Goal: Complete application form: Complete application form

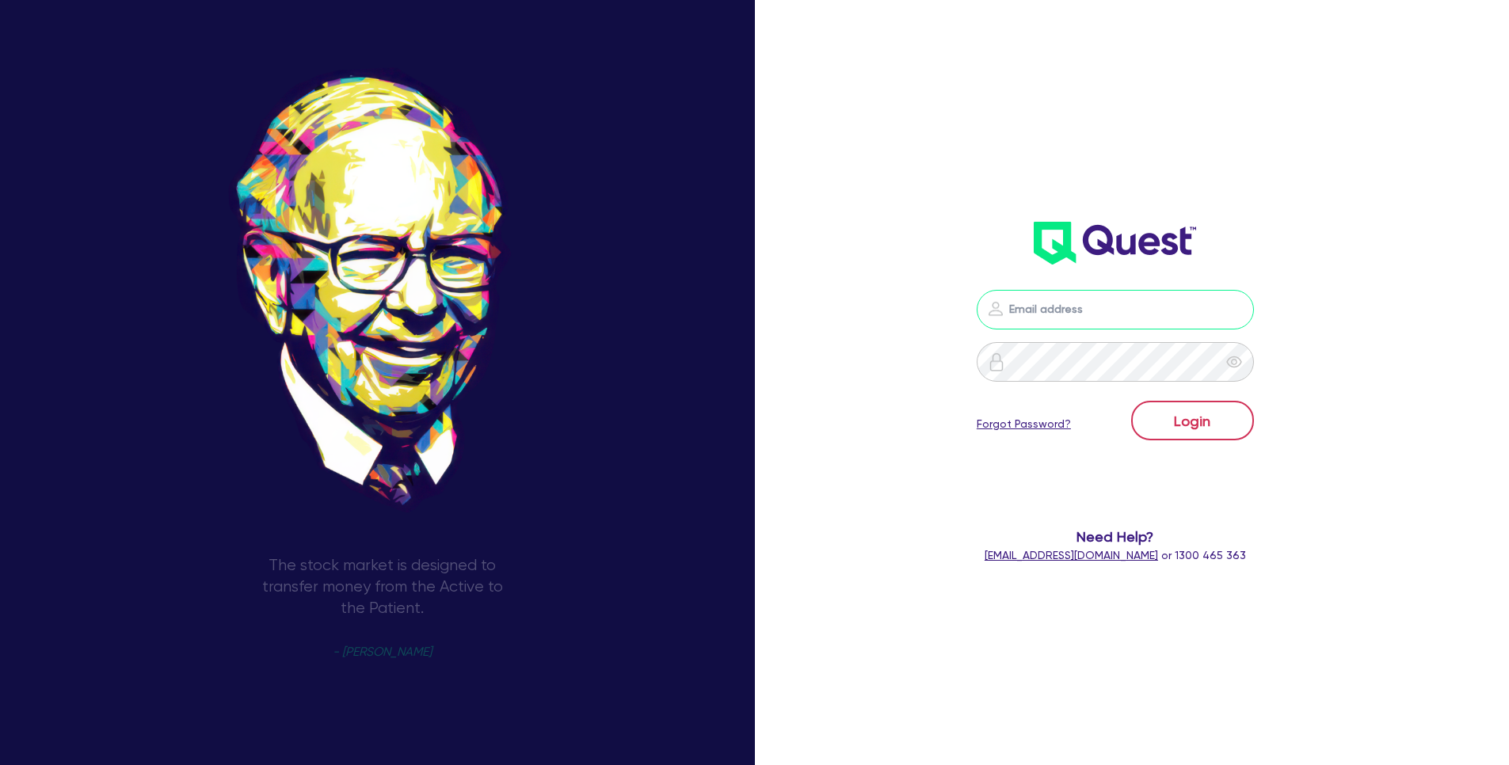
type input "sam.millard@quest.finance"
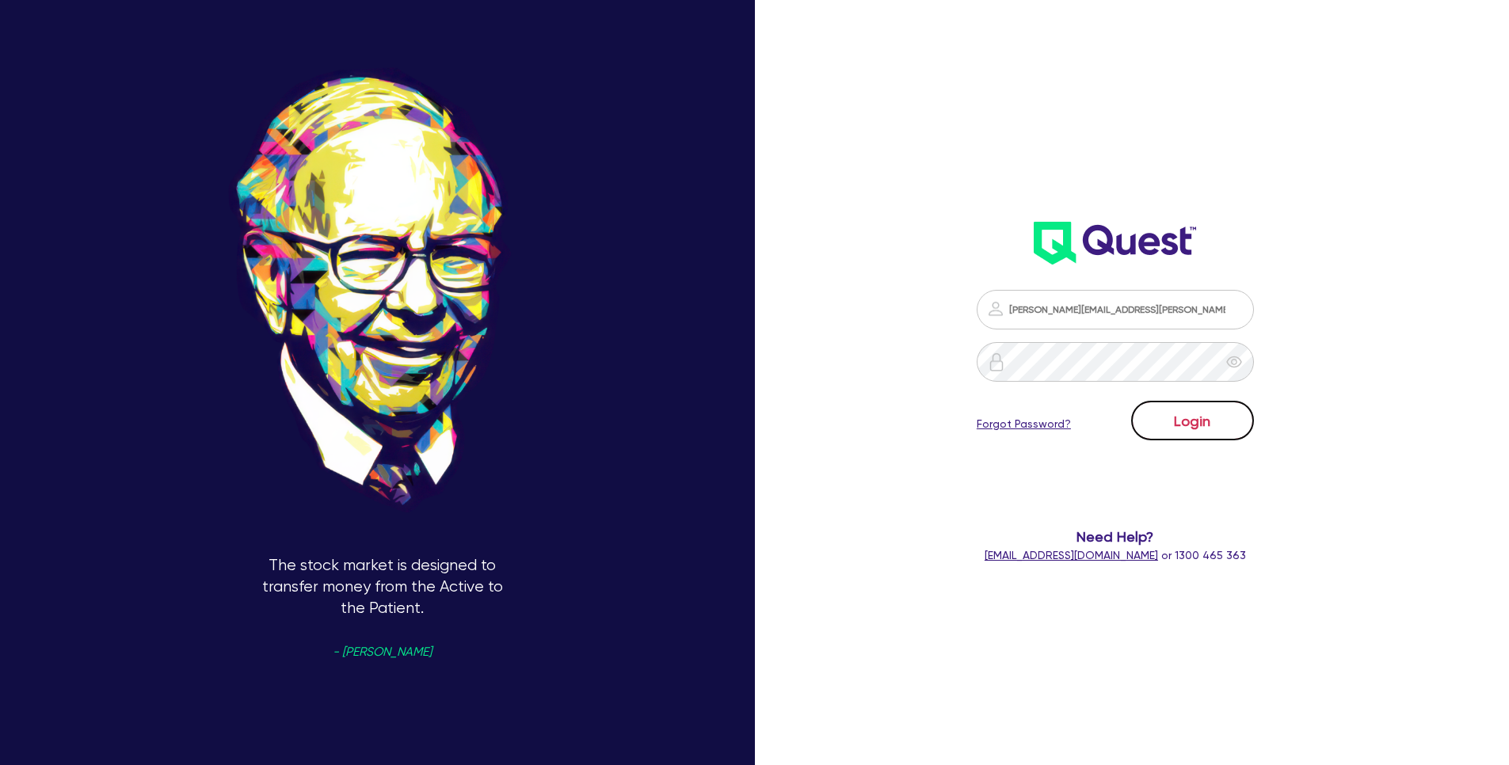
click at [1207, 428] on button "Login" at bounding box center [1192, 421] width 123 height 40
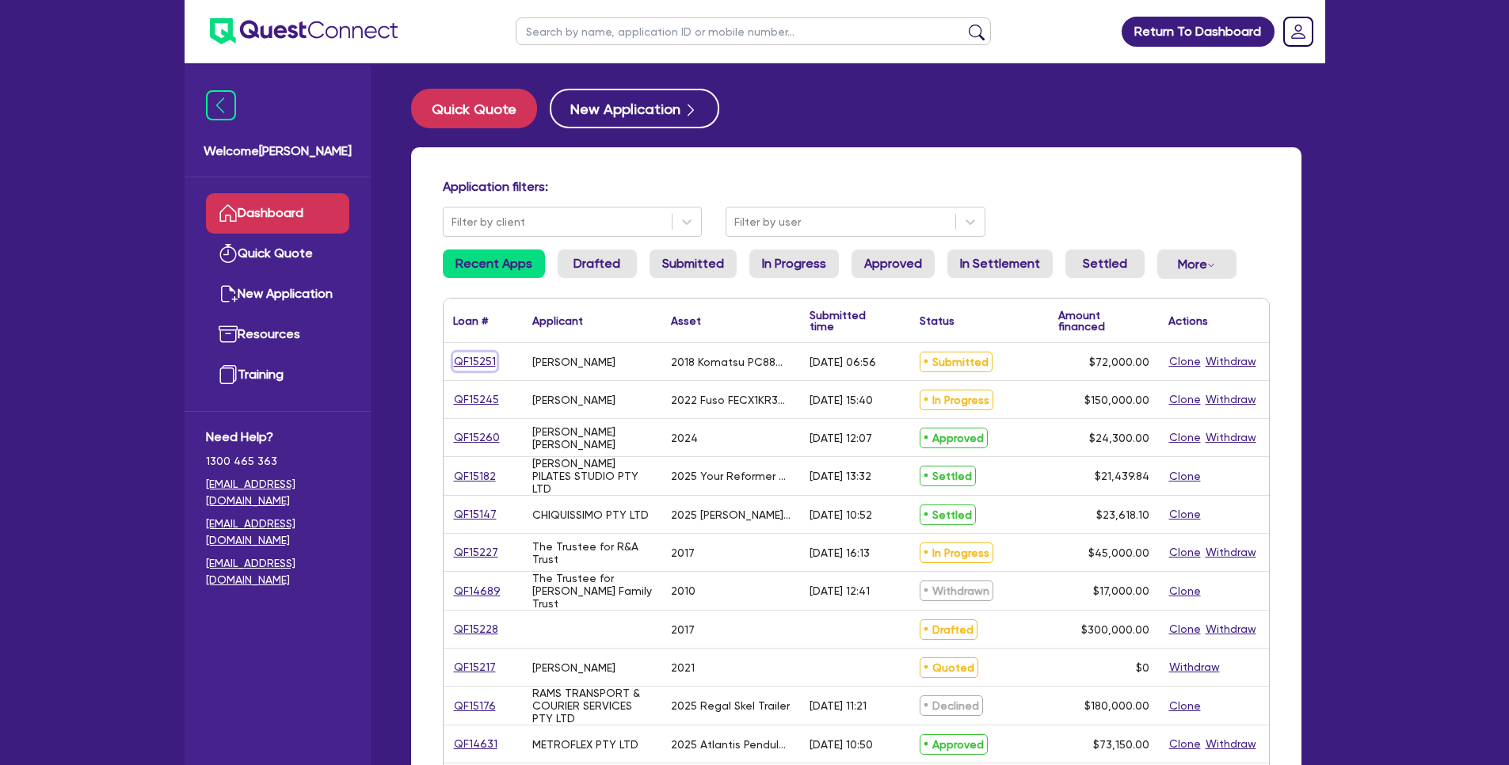
click at [486, 361] on link "QF15251" at bounding box center [475, 361] width 44 height 18
select select "PRIMARY_ASSETS"
select select "YELLOW_GOODS_AND_EXCAVATORS"
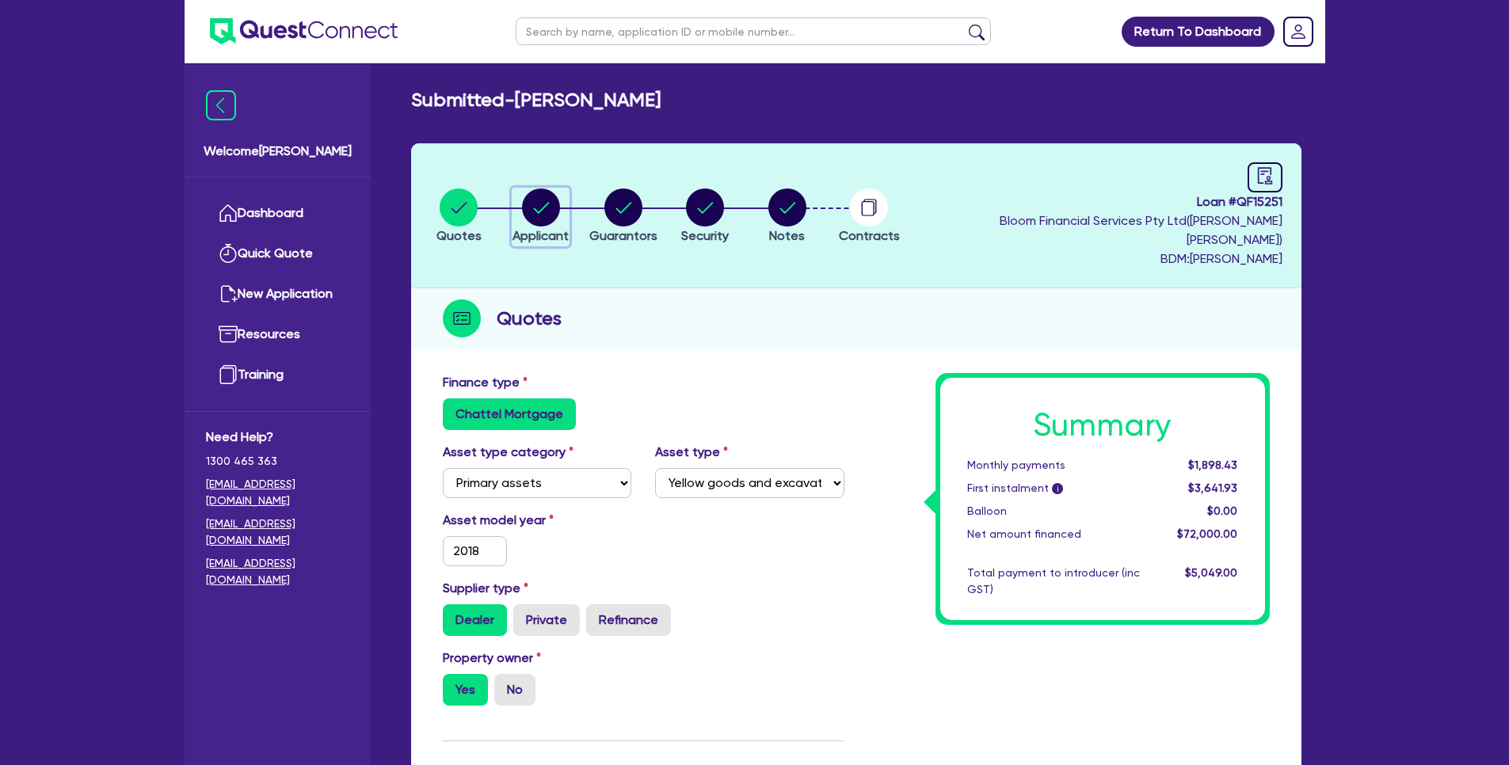
click at [536, 194] on circle "button" at bounding box center [541, 208] width 38 height 38
select select "SOLE_TRADER"
select select "BUILDING_CONSTRUCTION"
select select "BUSINESSES_CONSTRUCTION_SERVICES"
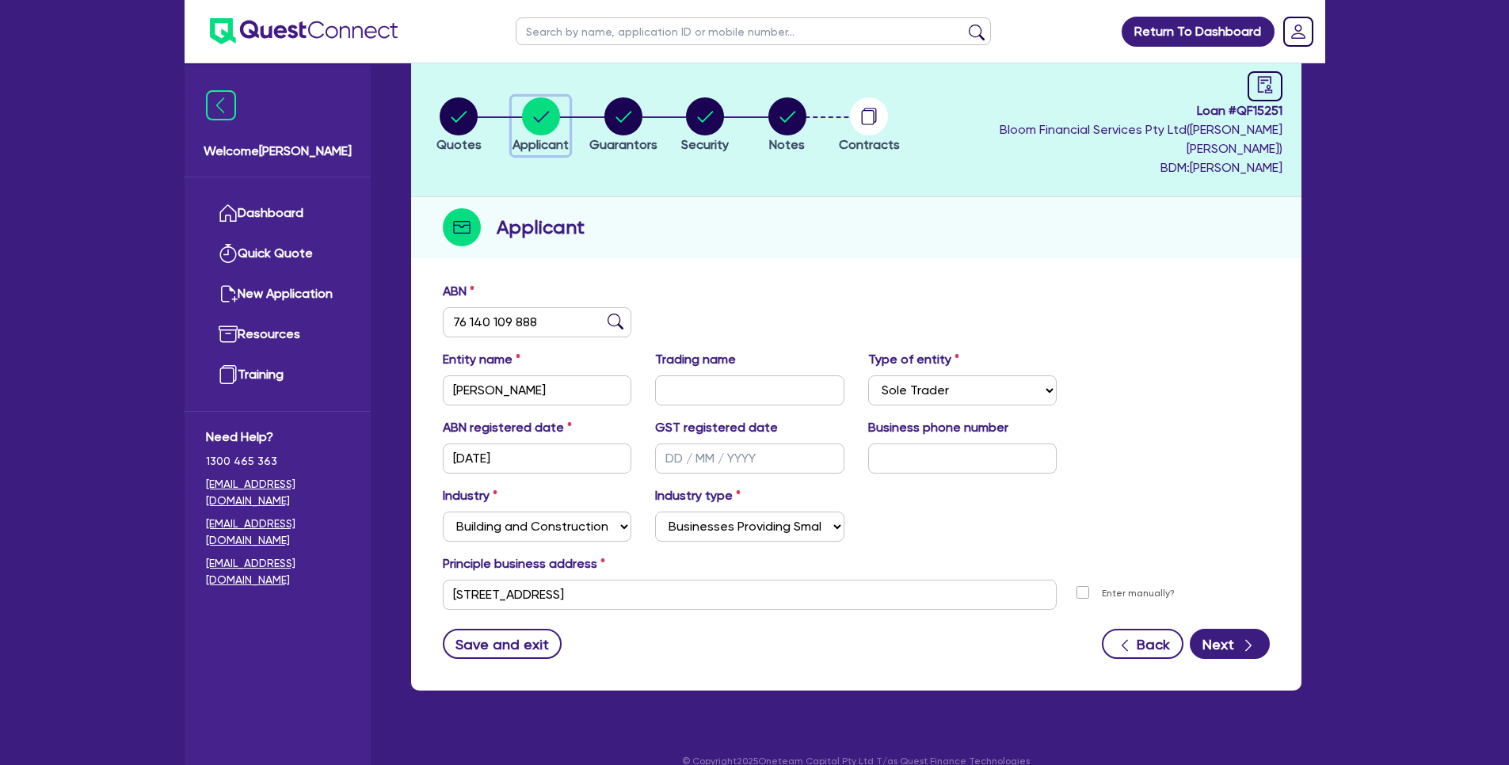
scroll to position [94, 0]
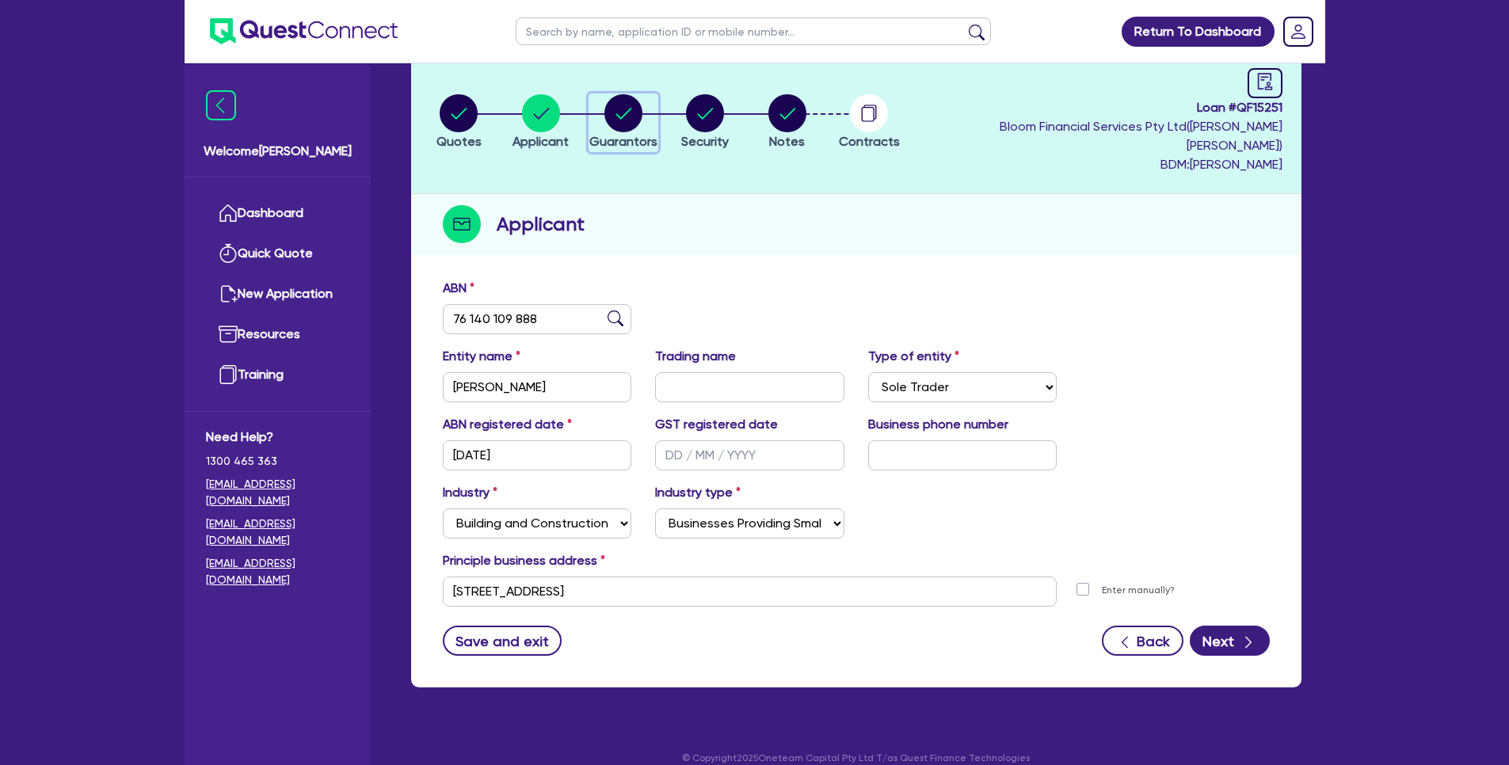
click at [631, 120] on circle "button" at bounding box center [623, 113] width 38 height 38
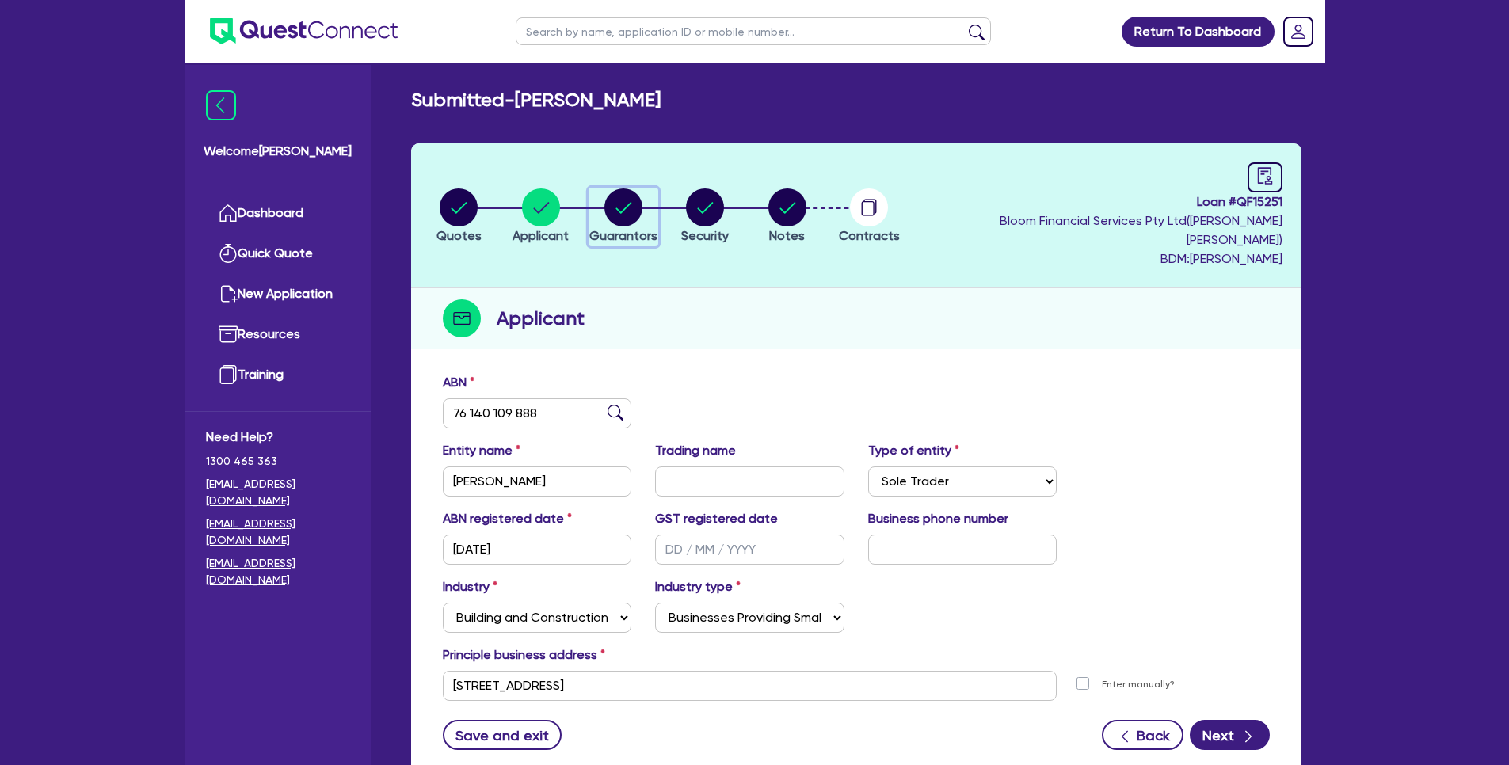
select select "MR"
select select "NSW"
select select "MARRIED"
select select "PROPERTY"
select select "VEHICLE"
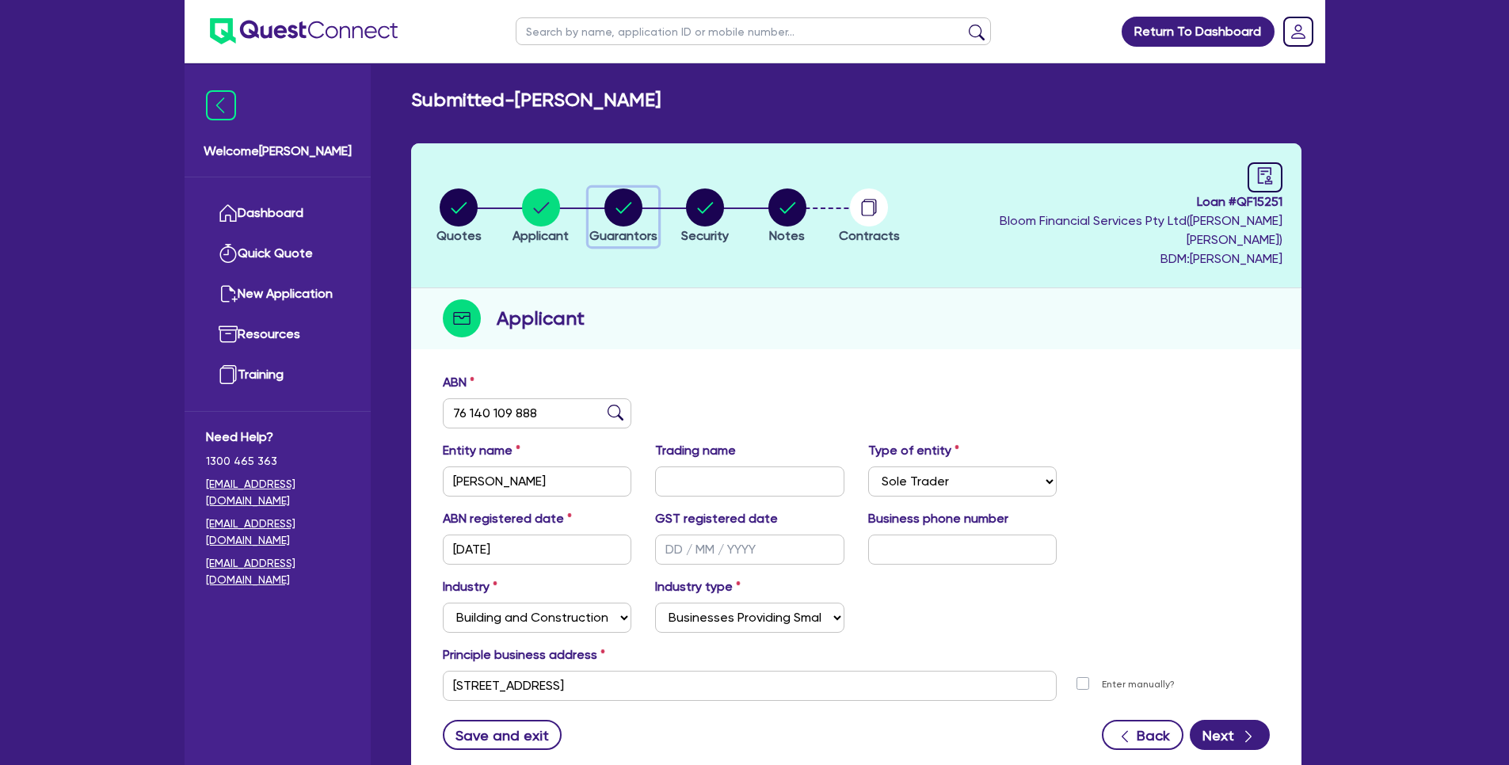
select select "VEHICLE"
select select "TRAILER"
select select "VEHICLE"
select select "MORTGAGE"
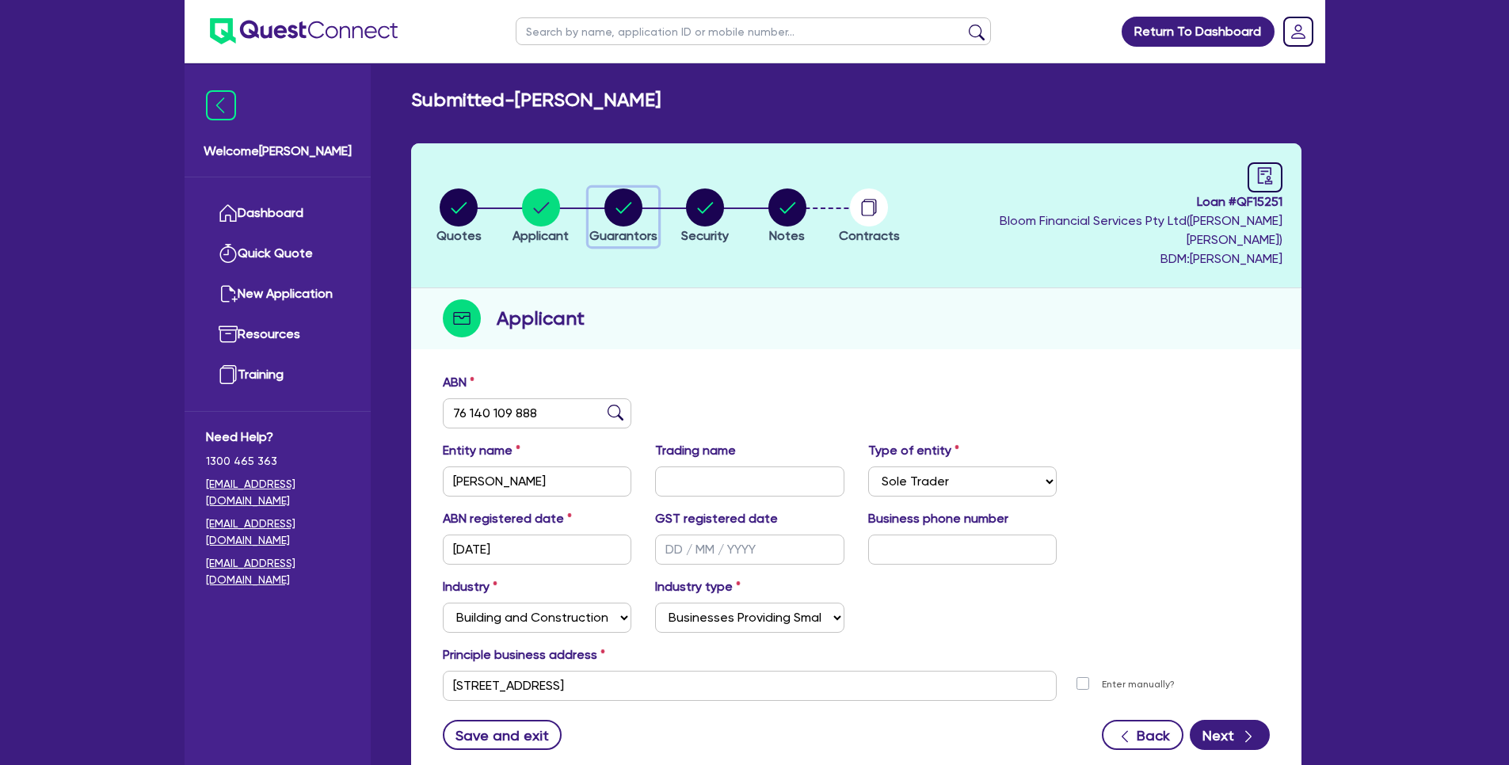
select select "VEHICLE_LOAN"
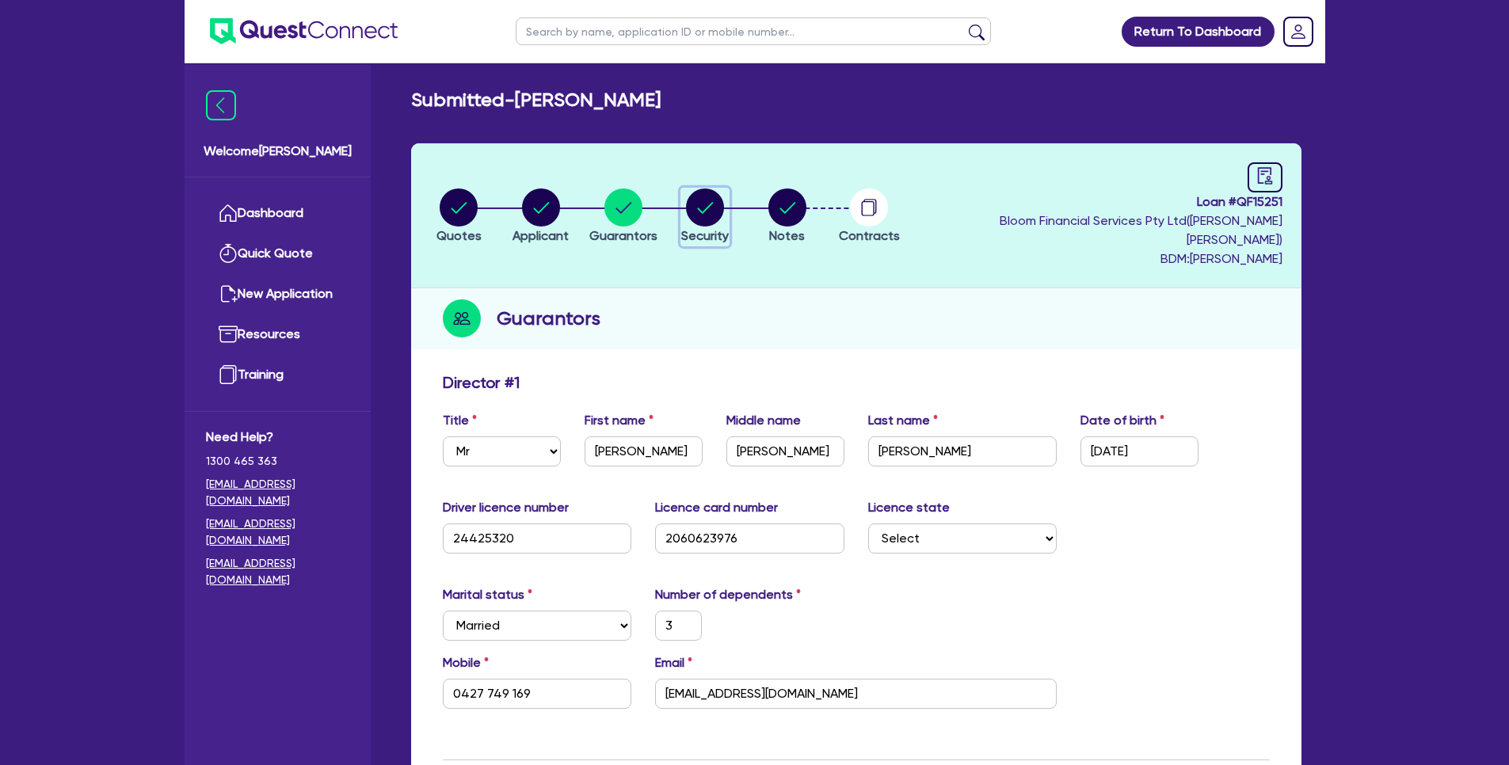
click at [724, 201] on circle "button" at bounding box center [705, 208] width 38 height 38
select select "PRIMARY_ASSETS"
select select "YELLOW_GOODS_AND_EXCAVATORS"
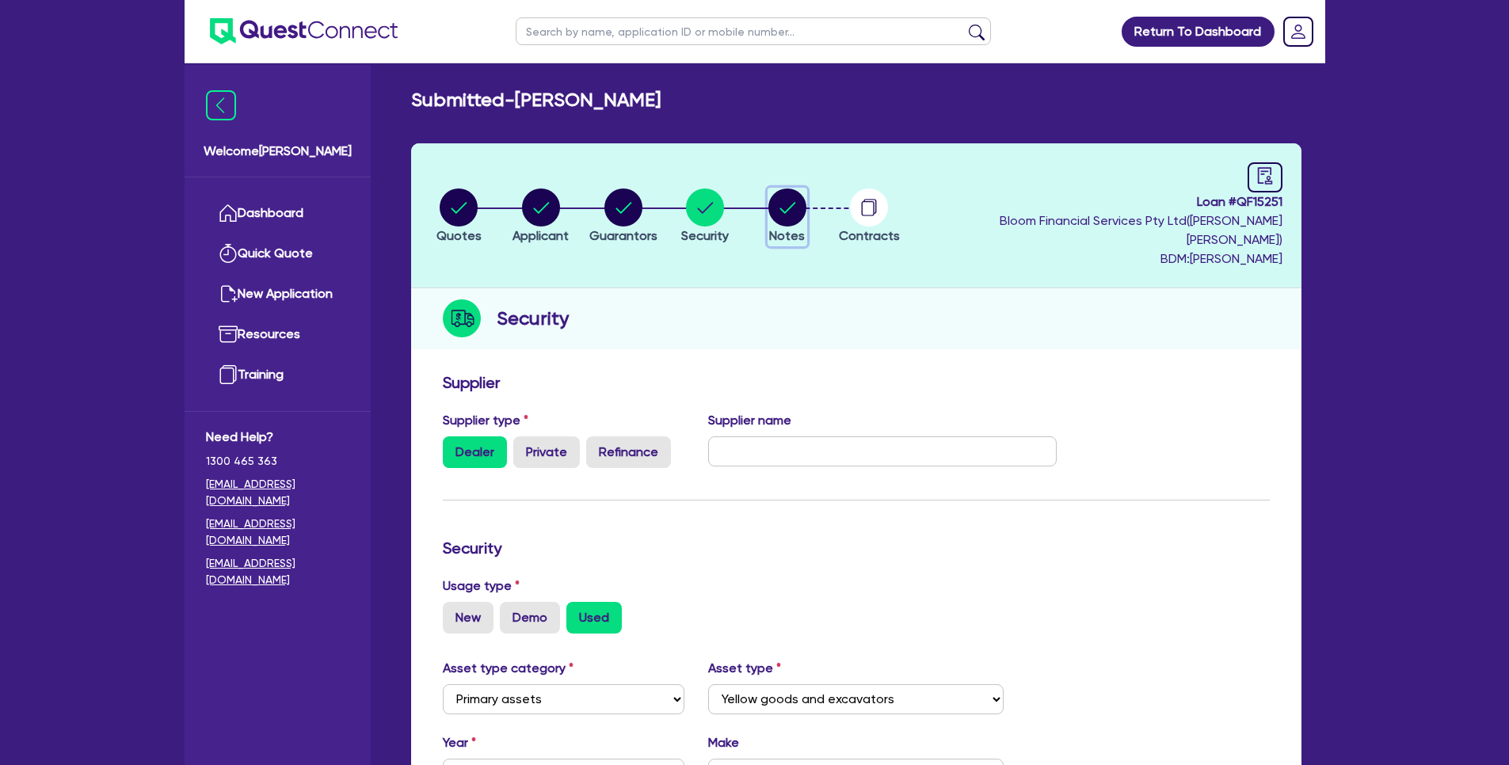
click at [806, 192] on circle "button" at bounding box center [787, 208] width 38 height 38
select select "Quest Finance - Own Book"
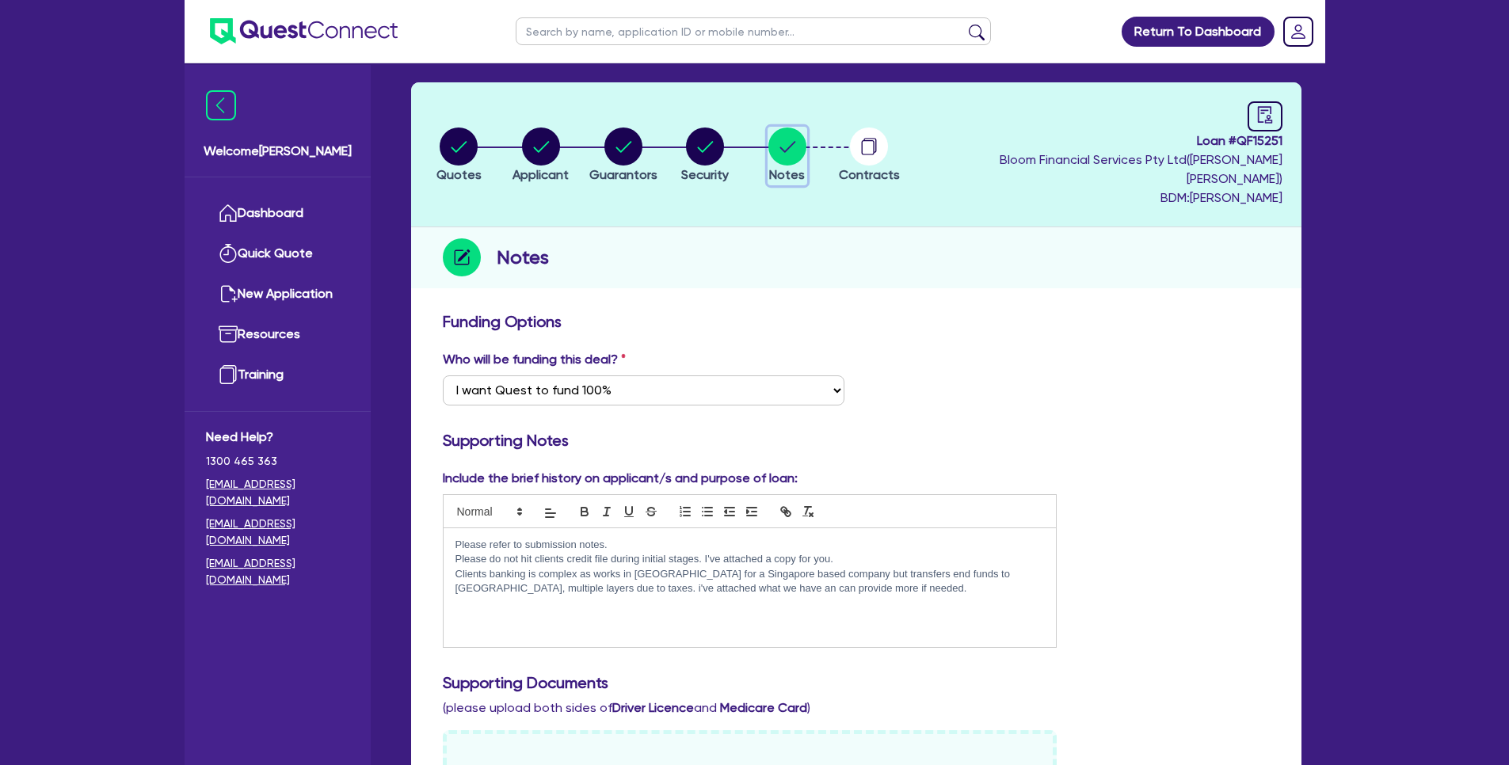
scroll to position [133, 0]
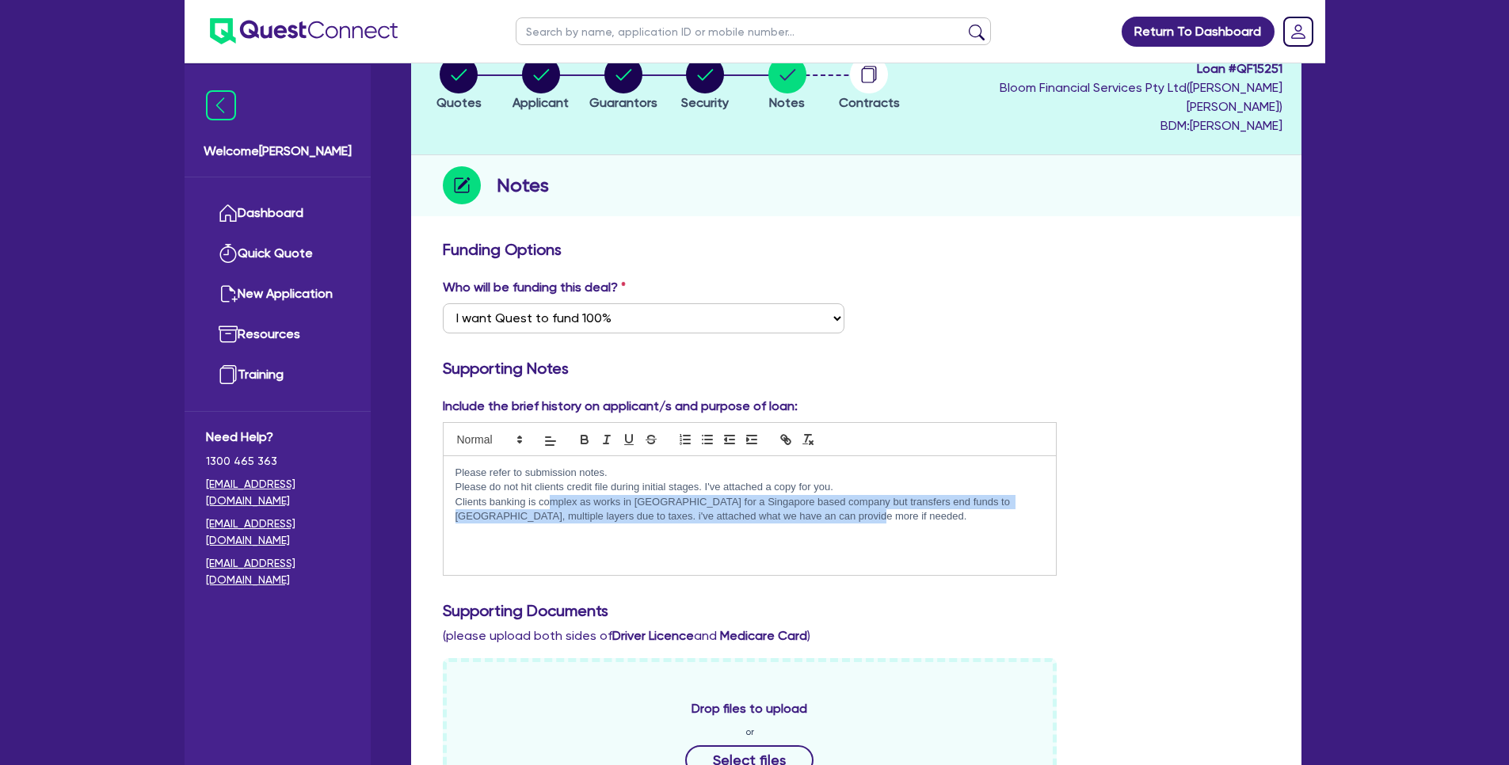
drag, startPoint x: 551, startPoint y: 484, endPoint x: 897, endPoint y: 495, distance: 346.3
click at [897, 495] on p "Clients banking is complex as works in Mongolia for a Singapore based company b…" at bounding box center [749, 509] width 589 height 29
click at [901, 508] on div "Please refer to submission notes. Please do not hit clients credit file during …" at bounding box center [750, 515] width 613 height 119
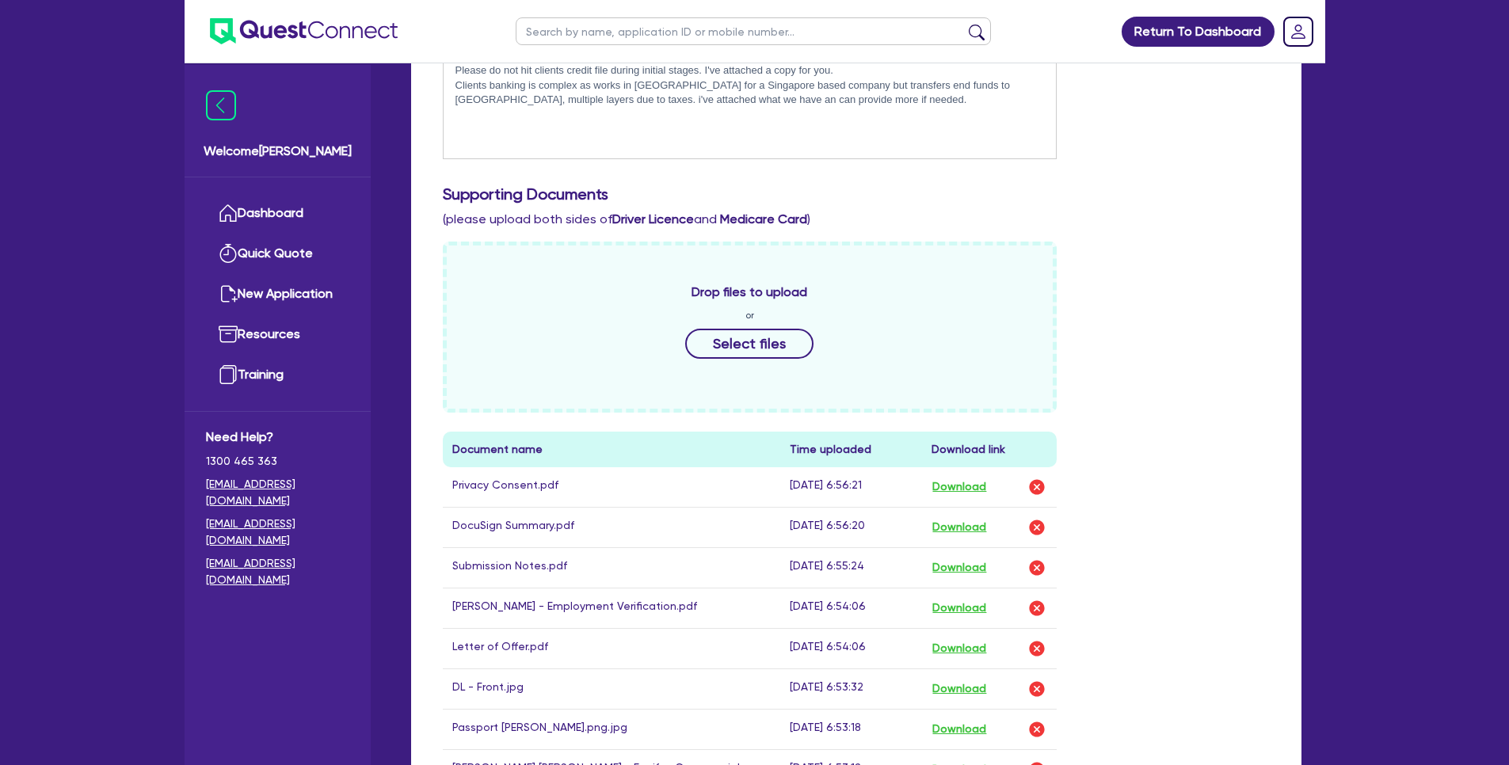
scroll to position [646, 0]
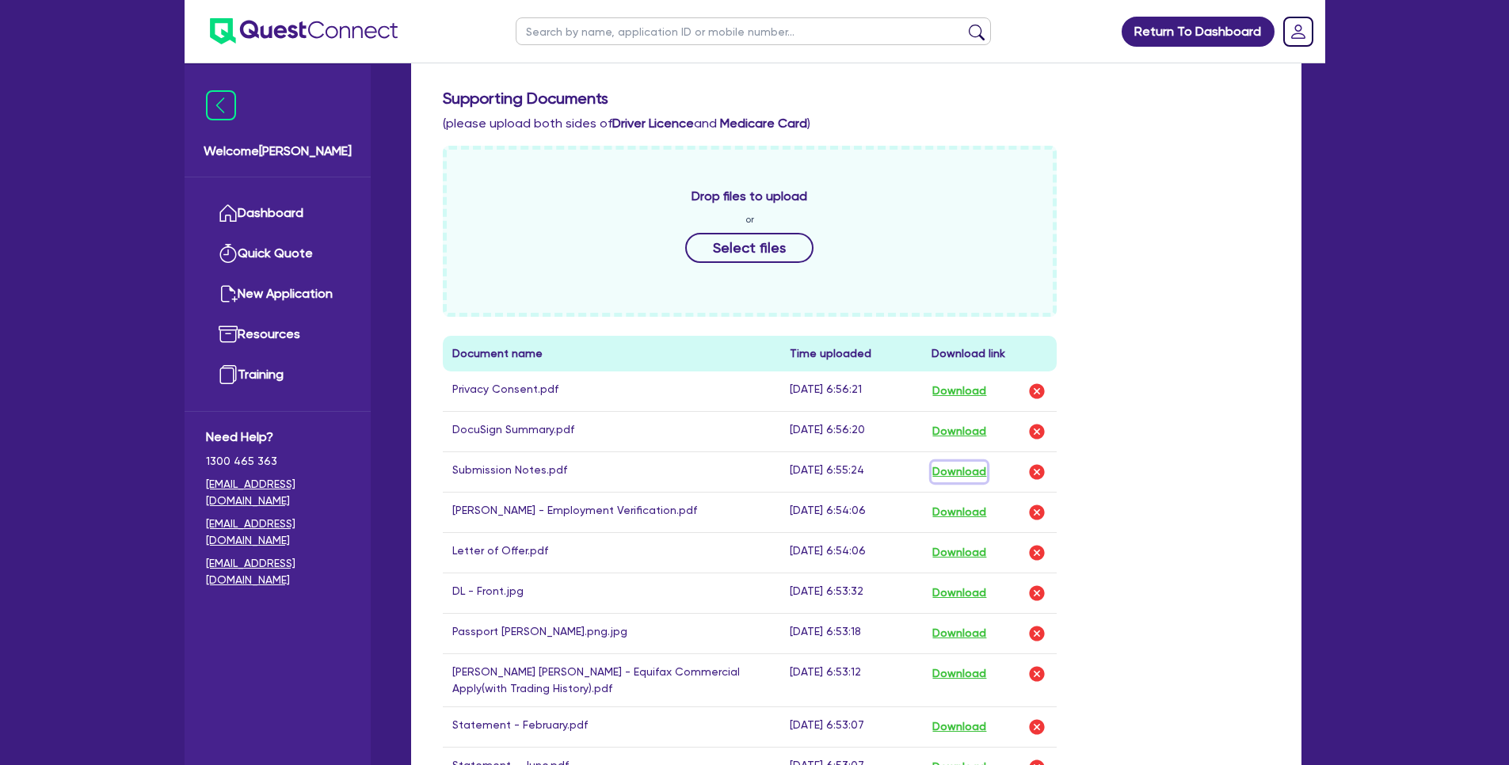
click at [952, 462] on button "Download" at bounding box center [959, 472] width 55 height 21
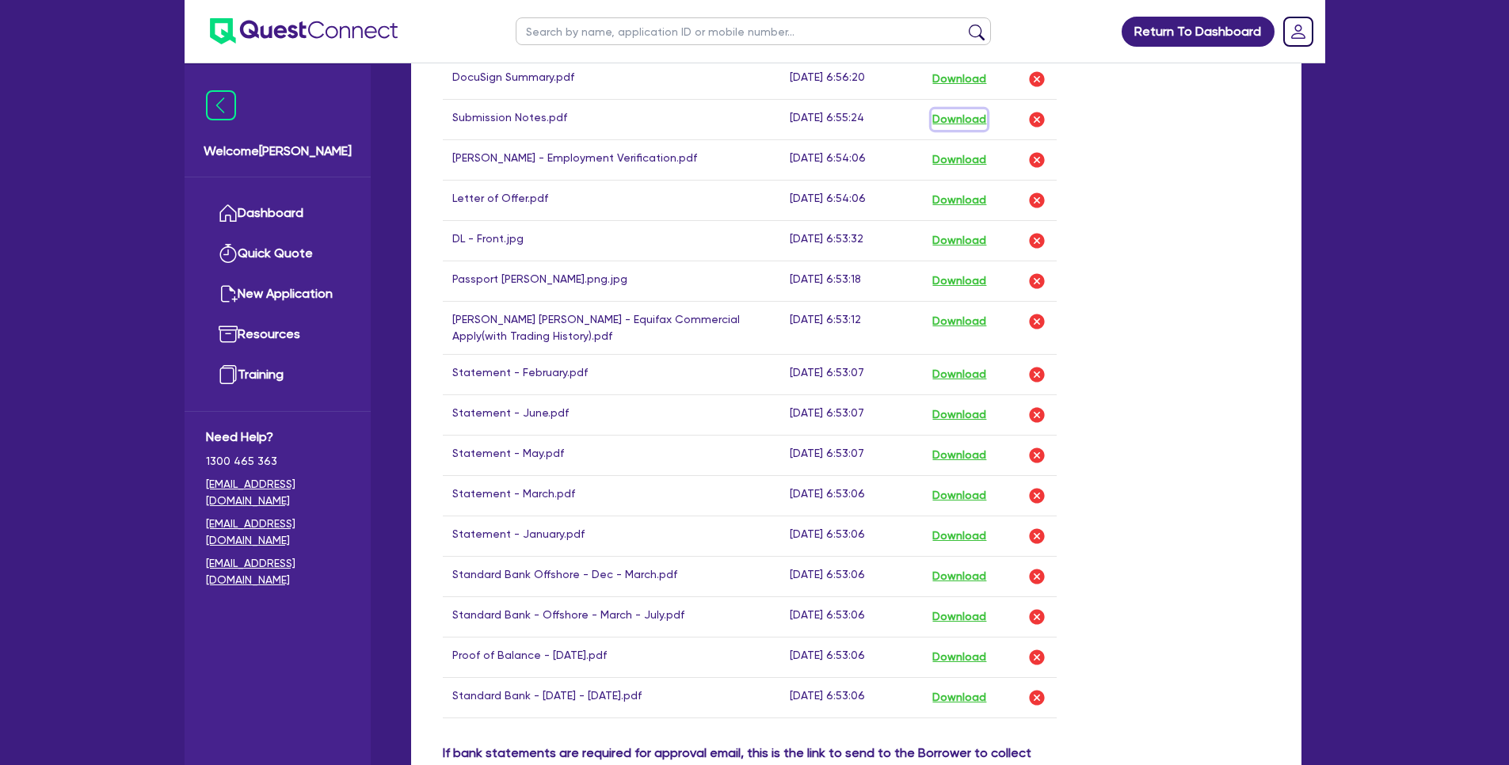
scroll to position [1070, 0]
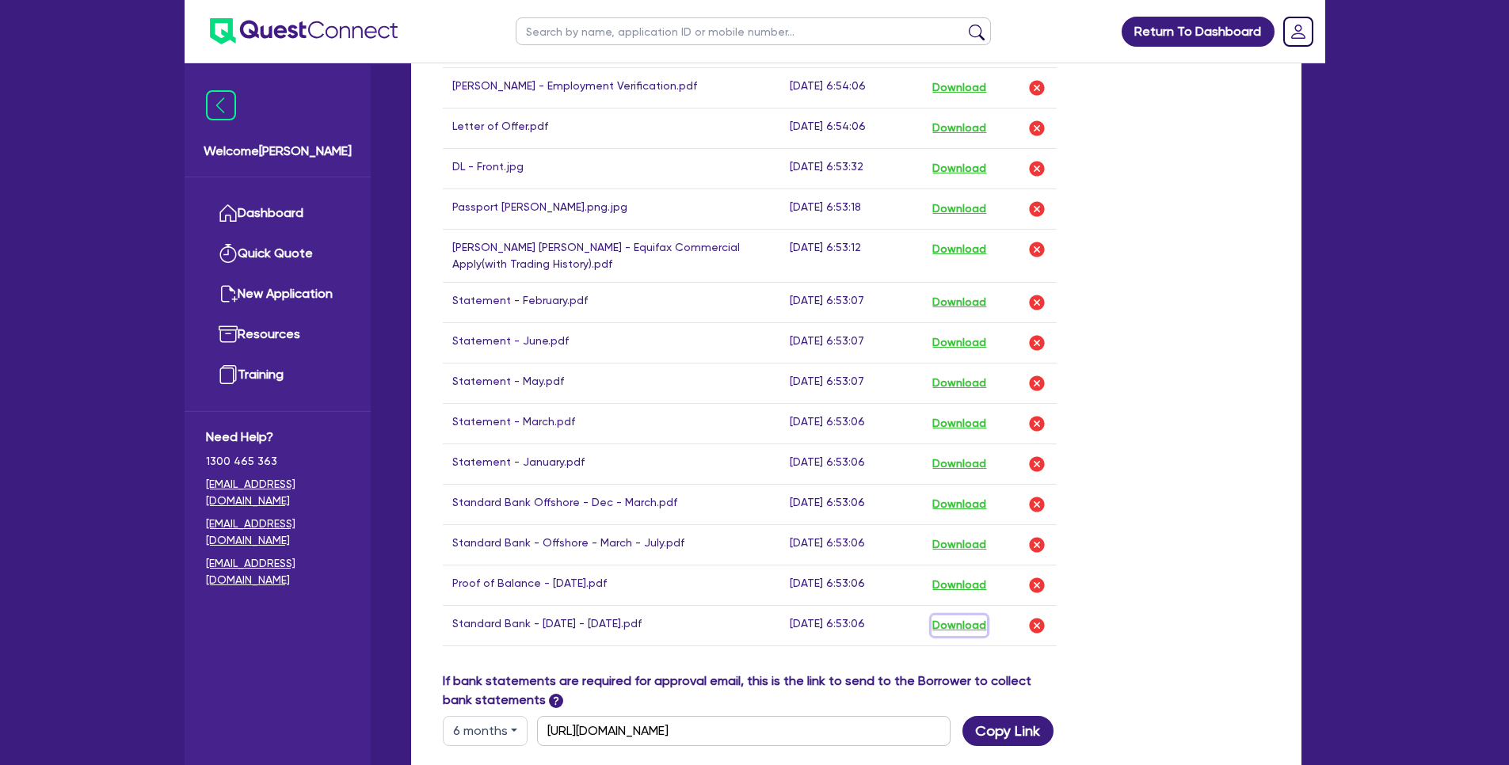
click at [960, 615] on button "Download" at bounding box center [959, 625] width 55 height 21
click at [951, 239] on button "Download" at bounding box center [959, 249] width 55 height 21
click at [981, 333] on button "Download" at bounding box center [959, 343] width 55 height 21
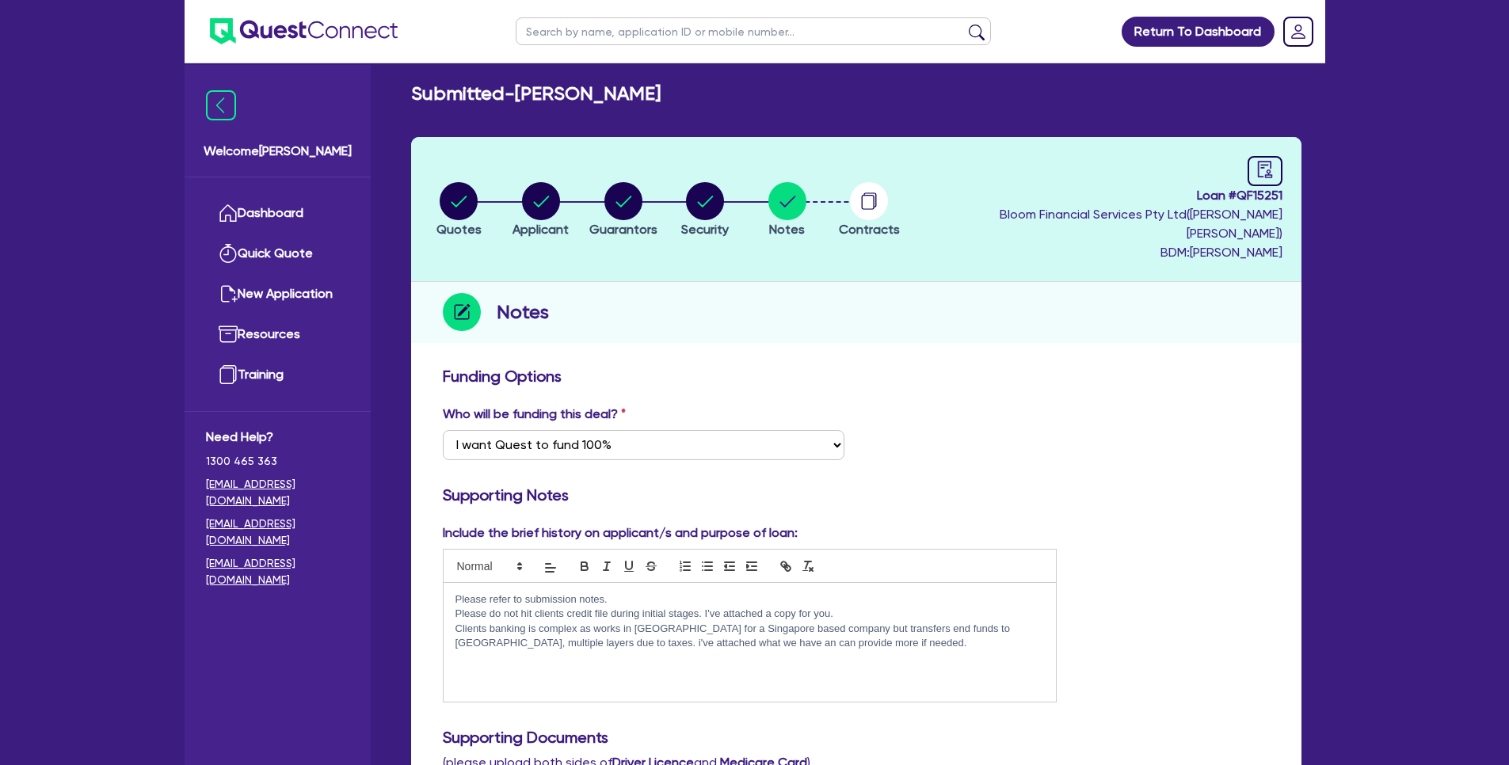
scroll to position [0, 0]
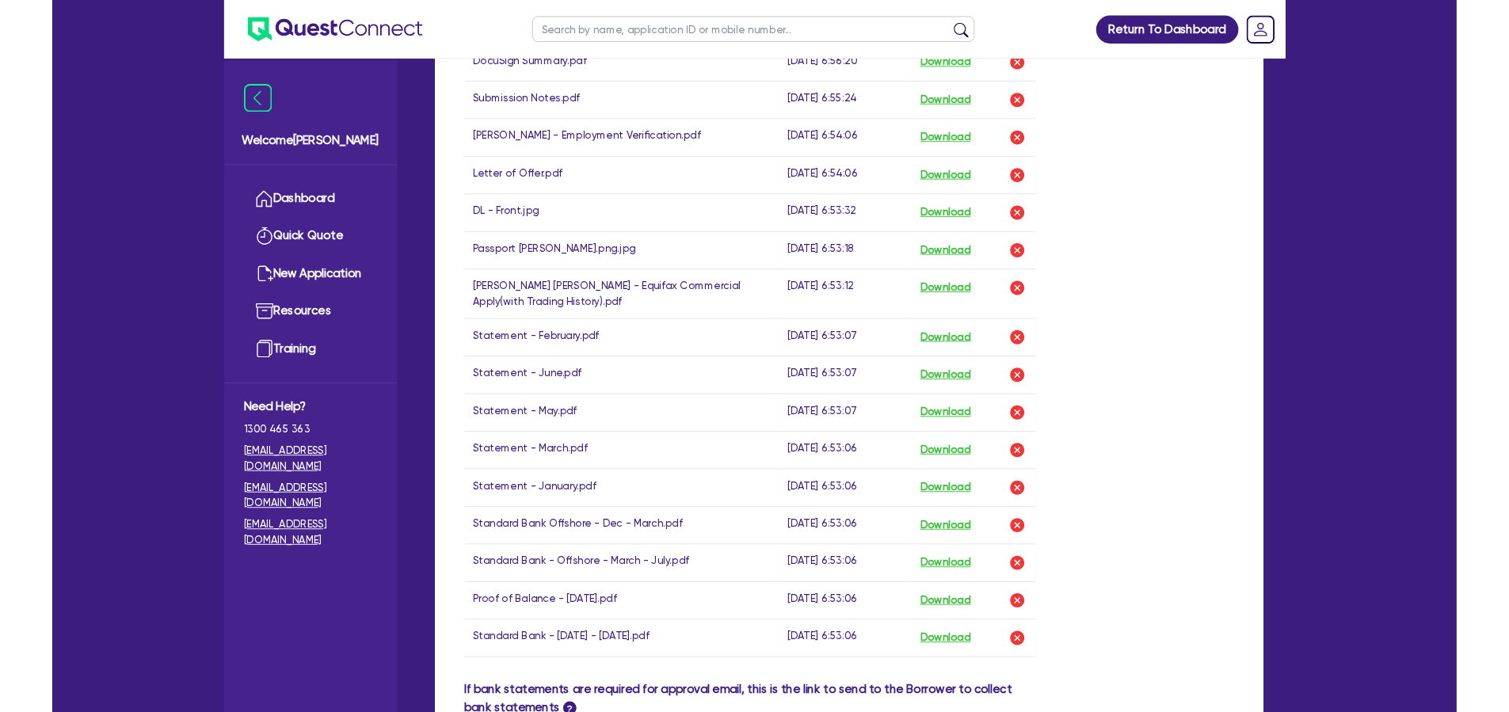
scroll to position [1023, 0]
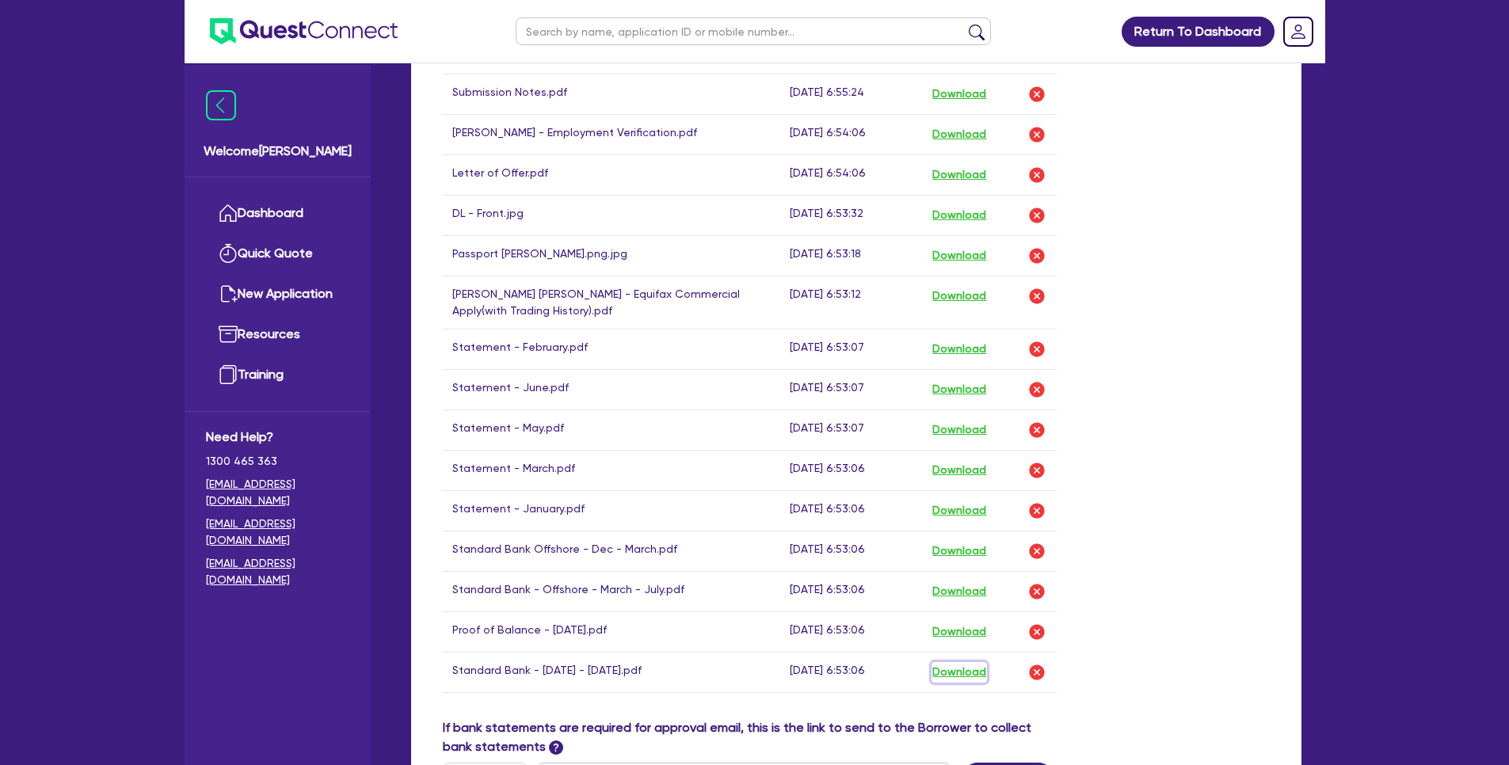
click at [966, 662] on button "Download" at bounding box center [959, 672] width 55 height 21
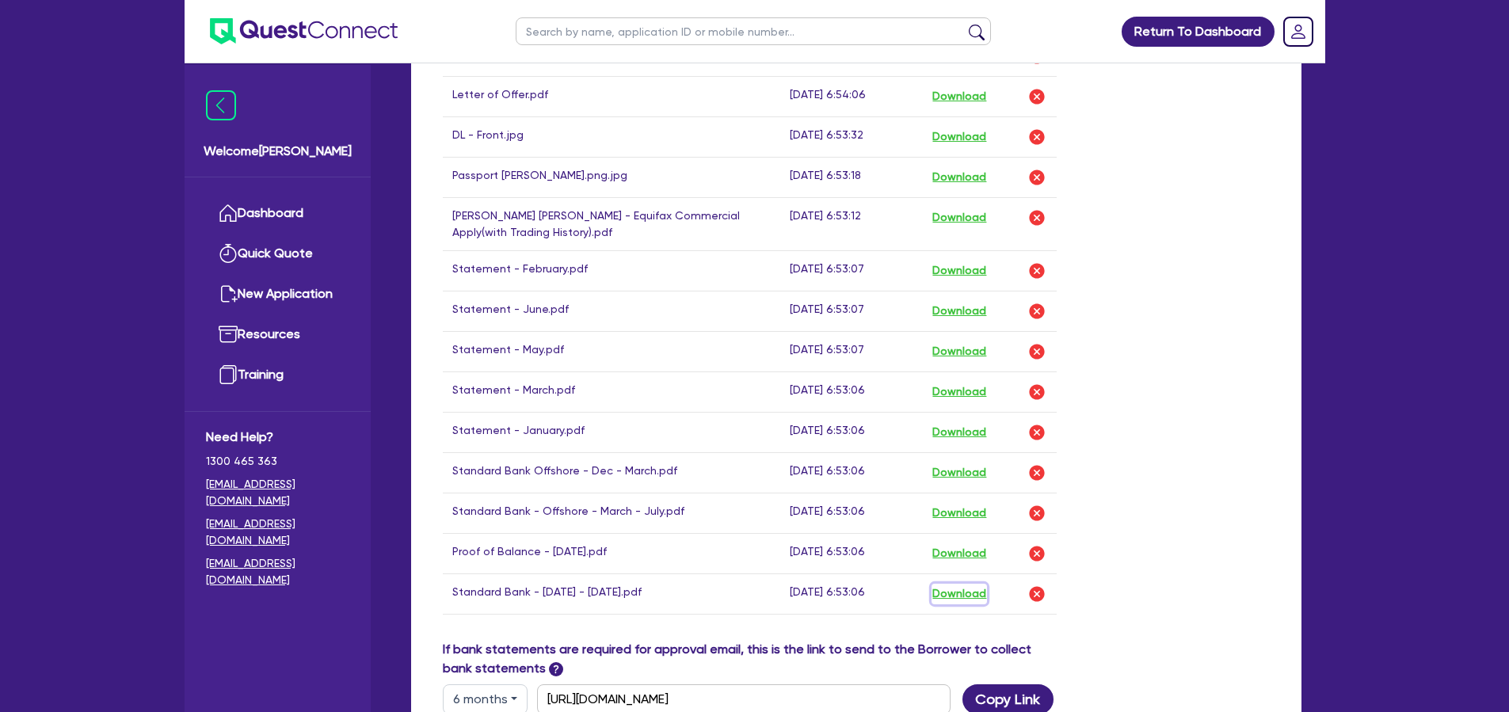
scroll to position [1103, 0]
click at [949, 542] on button "Download" at bounding box center [959, 552] width 55 height 21
click at [957, 542] on button "Download" at bounding box center [959, 552] width 55 height 21
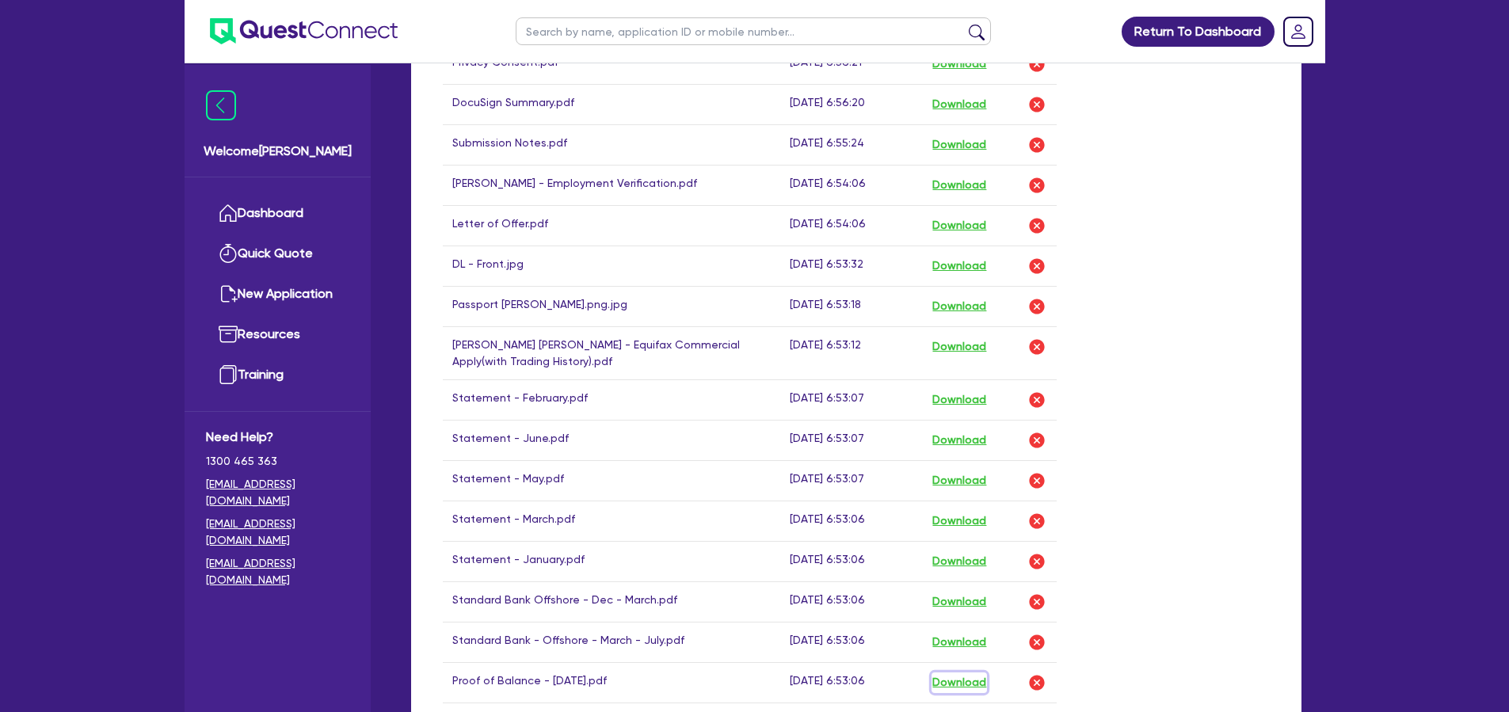
scroll to position [1112, 0]
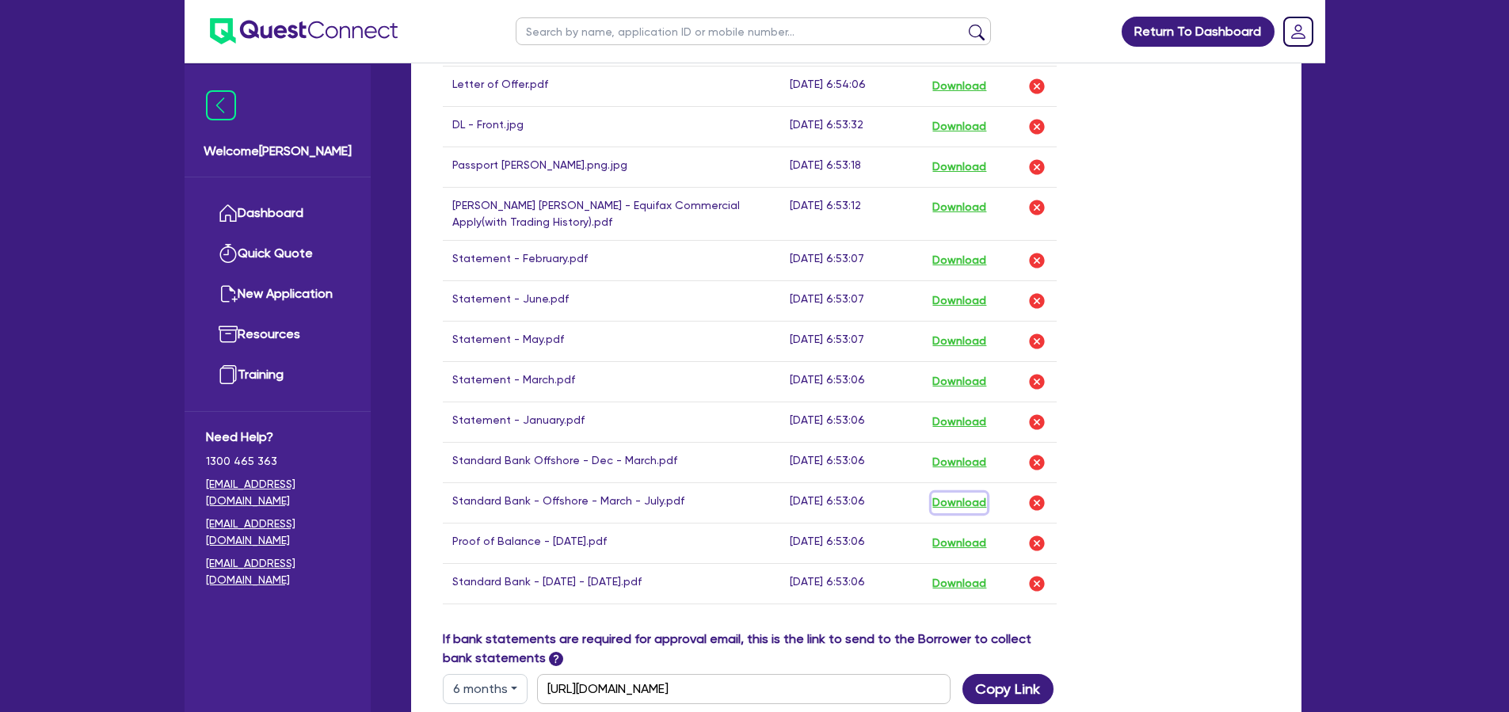
click at [973, 493] on button "Download" at bounding box center [959, 503] width 55 height 21
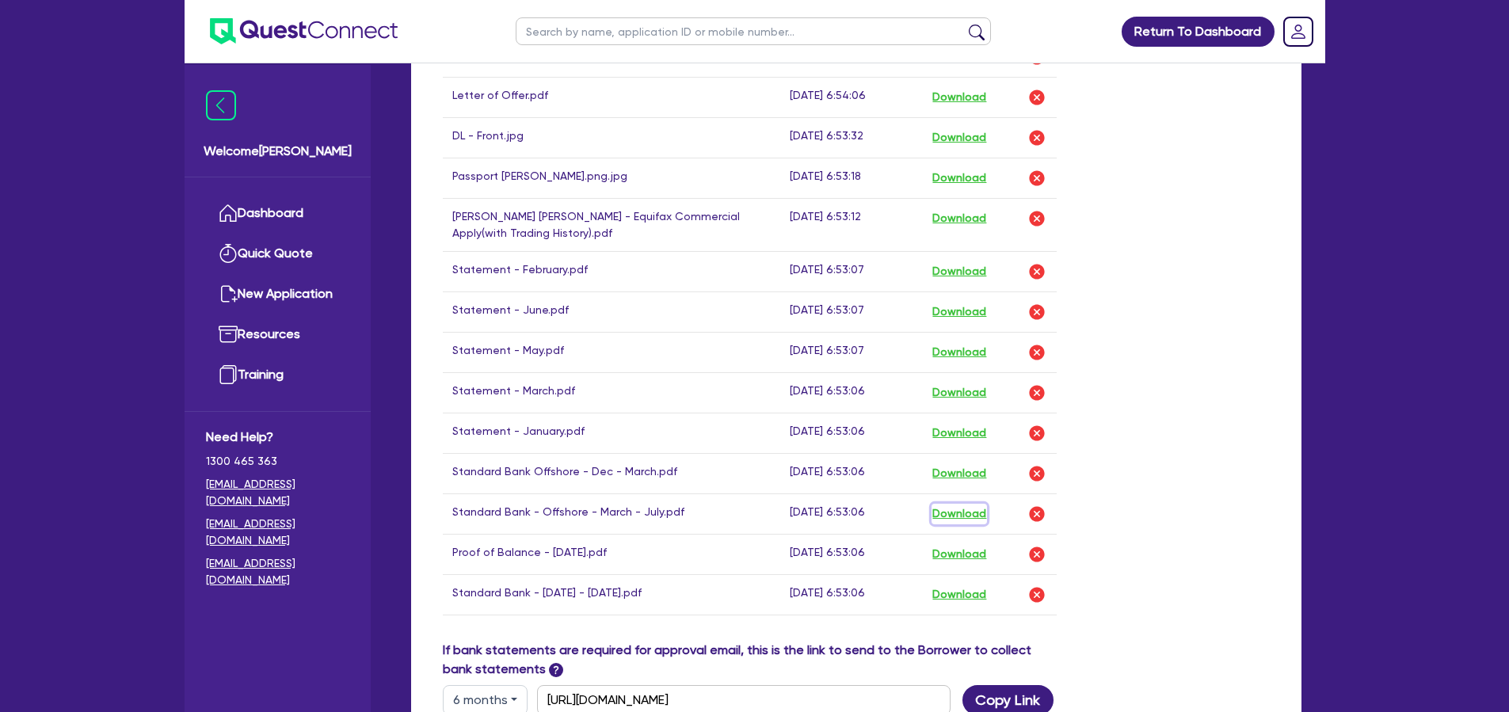
scroll to position [1084, 0]
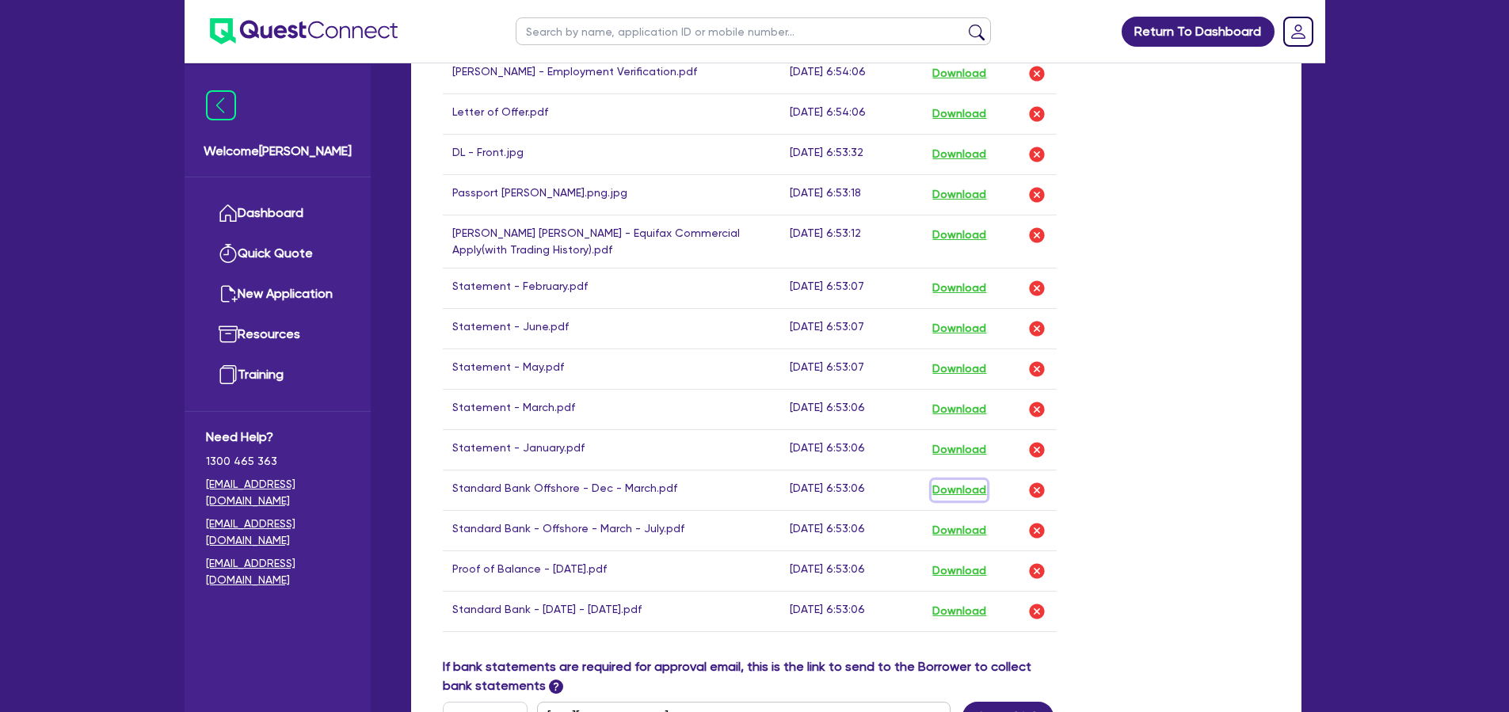
click at [957, 480] on button "Download" at bounding box center [959, 490] width 55 height 21
click at [947, 520] on button "Download" at bounding box center [959, 530] width 55 height 21
click at [299, 213] on link "Dashboard" at bounding box center [277, 213] width 143 height 40
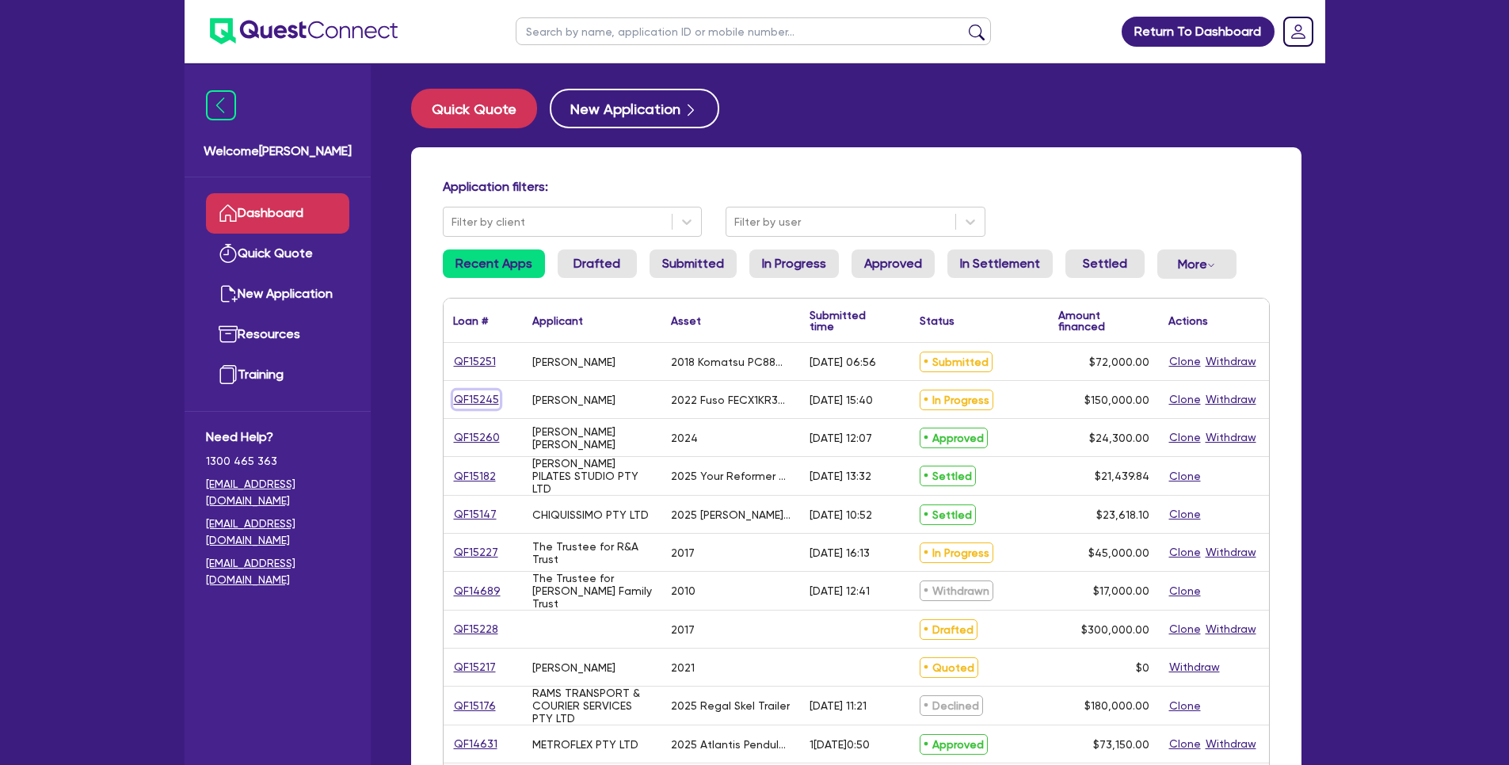
click at [477, 398] on link "QF15245" at bounding box center [476, 400] width 47 height 18
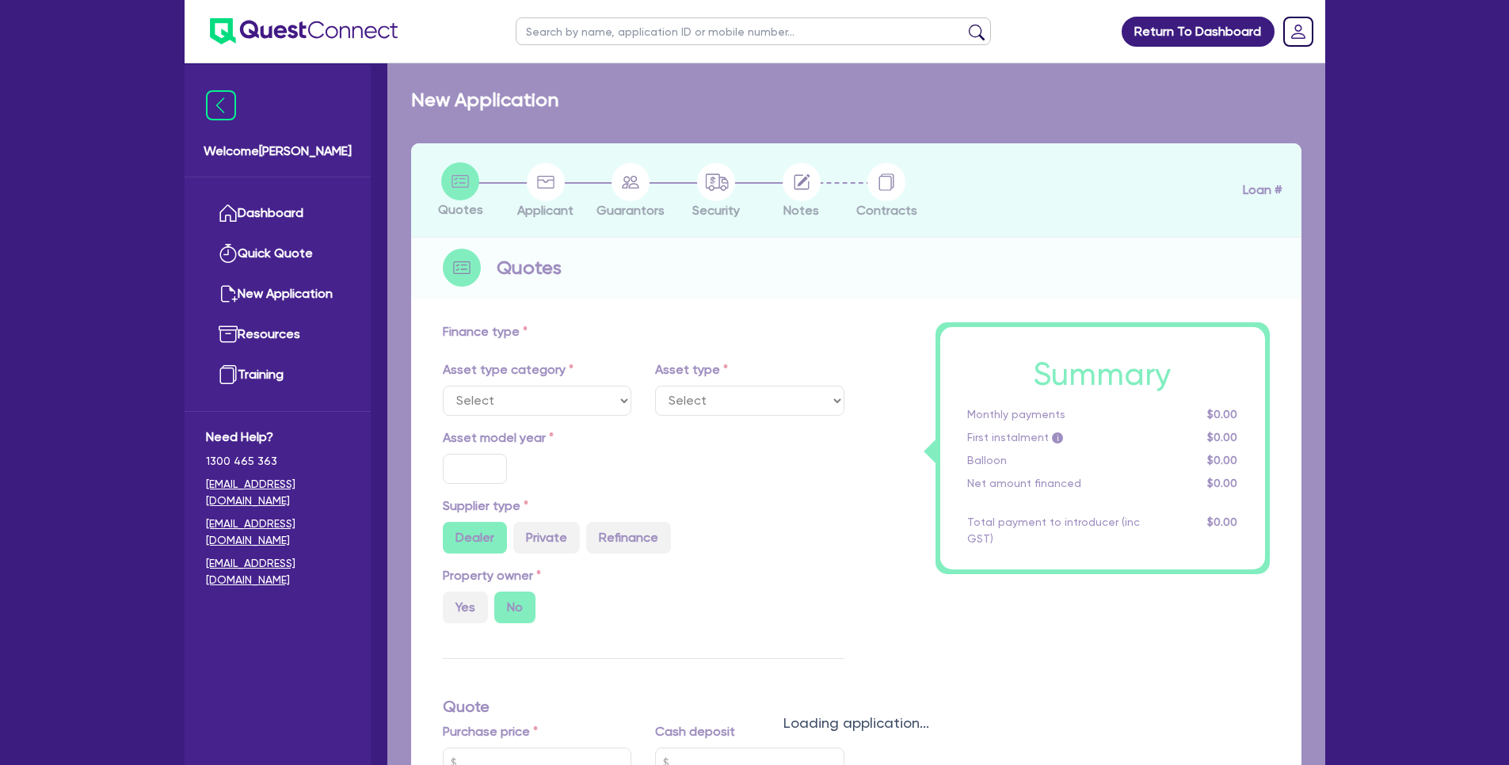
select select "CARS_AND_LIGHT_TRUCKS"
type input "2022"
radio input "false"
radio input "true"
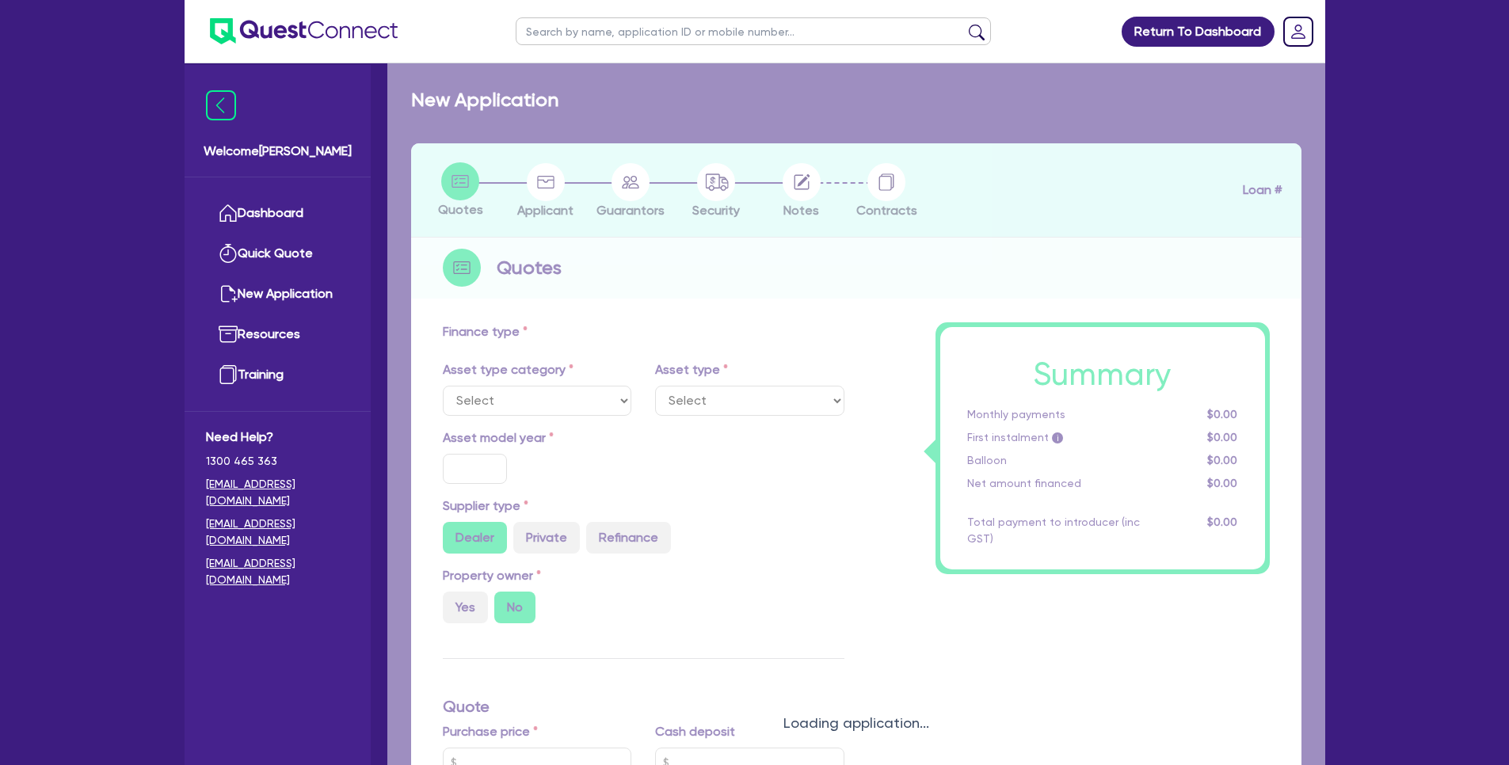
type input "150,000"
type input "10"
type input "15,000"
type input "17"
type input "2,000"
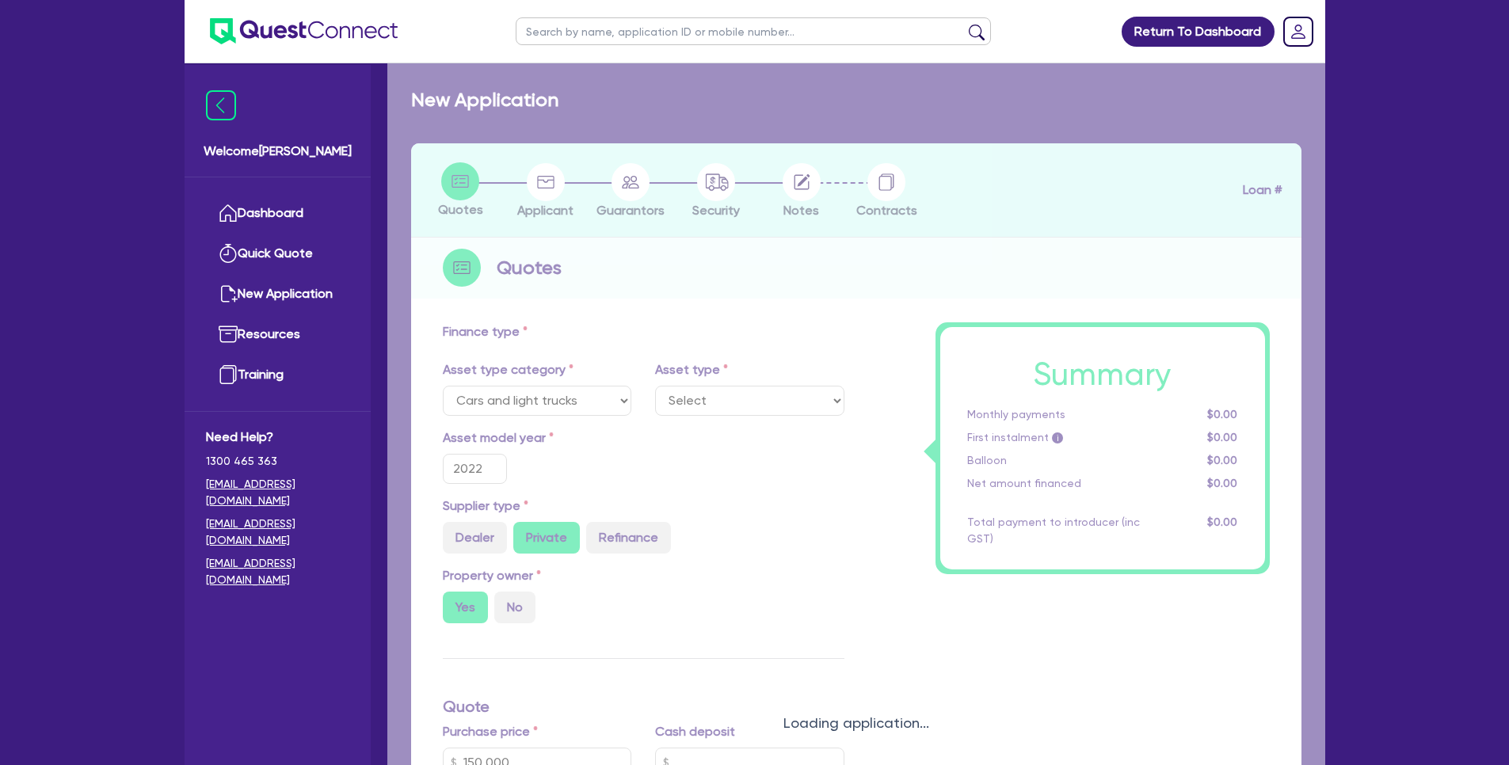
select select "LIGHT_TRUCKS"
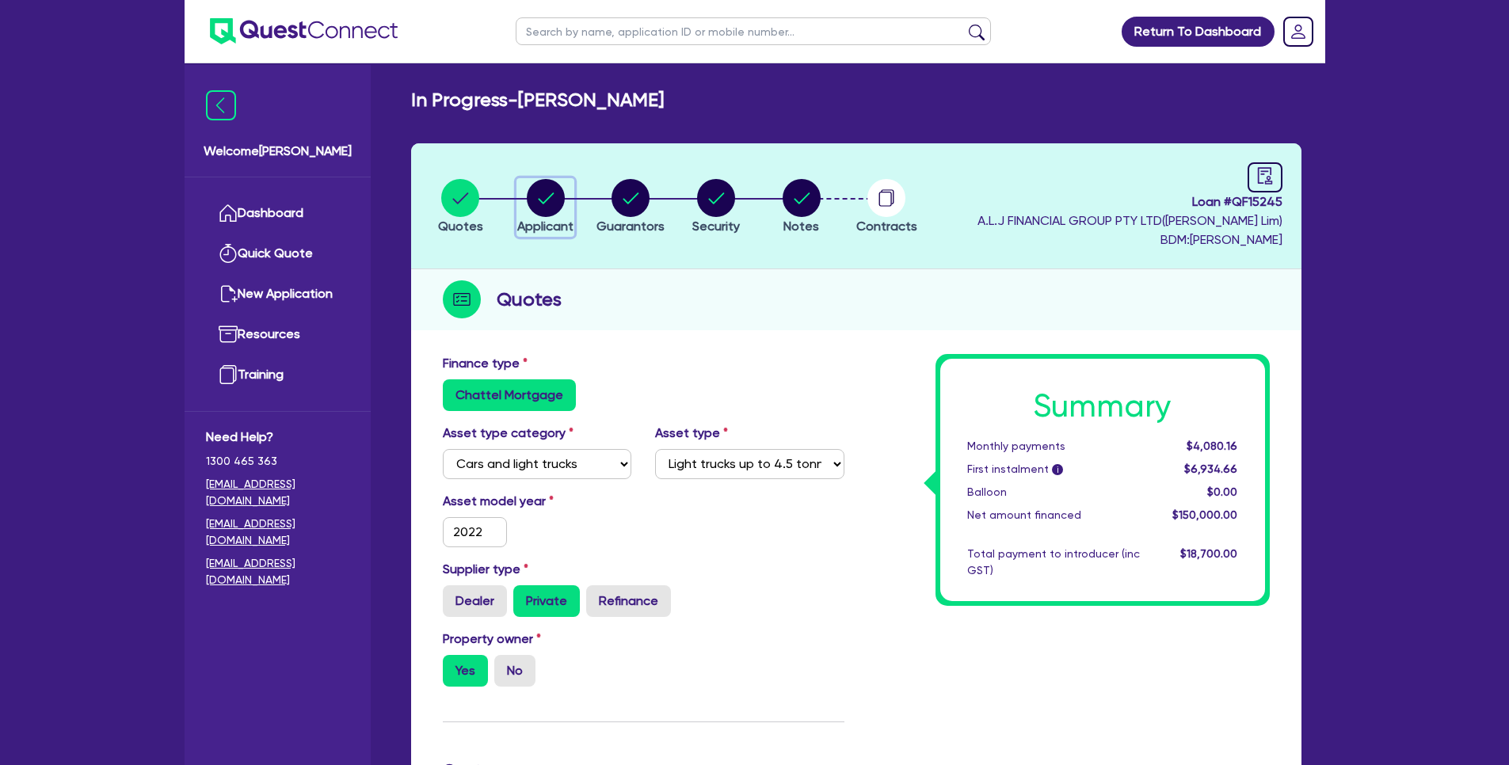
click at [529, 186] on icon "button" at bounding box center [546, 198] width 38 height 38
select select "SOLE_TRADER"
select select "ACCOMODATION_FOOD"
select select "TAKEAWAYS"
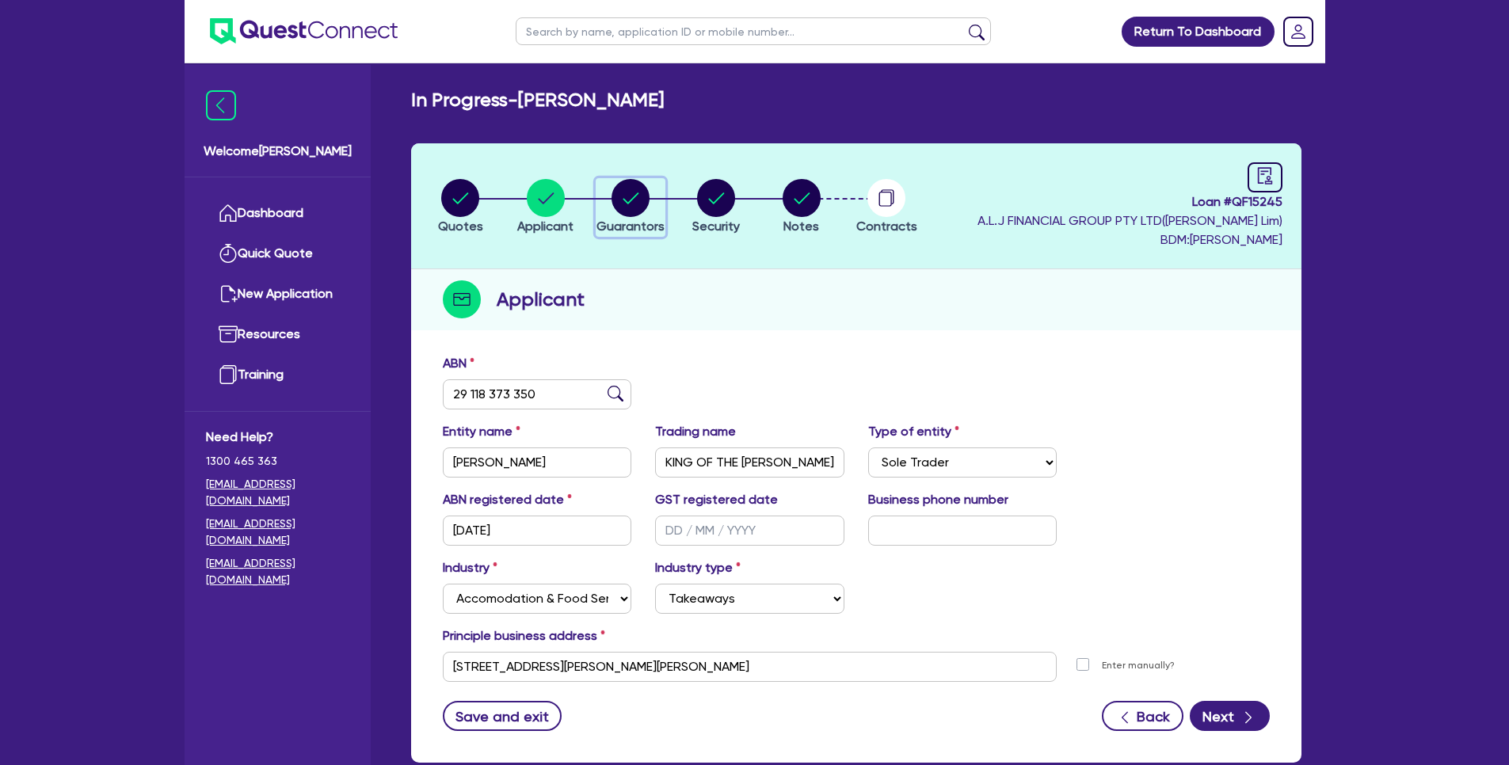
click at [635, 189] on circle "button" at bounding box center [631, 198] width 38 height 38
select select "MR"
select select "VIC"
select select "DE_FACTO"
select select "TRUCK"
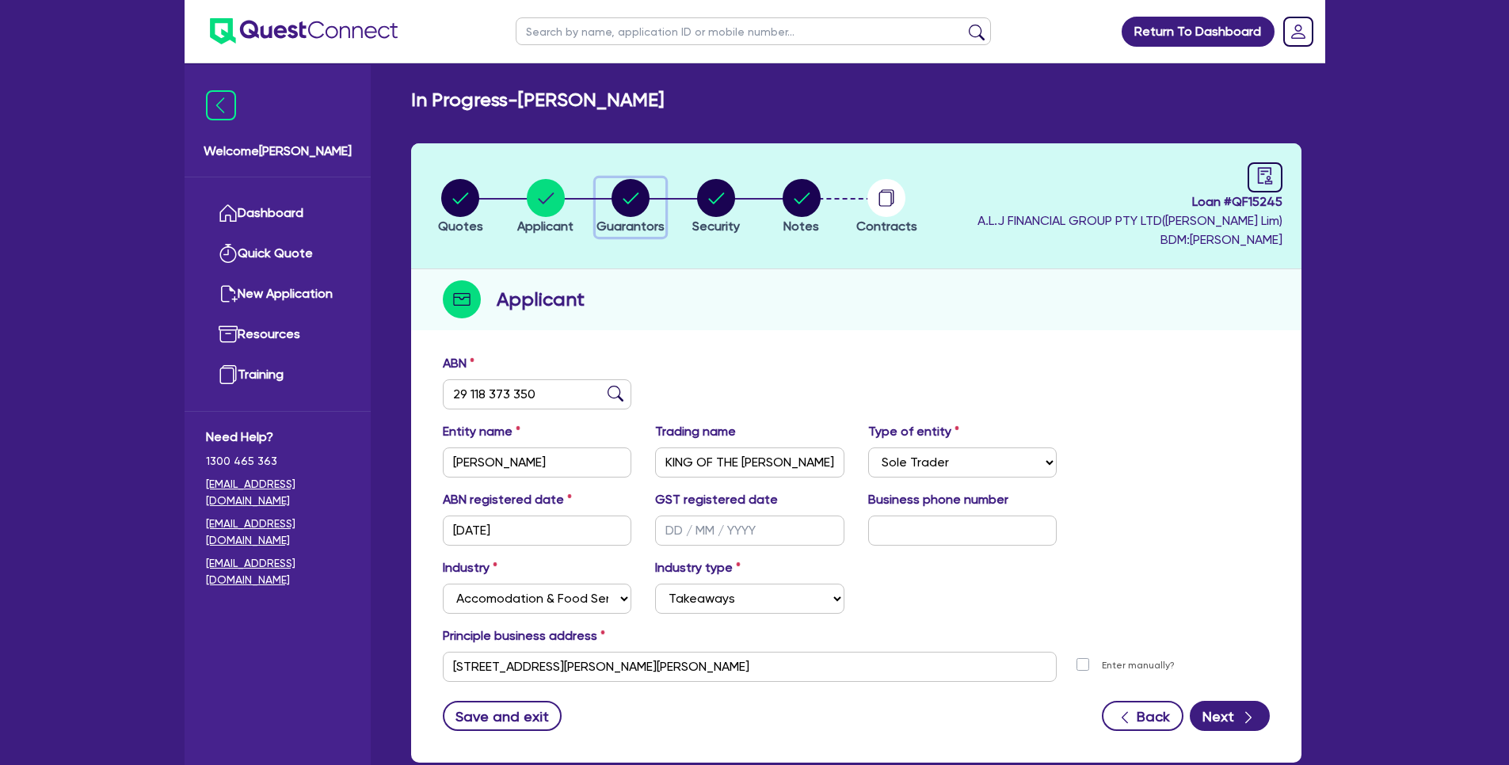
select select "VEHICLE"
select select "PROPERTY"
select select "CASH"
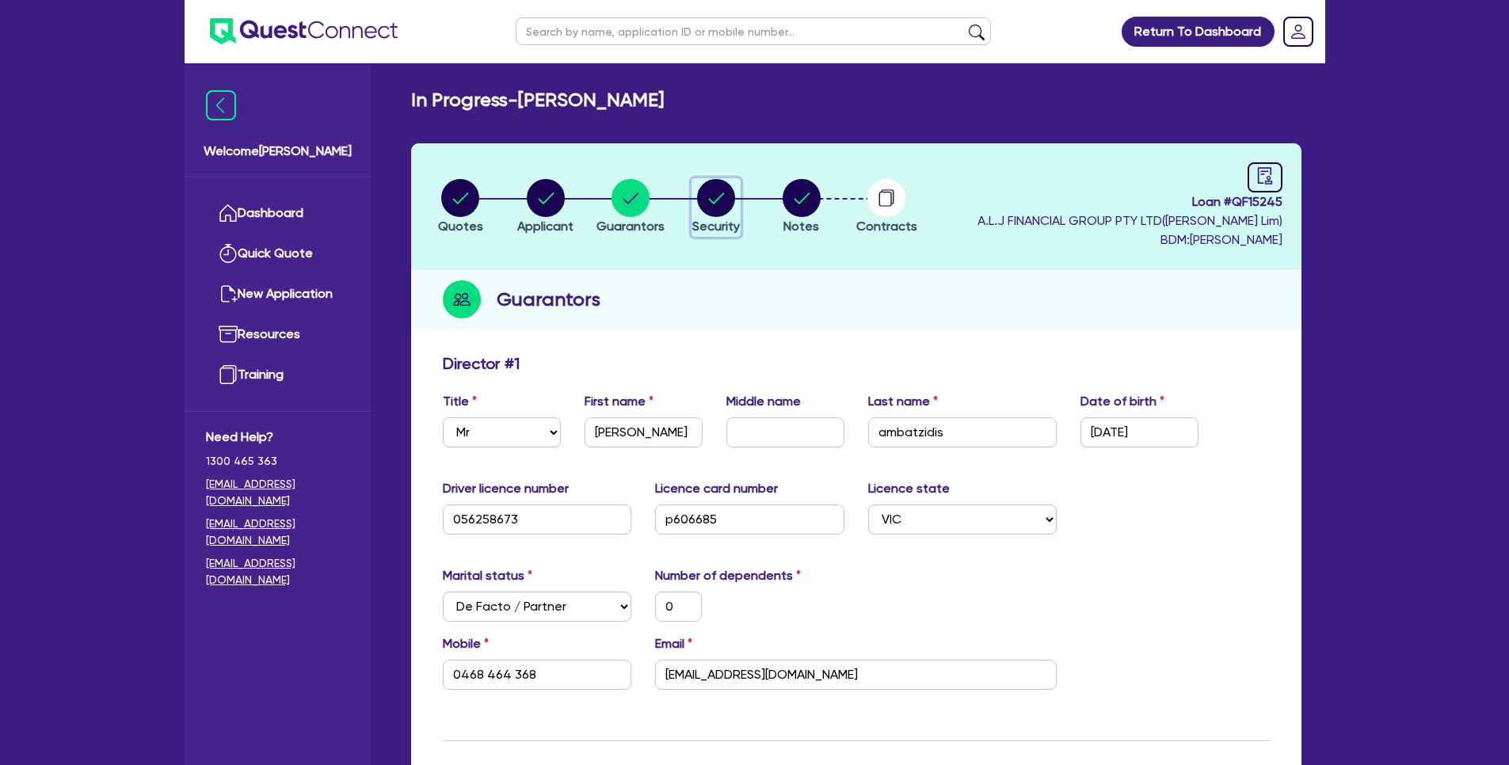
click at [704, 196] on circle "button" at bounding box center [716, 198] width 38 height 38
select select "CARS_AND_LIGHT_TRUCKS"
select select "LIGHT_TRUCKS"
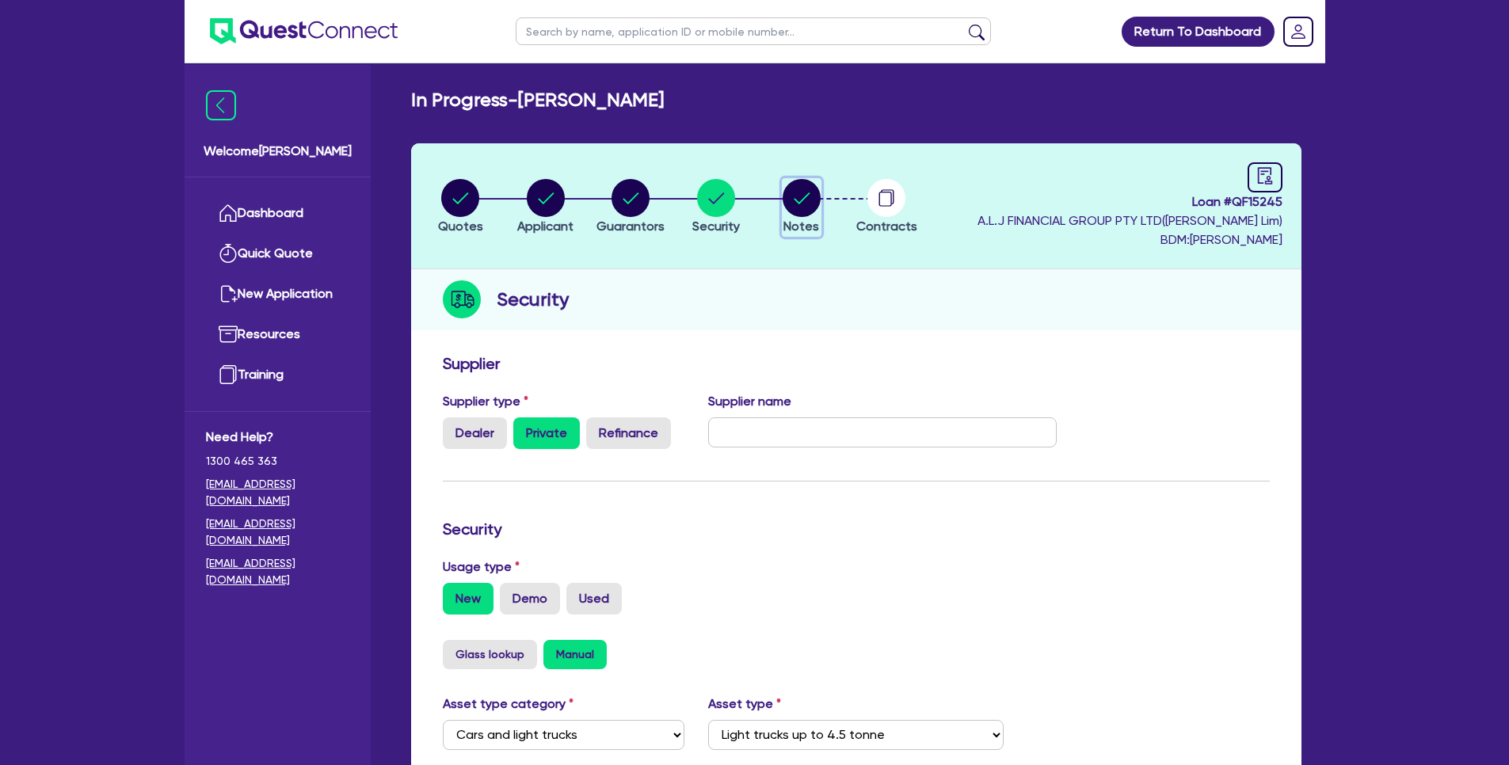
click at [803, 198] on icon "button" at bounding box center [802, 197] width 16 height 11
select select "Quest Finance - Own Book"
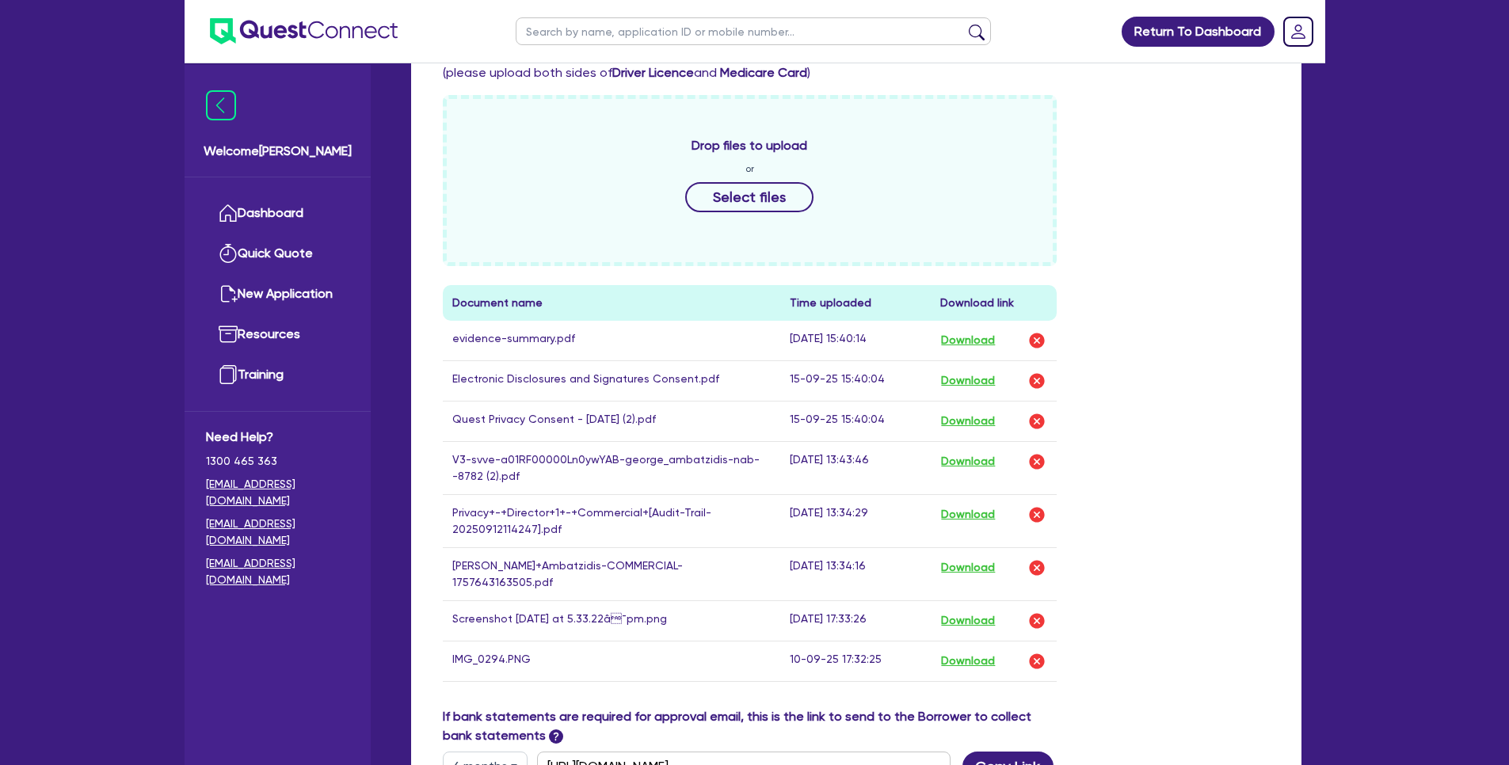
scroll to position [857, 0]
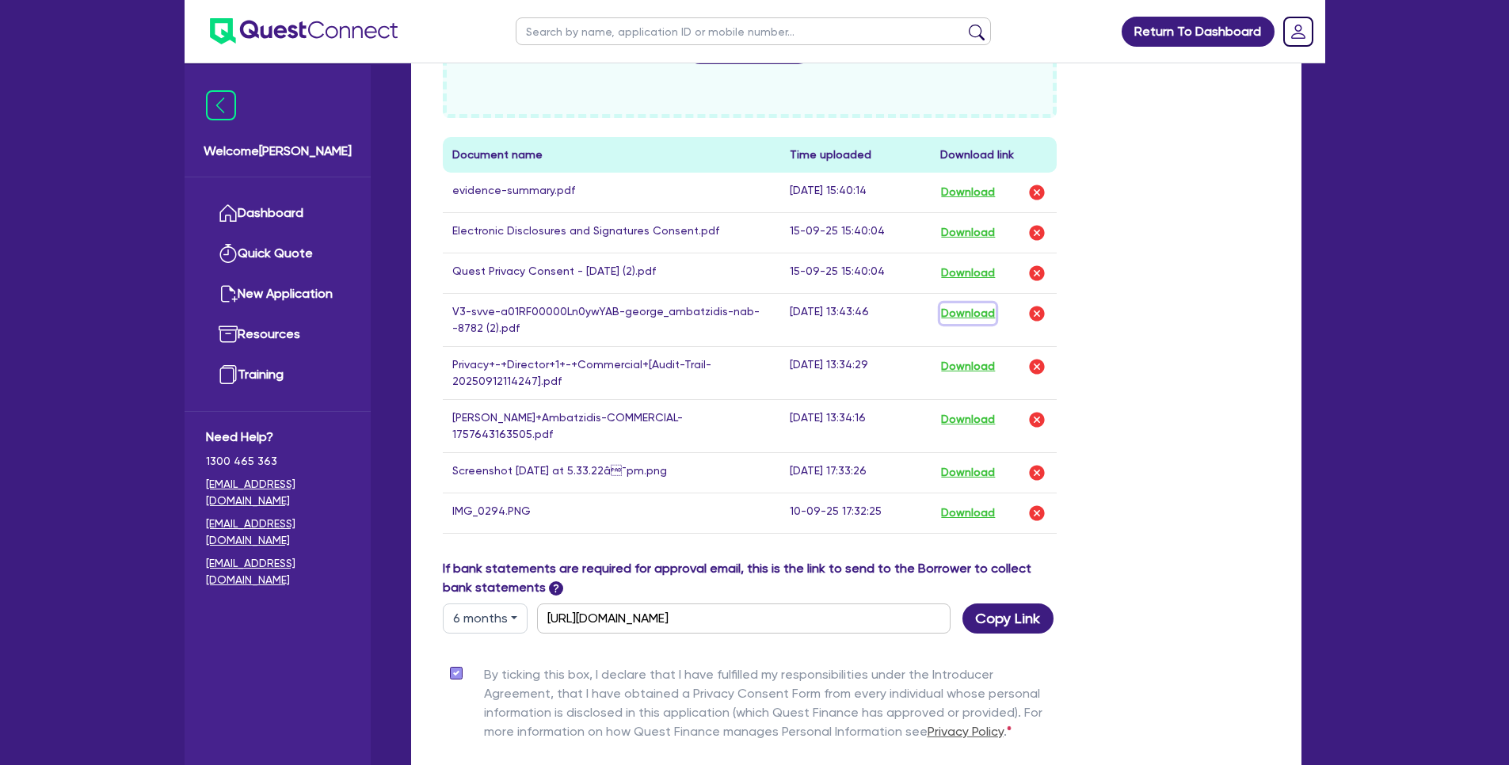
click at [982, 317] on button "Download" at bounding box center [967, 313] width 55 height 21
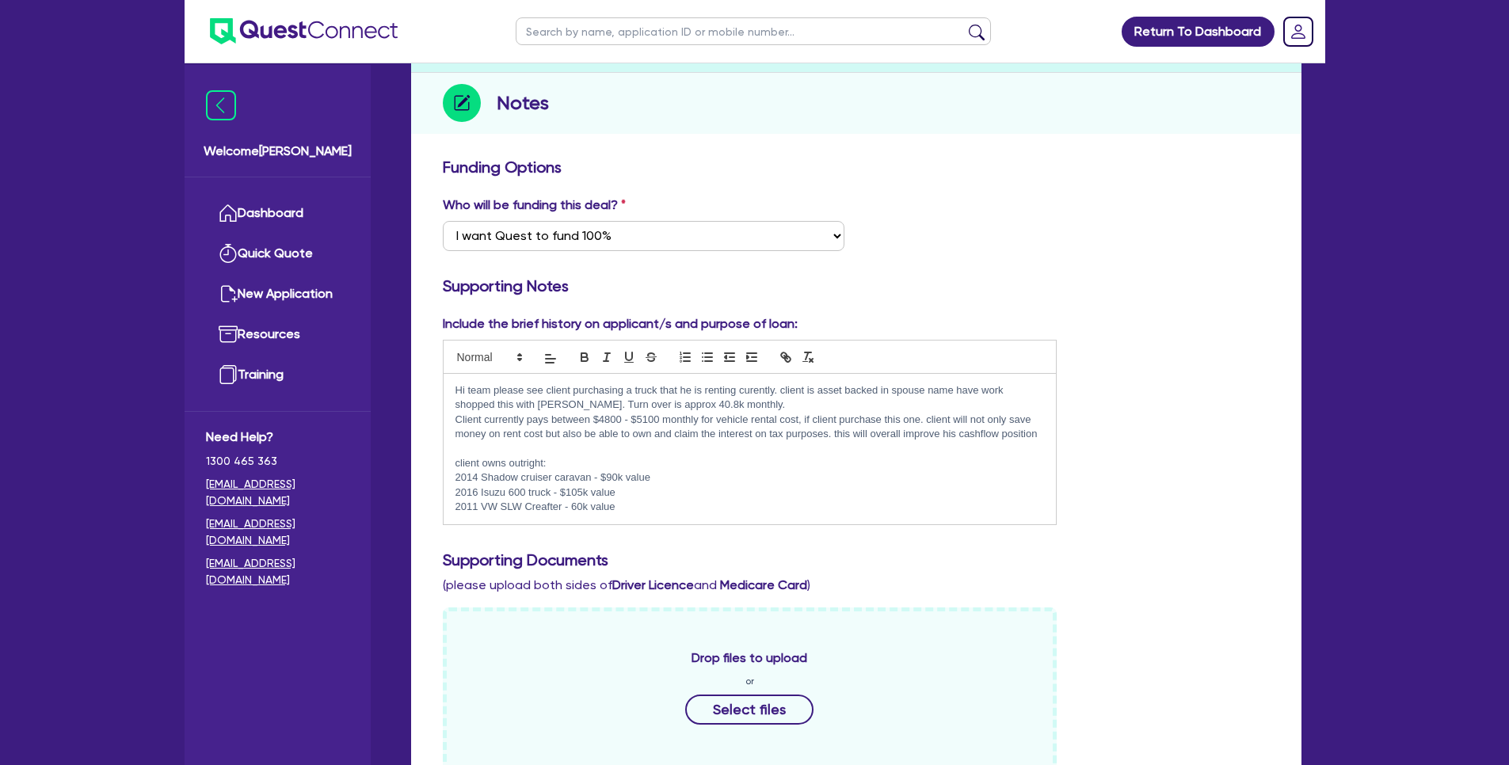
scroll to position [0, 0]
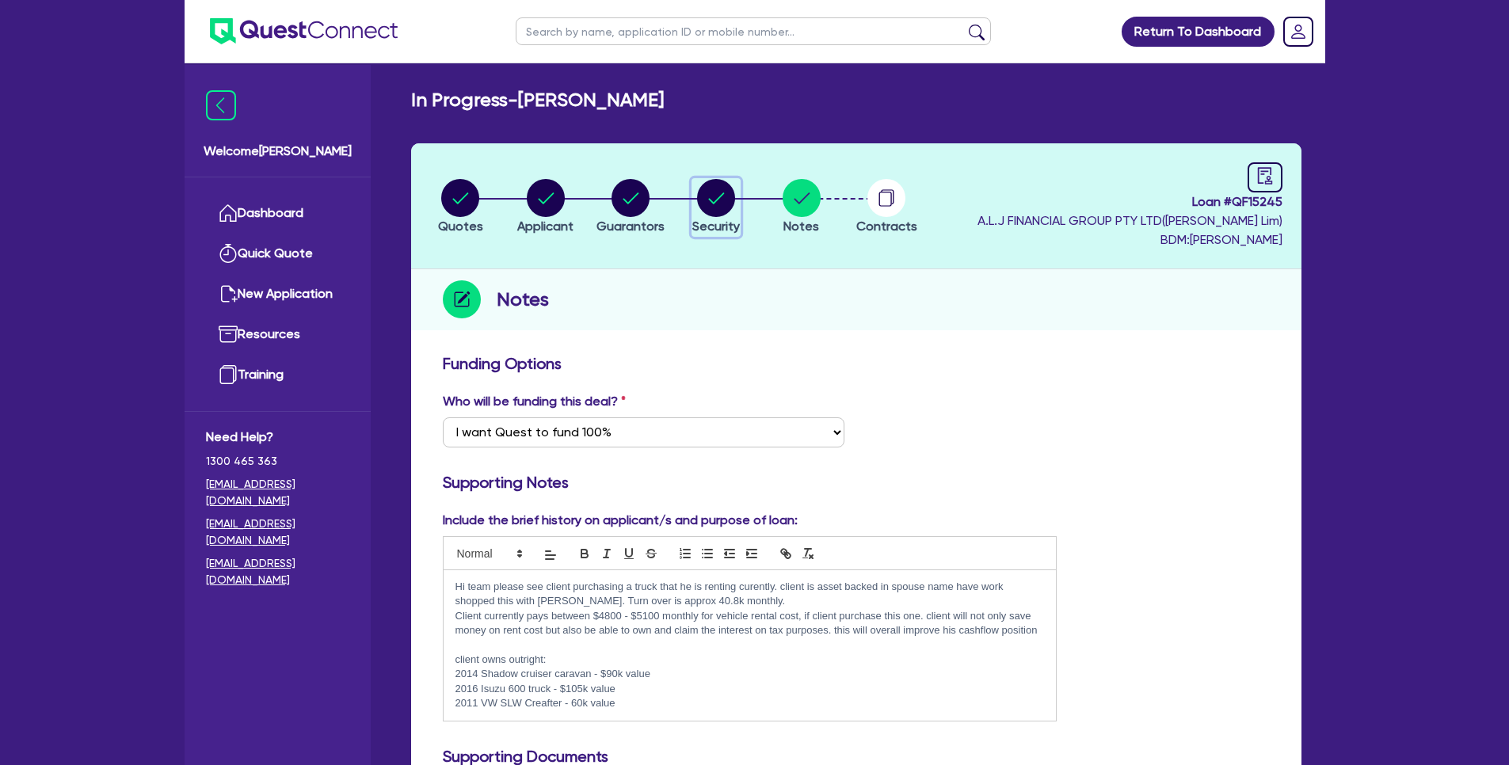
click at [715, 204] on circle "button" at bounding box center [716, 198] width 38 height 38
select select "CARS_AND_LIGHT_TRUCKS"
select select "LIGHT_TRUCKS"
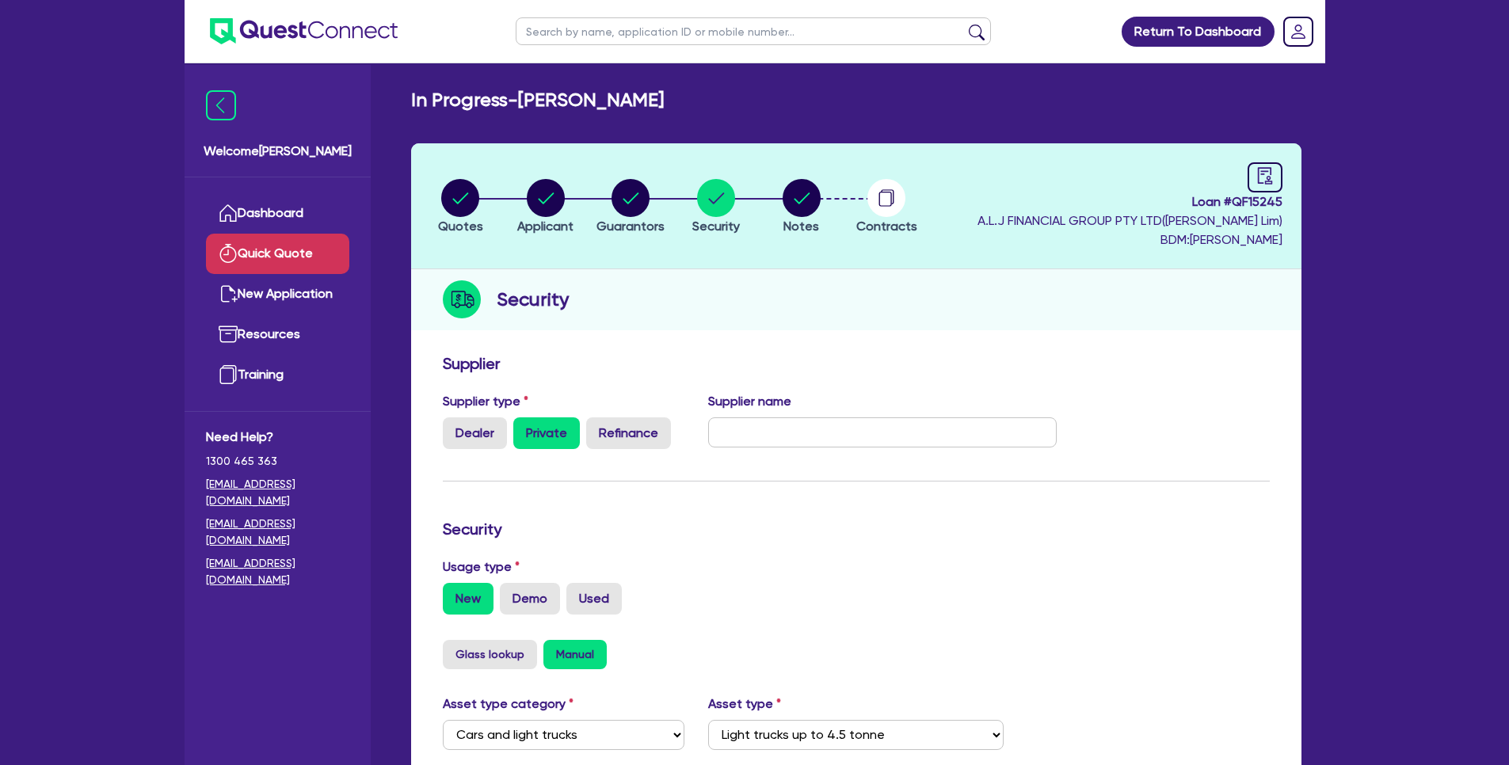
click at [318, 235] on link "Quick Quote" at bounding box center [277, 254] width 143 height 40
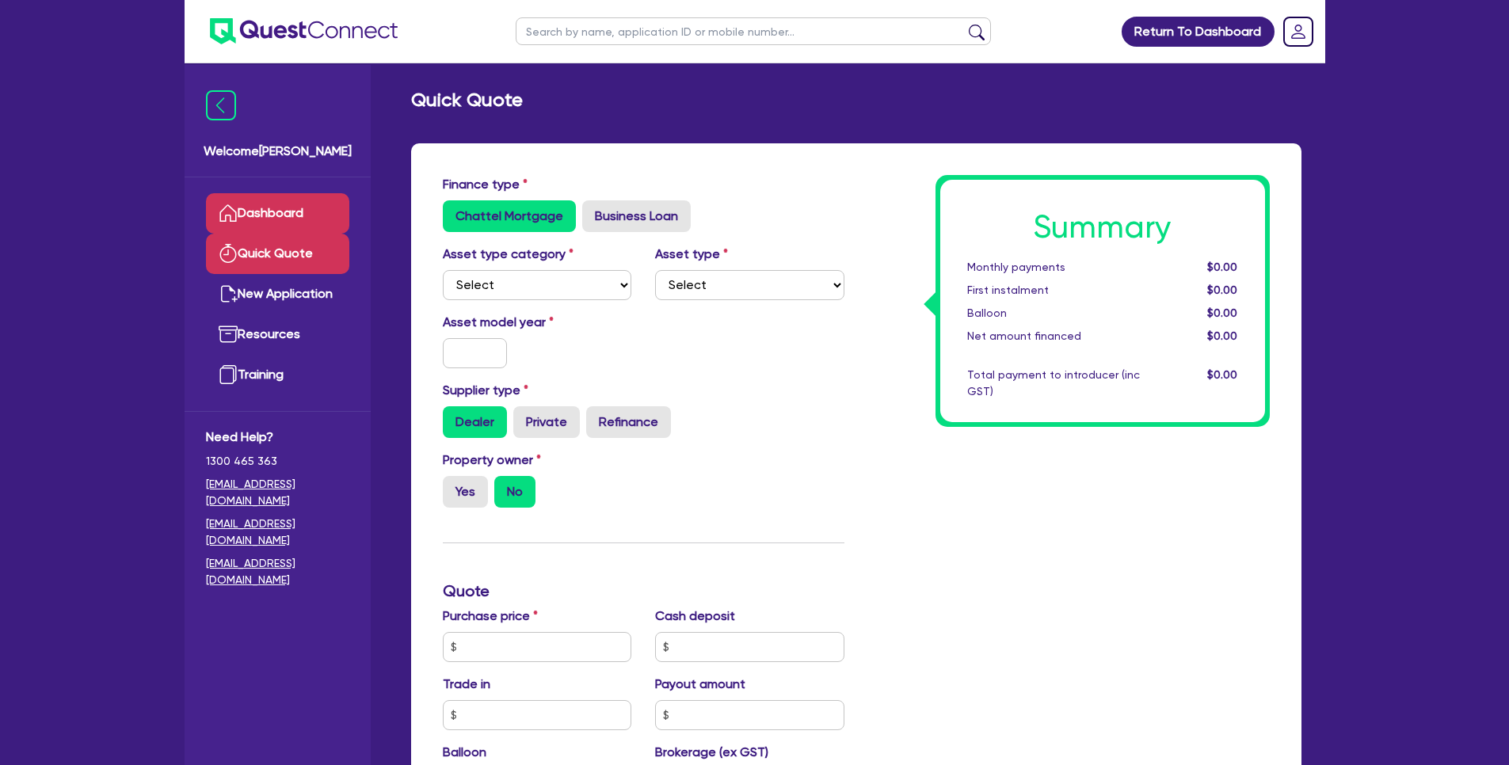
click at [334, 216] on link "Dashboard" at bounding box center [277, 213] width 143 height 40
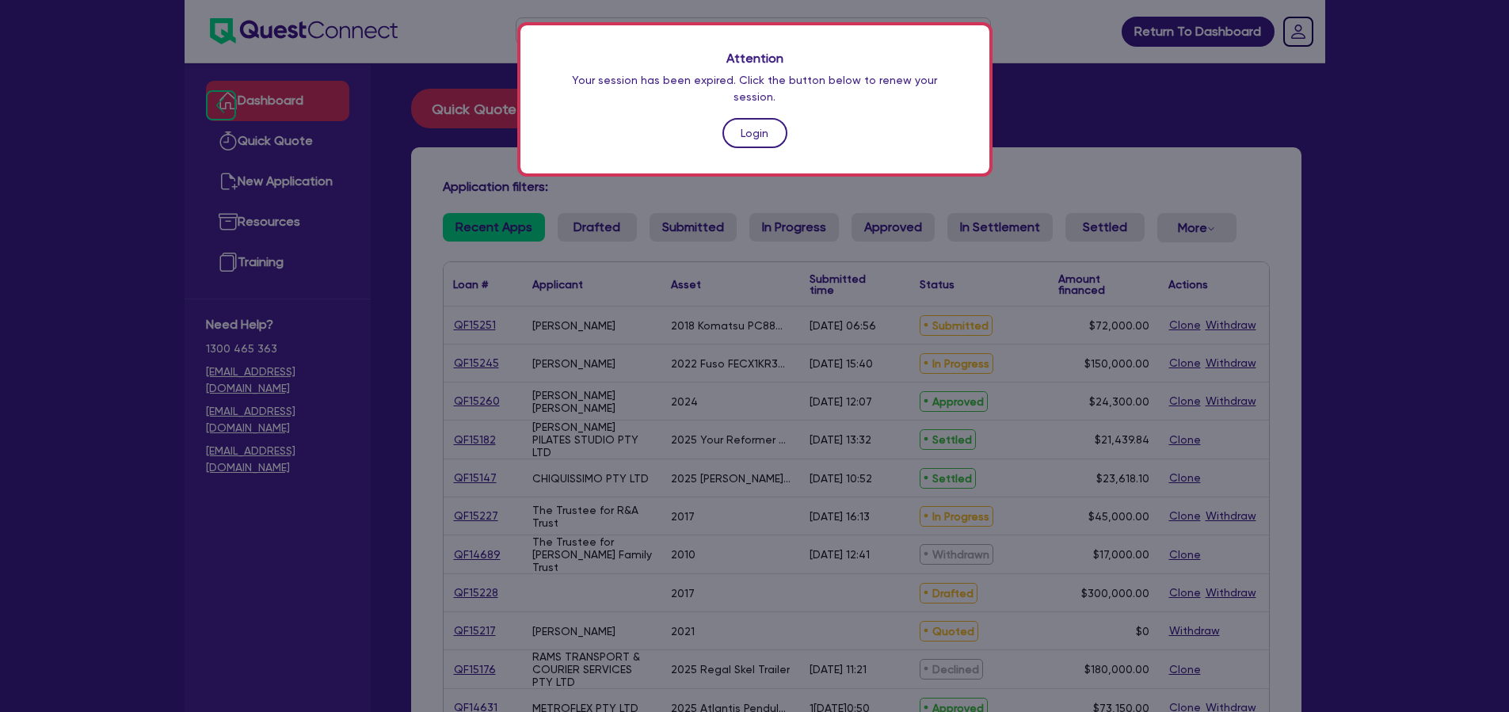
click at [760, 118] on link "Login" at bounding box center [754, 133] width 65 height 30
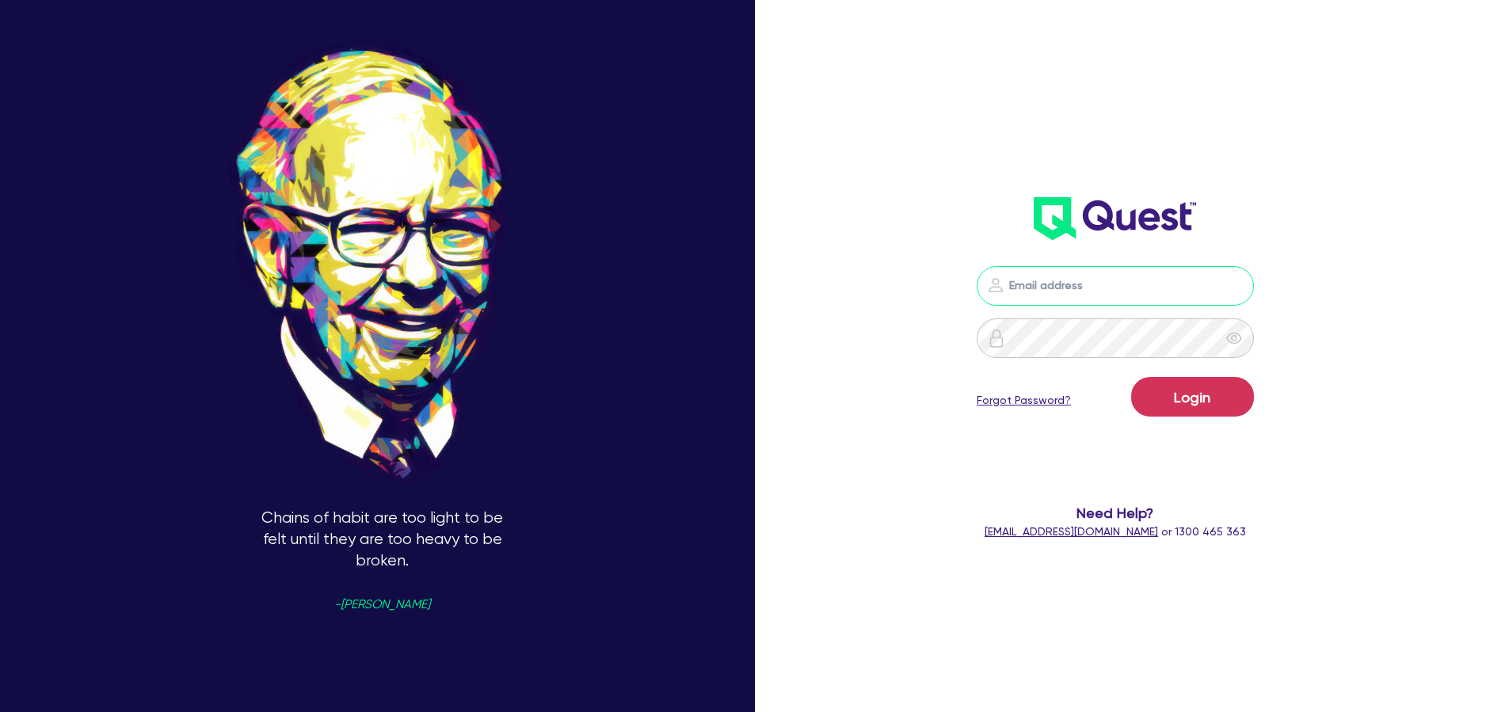
type input "sam.millard@quest.finance"
click at [1208, 413] on button "Login" at bounding box center [1192, 397] width 123 height 40
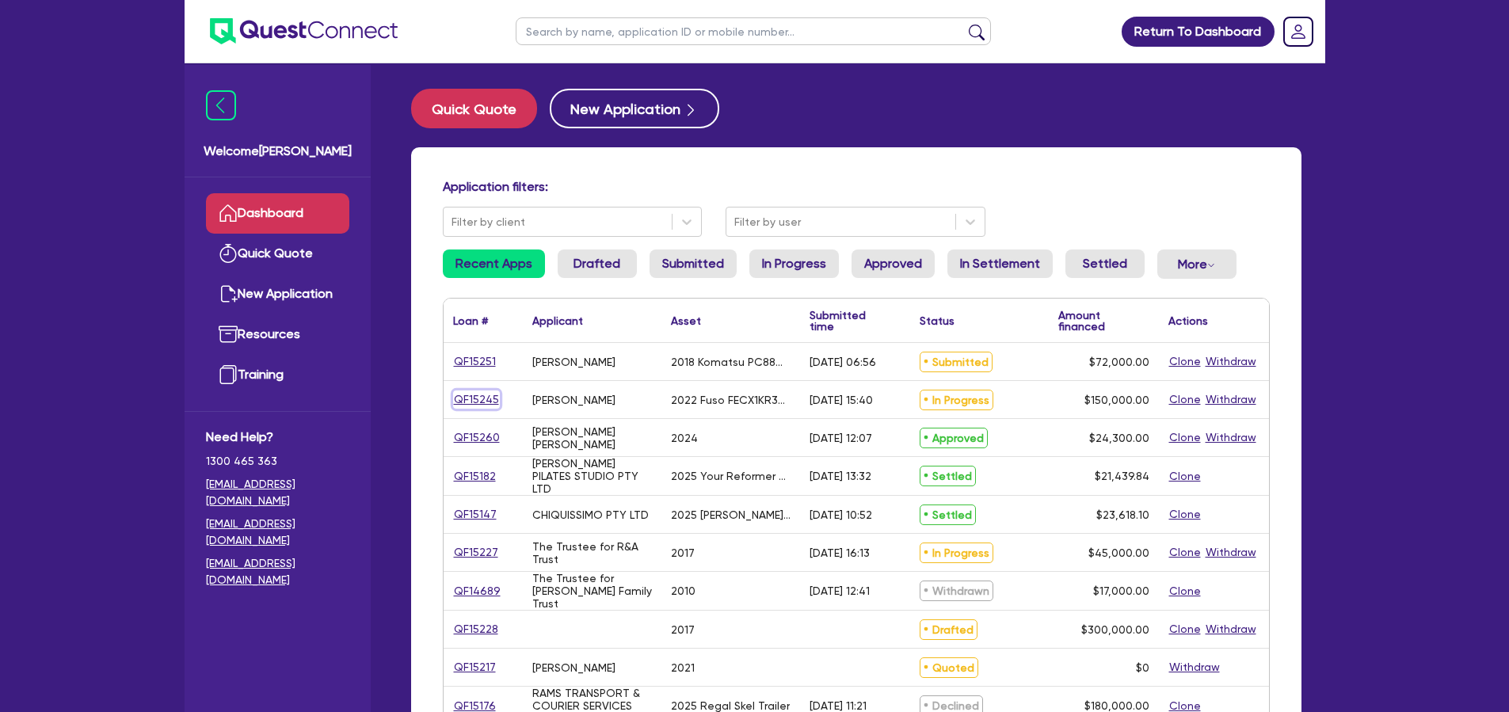
click at [486, 401] on link "QF15245" at bounding box center [476, 400] width 47 height 18
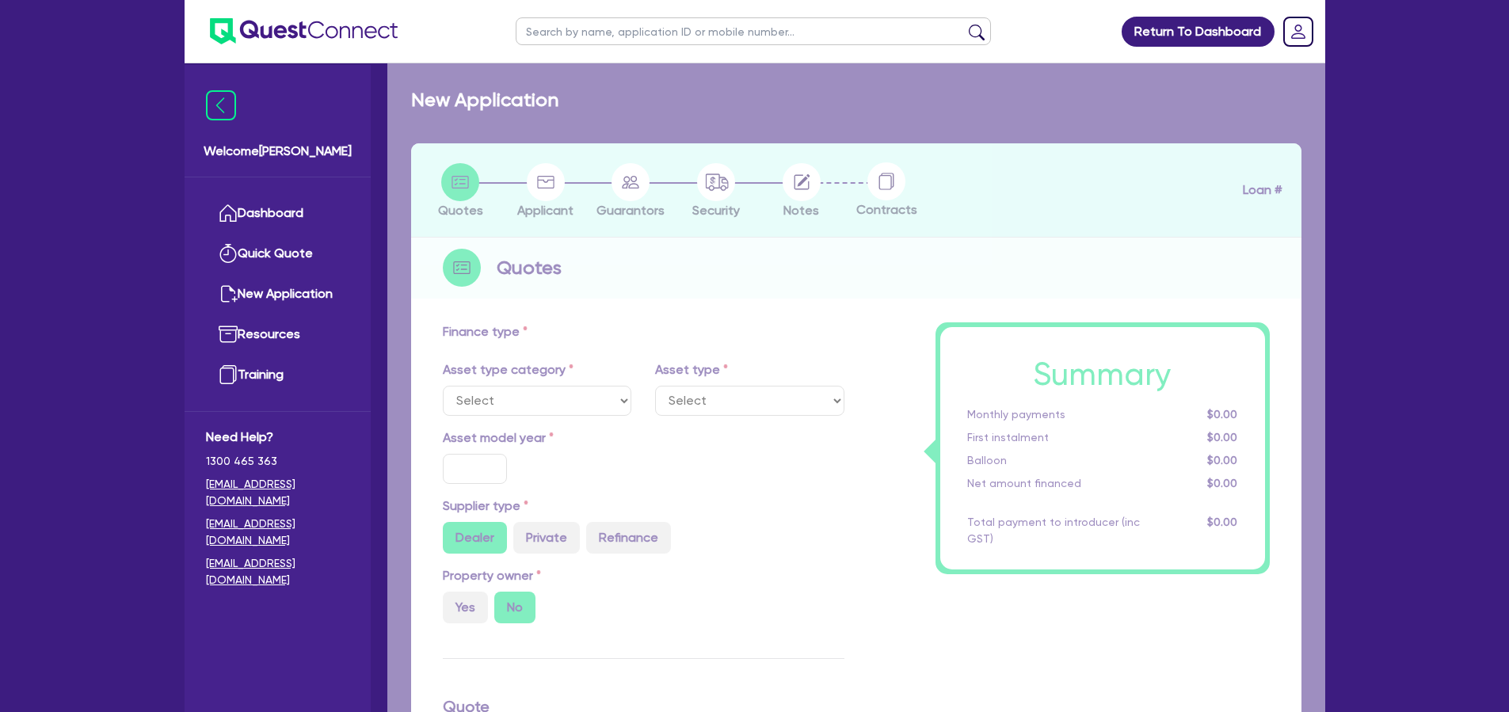
select select "CARS_AND_LIGHT_TRUCKS"
type input "2022"
radio input "false"
radio input "true"
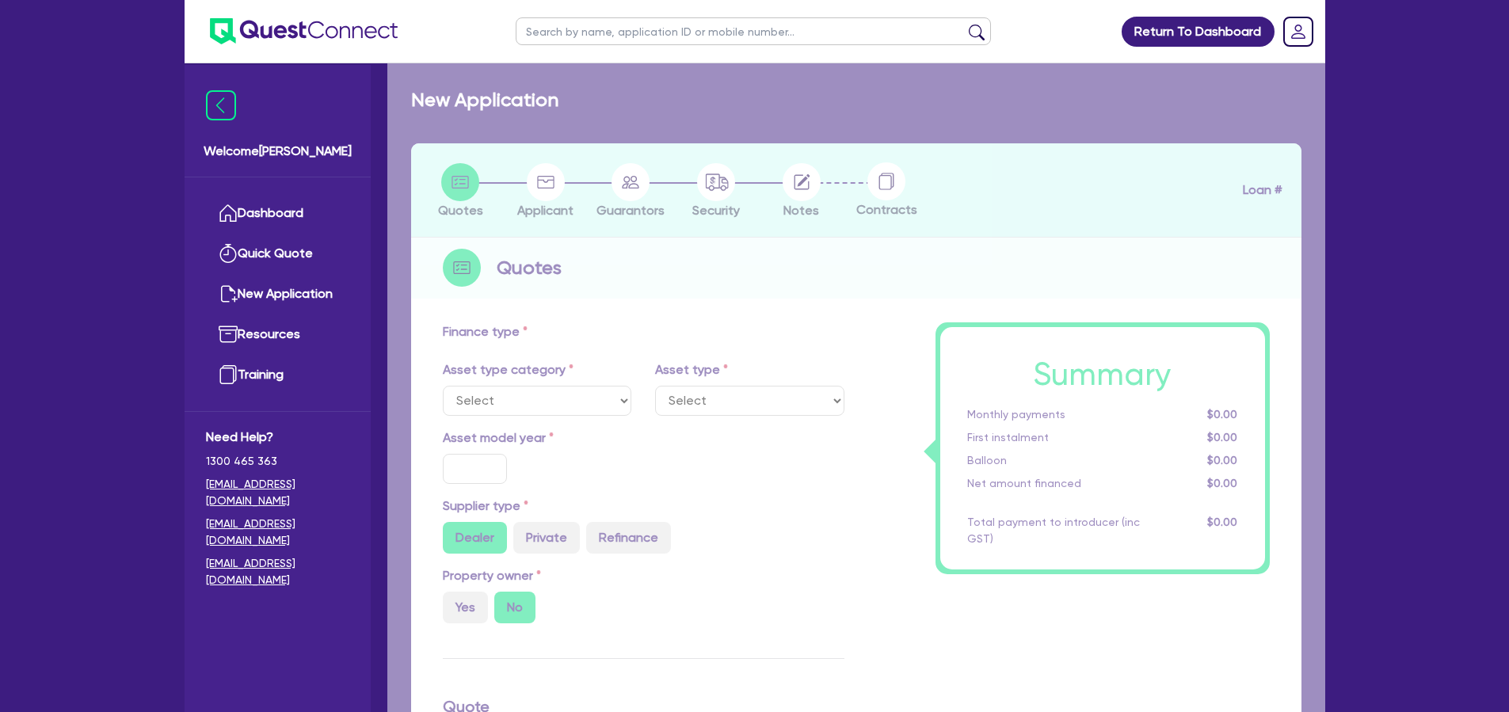
type input "150,000"
type input "10"
type input "15,000"
type input "17"
type input "2,000"
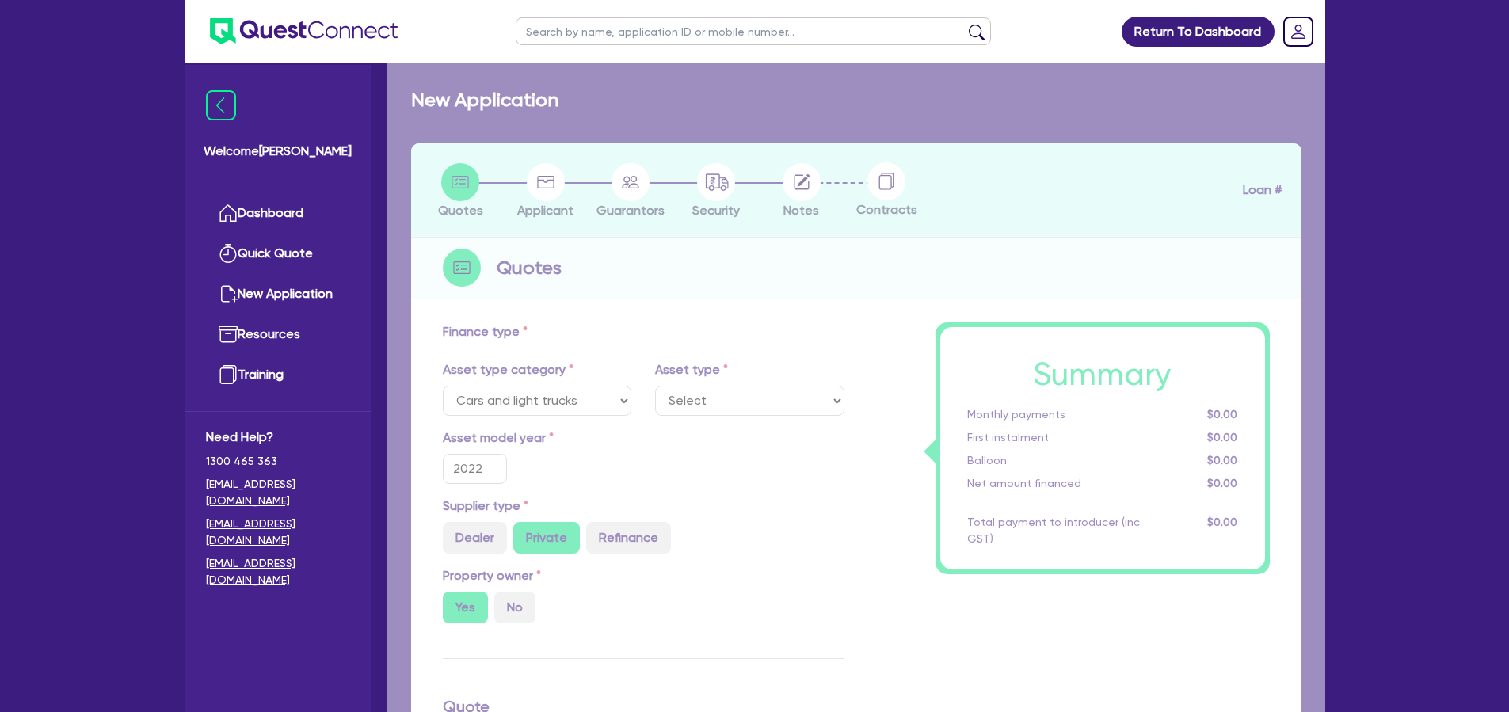
select select "LIGHT_TRUCKS"
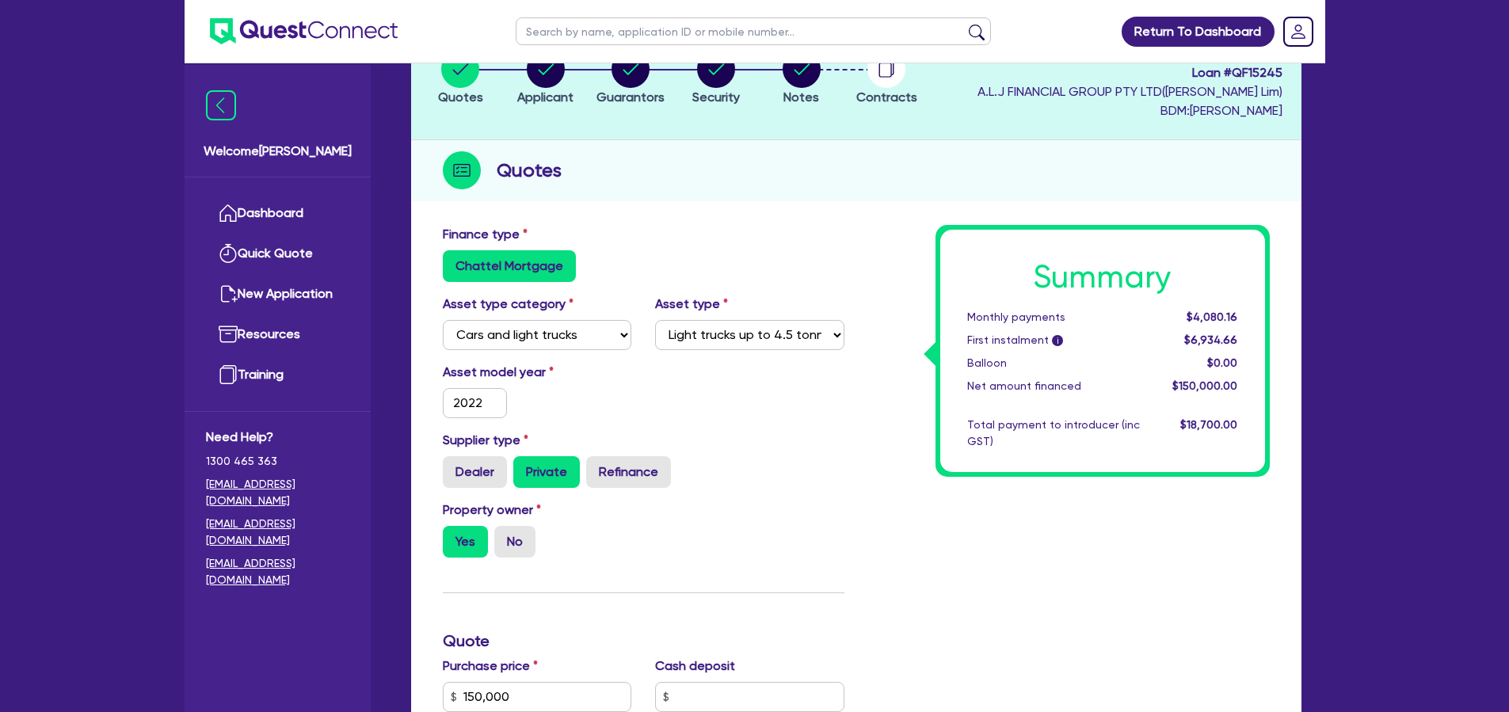
scroll to position [112, 0]
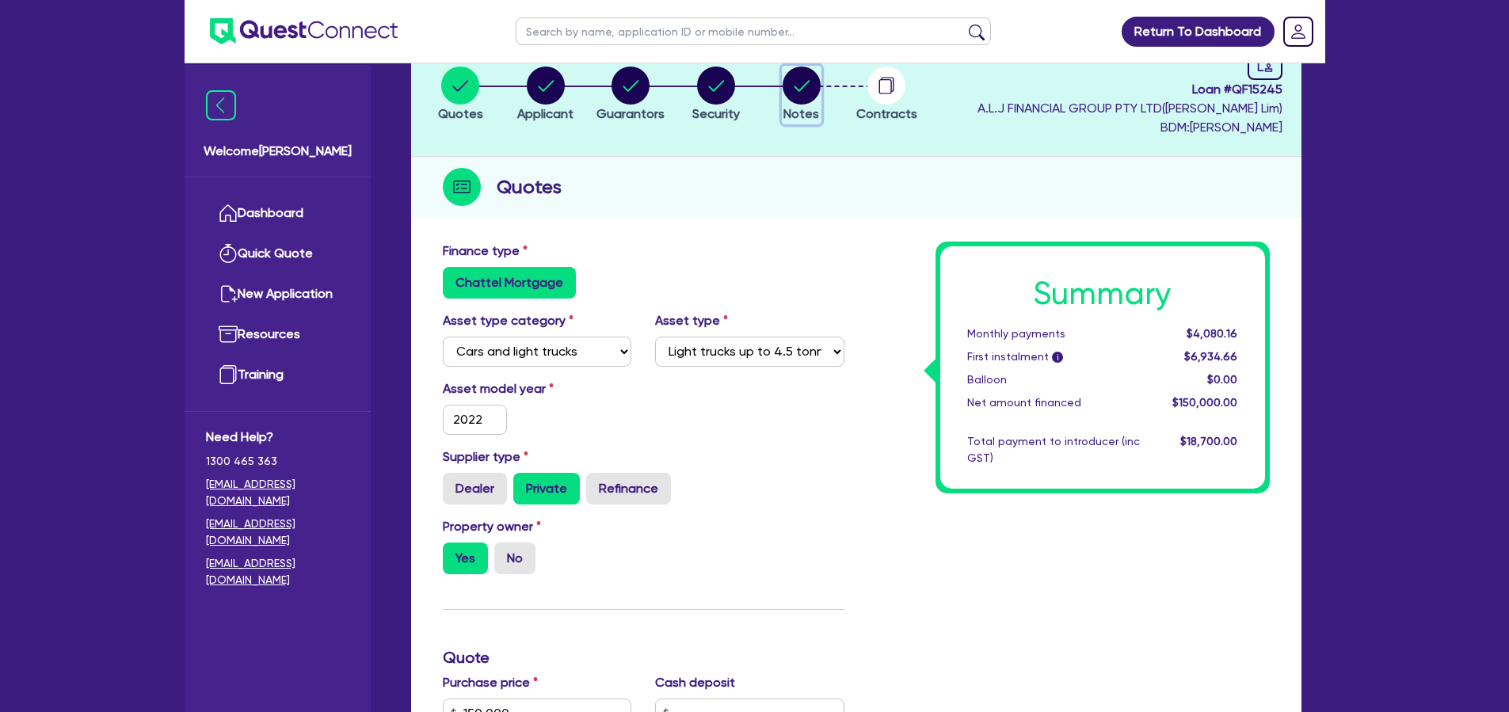
click at [794, 90] on circle "button" at bounding box center [802, 86] width 38 height 38
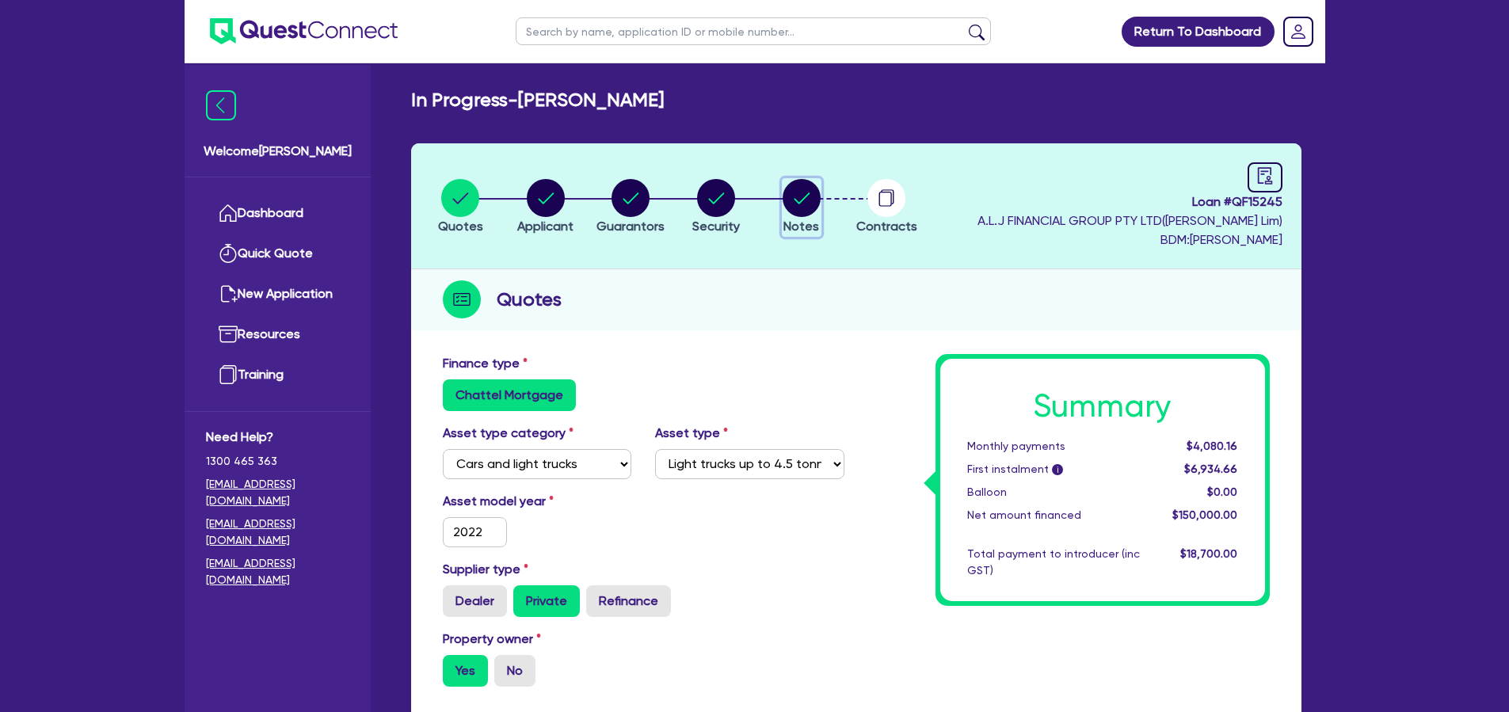
select select "Quest Finance - Own Book"
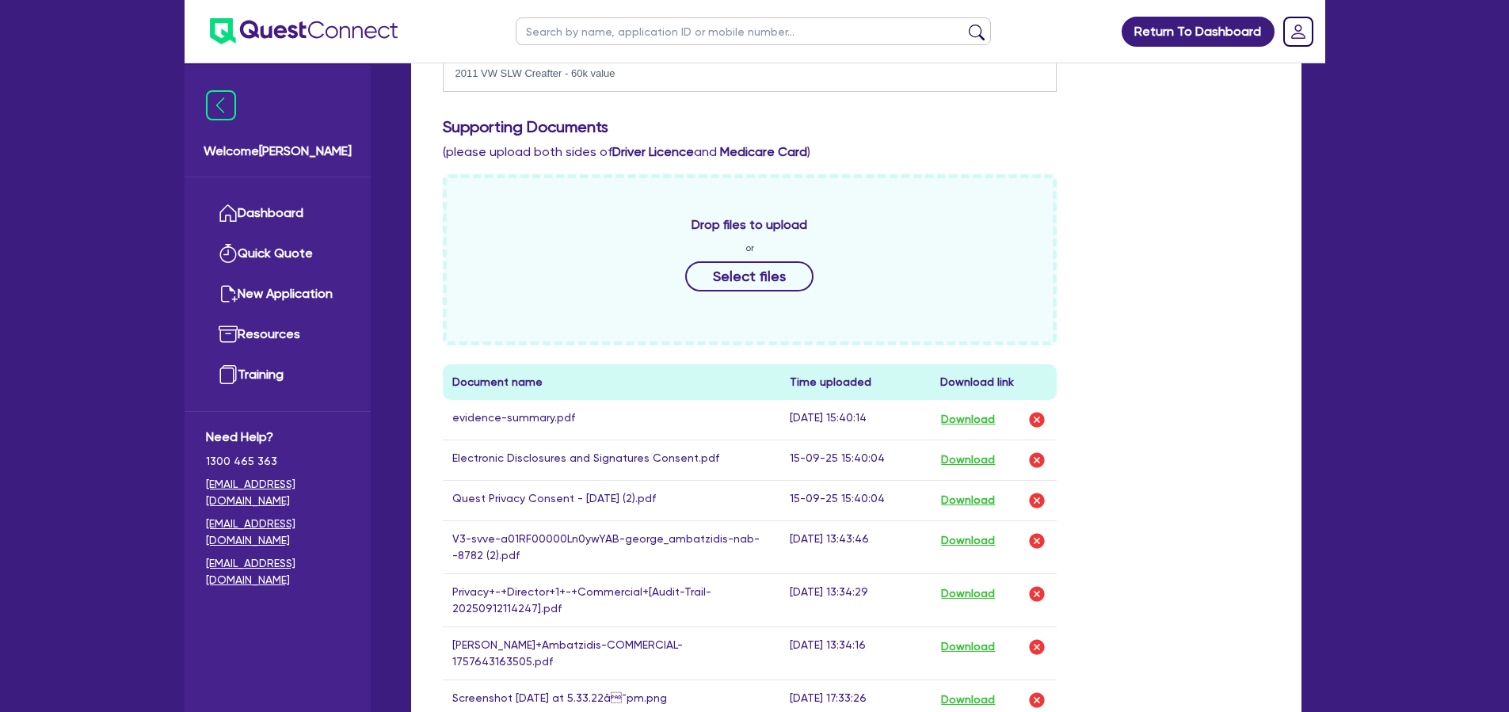
scroll to position [695, 0]
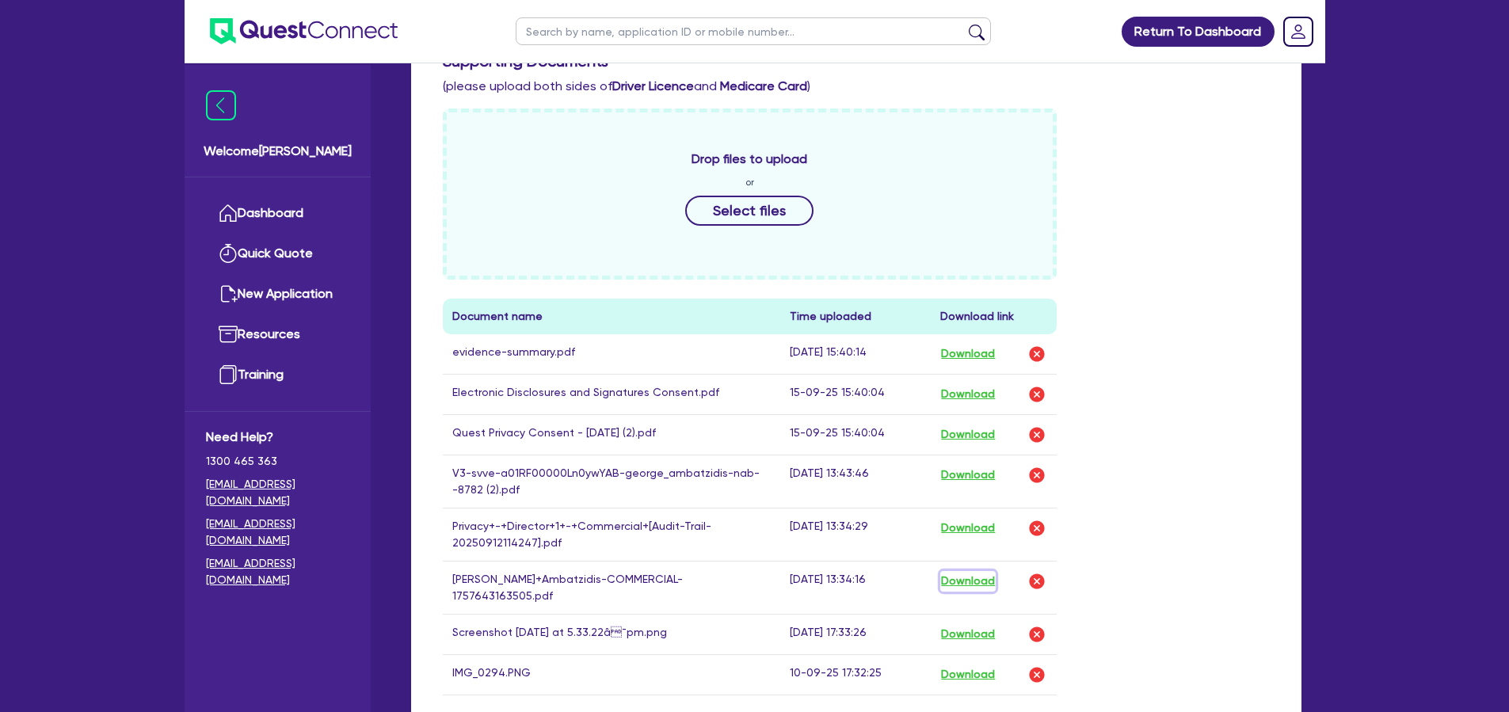
click at [958, 580] on button "Download" at bounding box center [967, 581] width 55 height 21
click at [958, 355] on button "Download" at bounding box center [967, 354] width 55 height 21
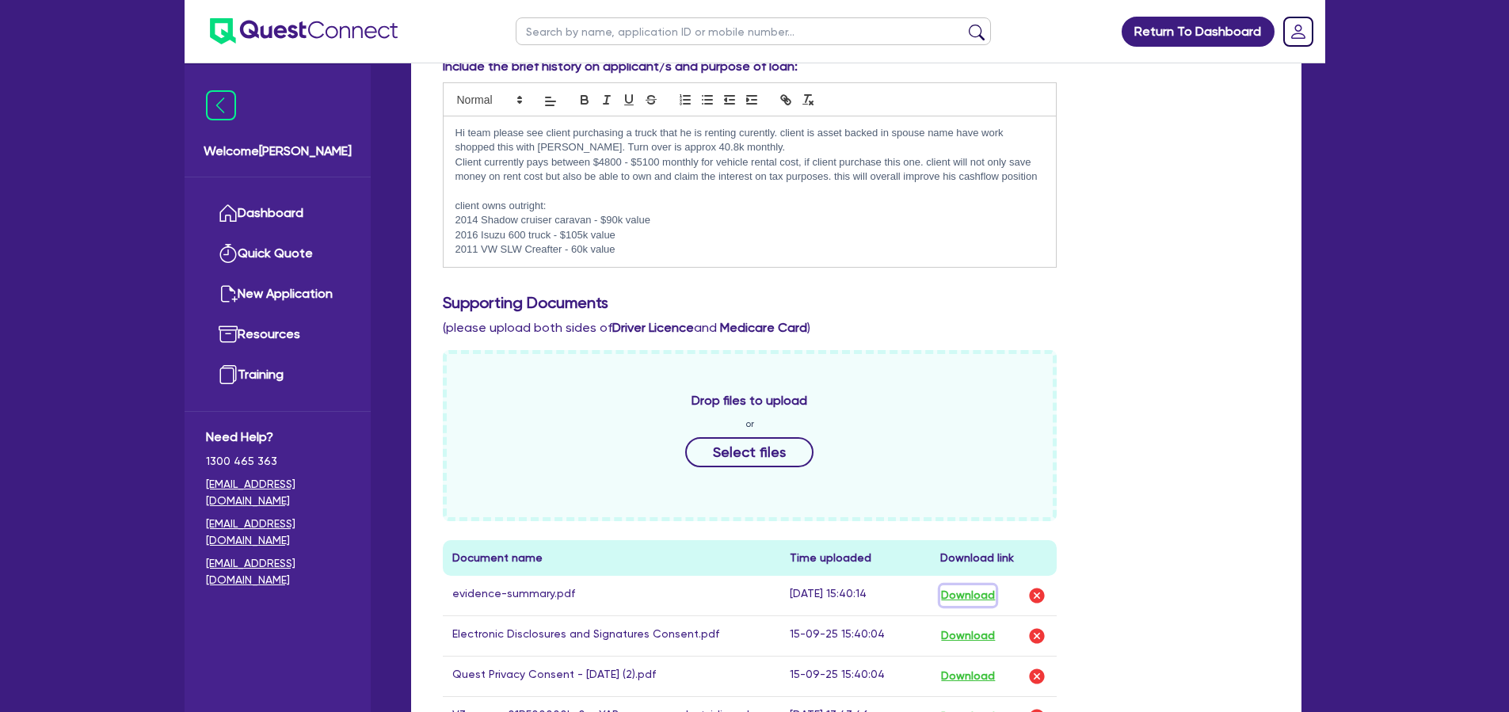
scroll to position [366, 0]
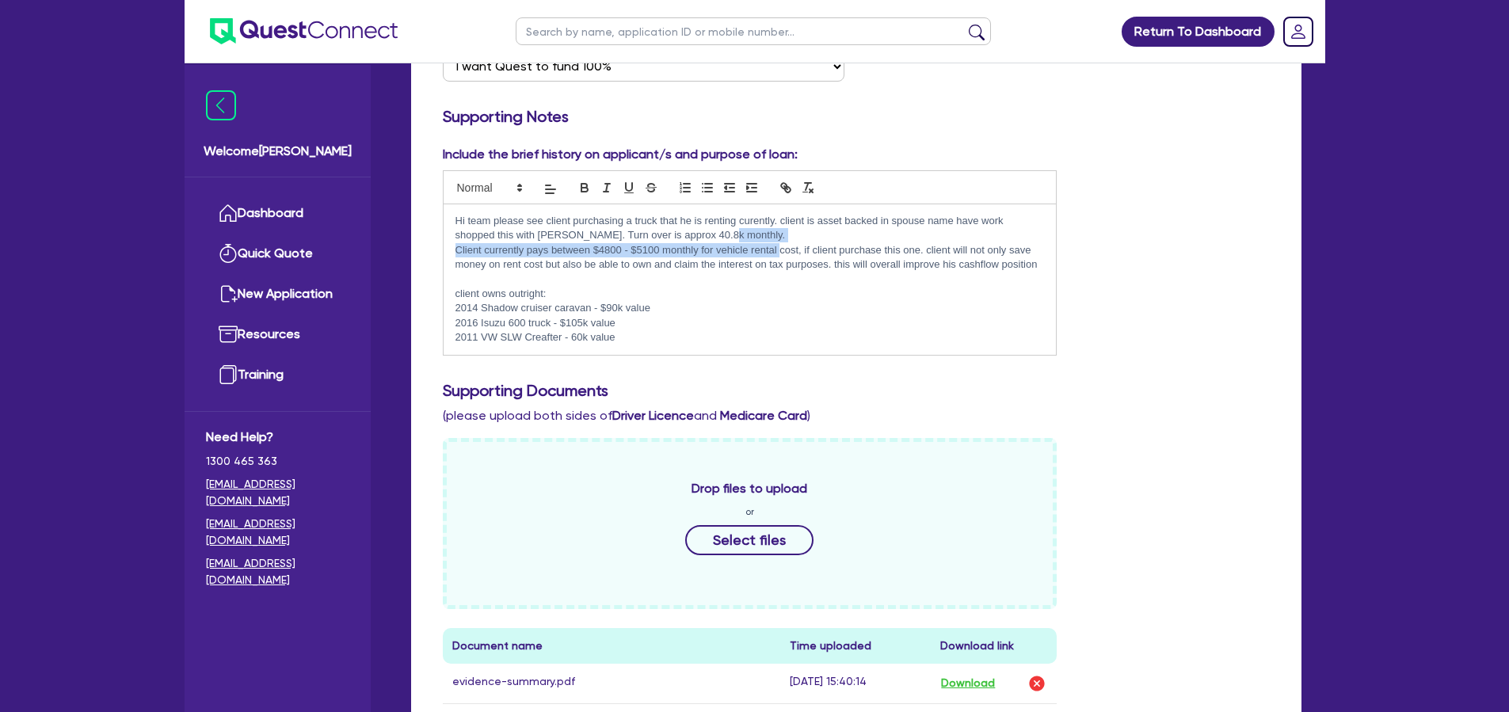
click at [782, 244] on div "Hi team please see client purchasing a truck that he is renting curently. clien…" at bounding box center [750, 279] width 613 height 151
click at [676, 257] on p "Client currently pays between $4800 - $5100 monthly for vehicle rental cost, if…" at bounding box center [749, 257] width 589 height 29
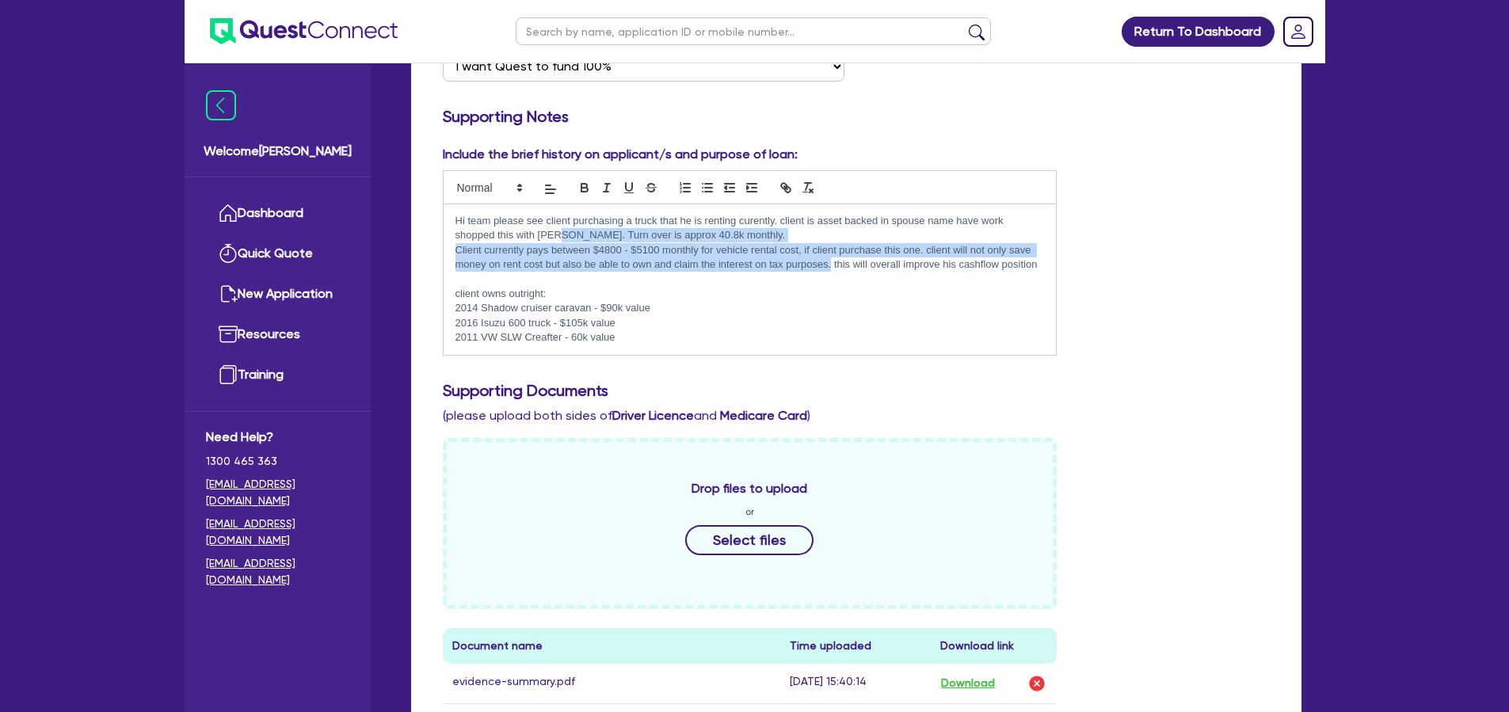
drag, startPoint x: 645, startPoint y: 242, endPoint x: 833, endPoint y: 260, distance: 188.5
click at [830, 260] on div "Hi team please see client purchasing a truck that he is renting curently. clien…" at bounding box center [750, 279] width 613 height 151
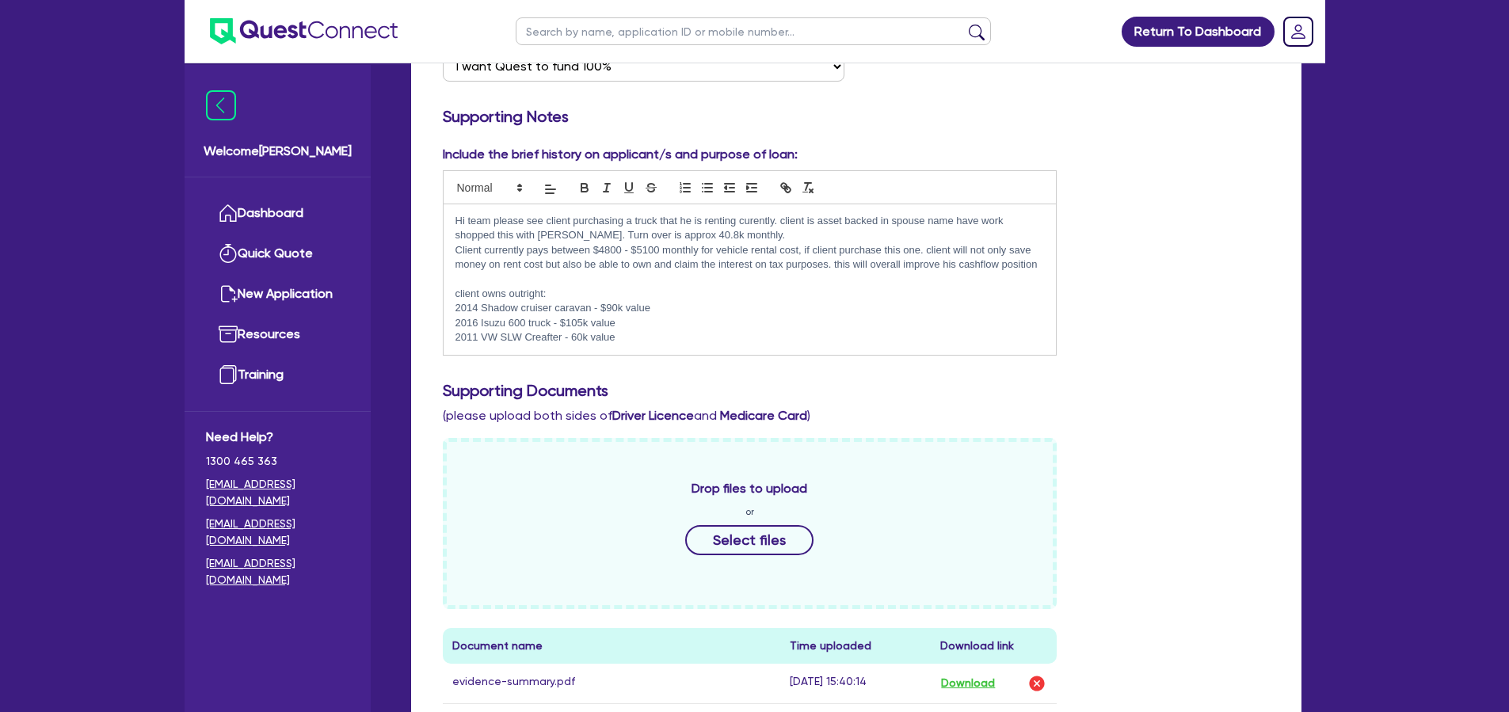
click at [875, 270] on p "Client currently pays between $4800 - $5100 monthly for vehicle rental cost, if…" at bounding box center [749, 257] width 589 height 29
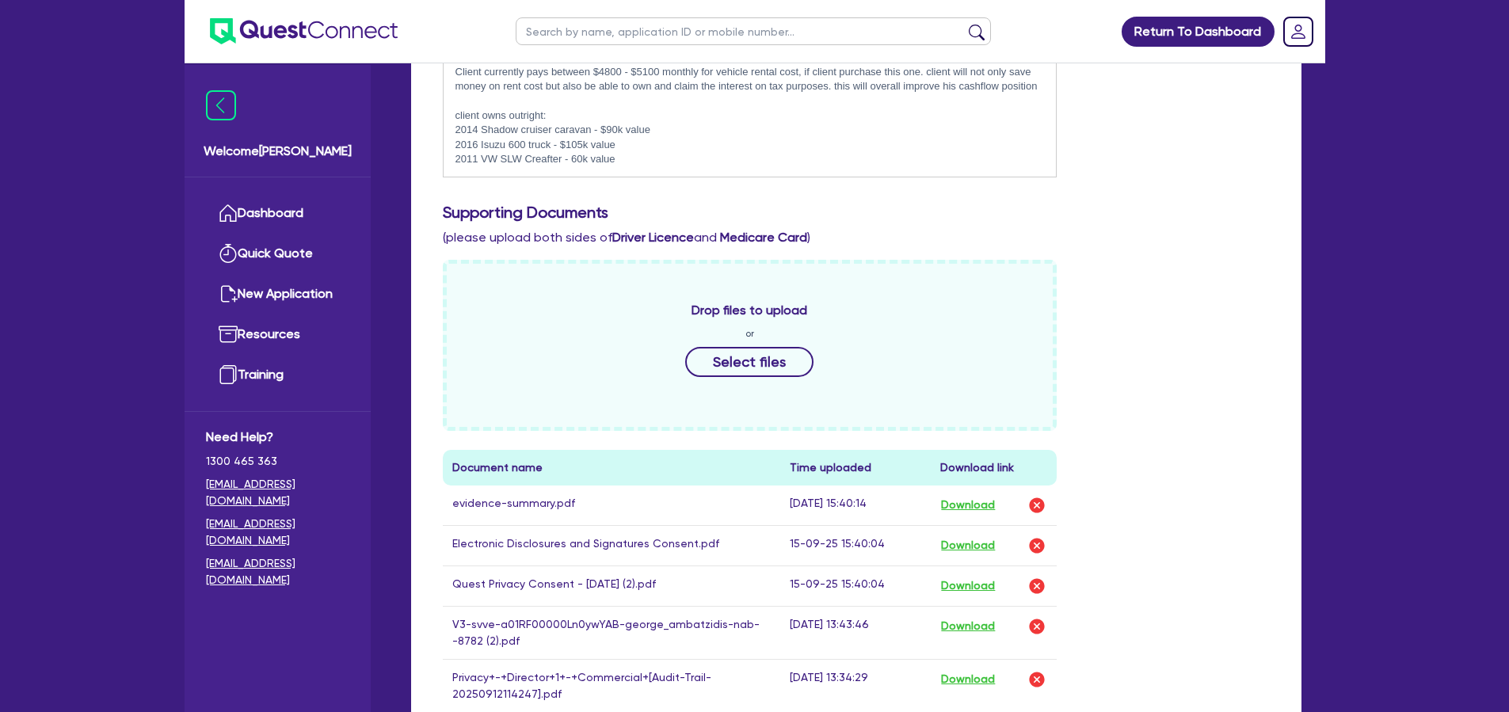
scroll to position [574, 0]
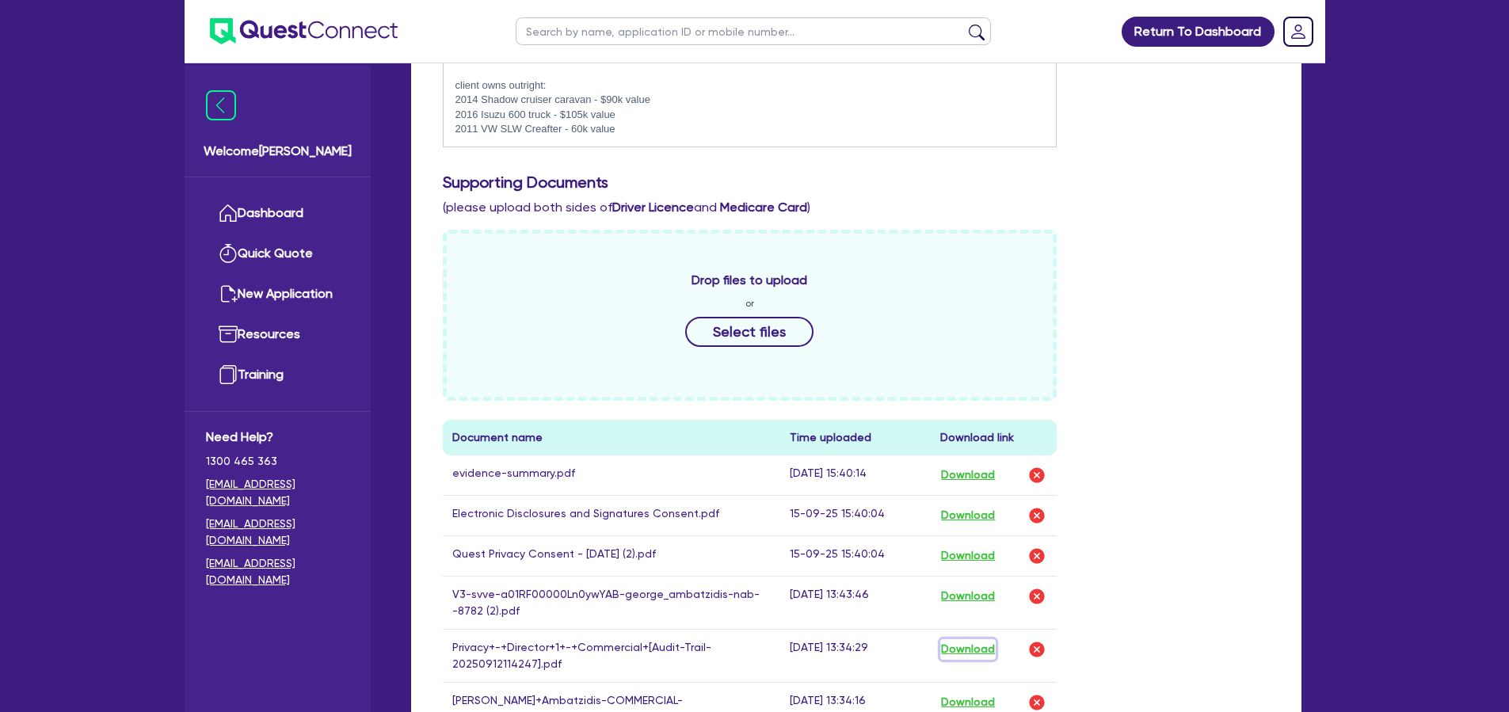
click at [961, 646] on button "Download" at bounding box center [967, 649] width 55 height 21
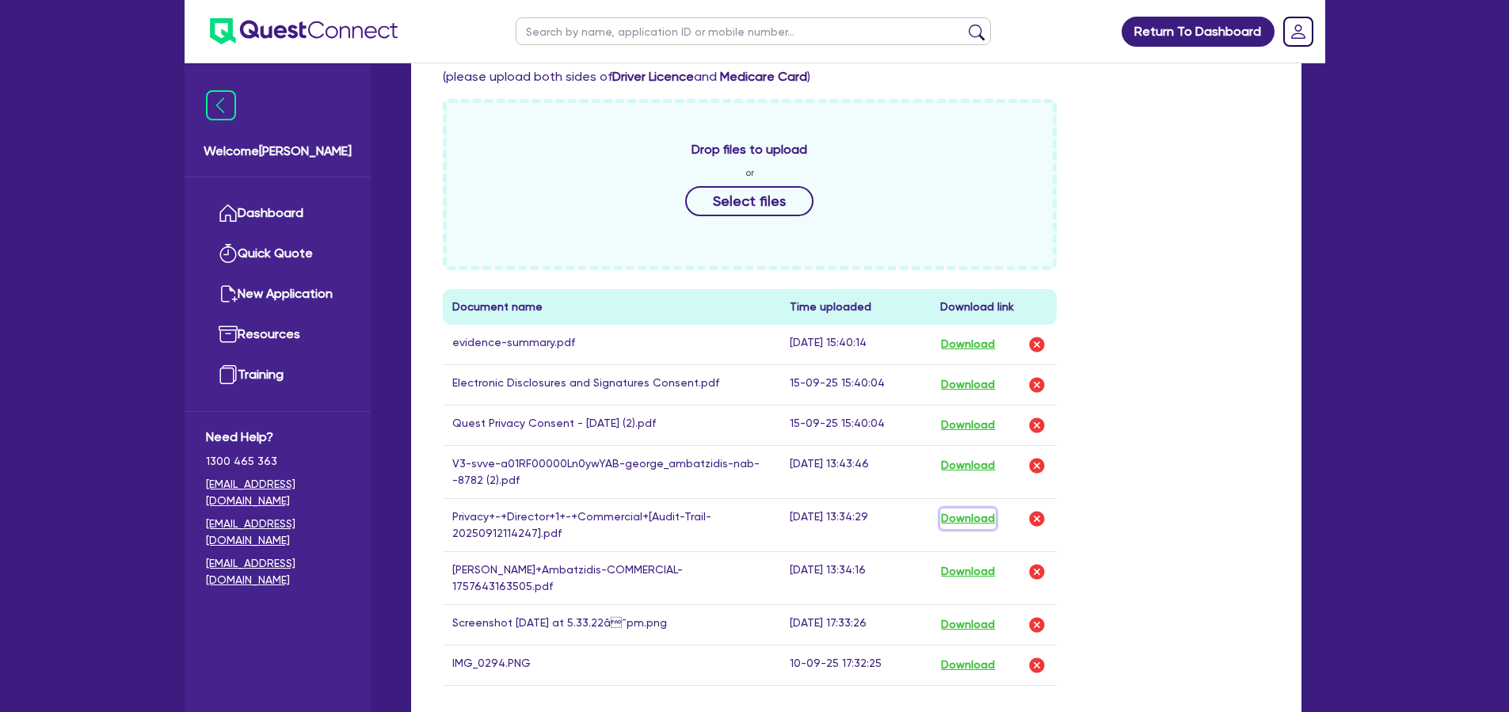
scroll to position [710, 0]
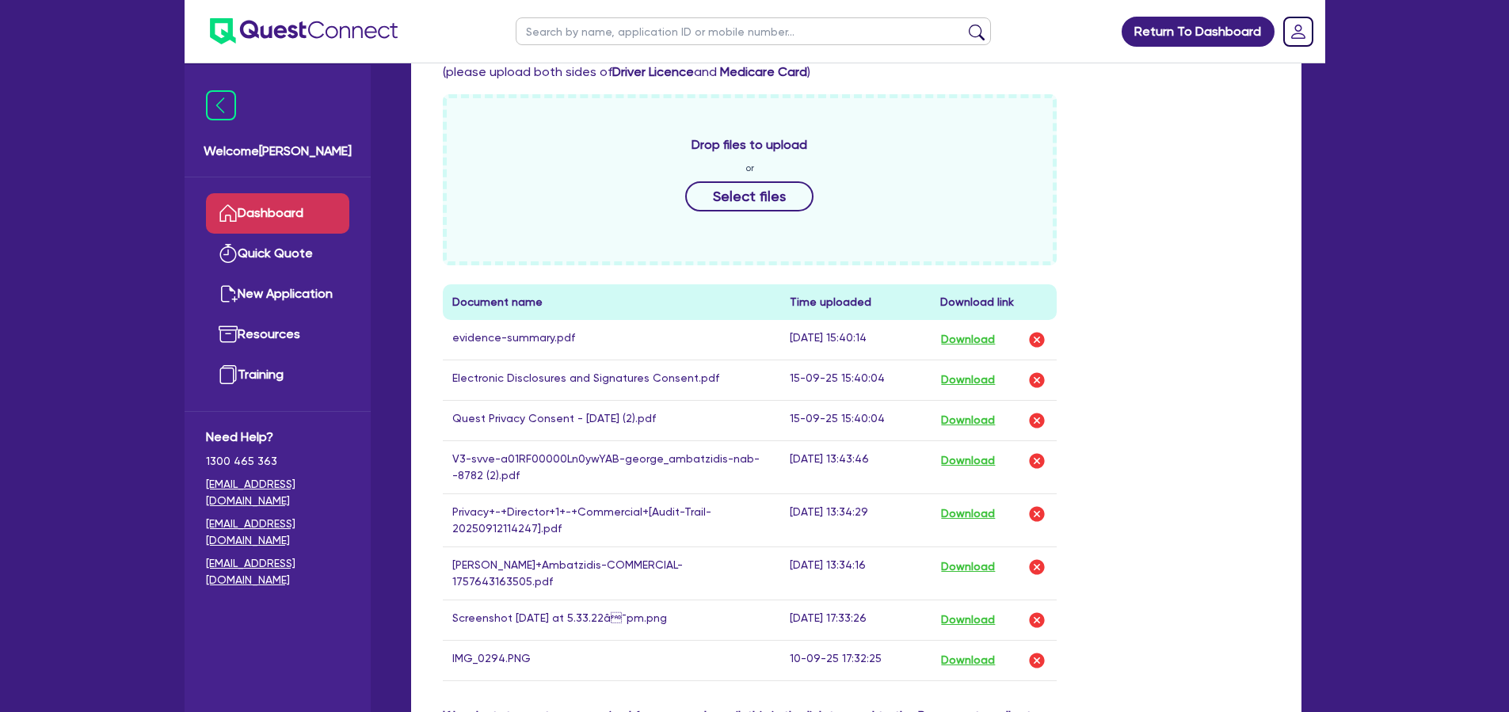
click at [316, 216] on link "Dashboard" at bounding box center [277, 213] width 143 height 40
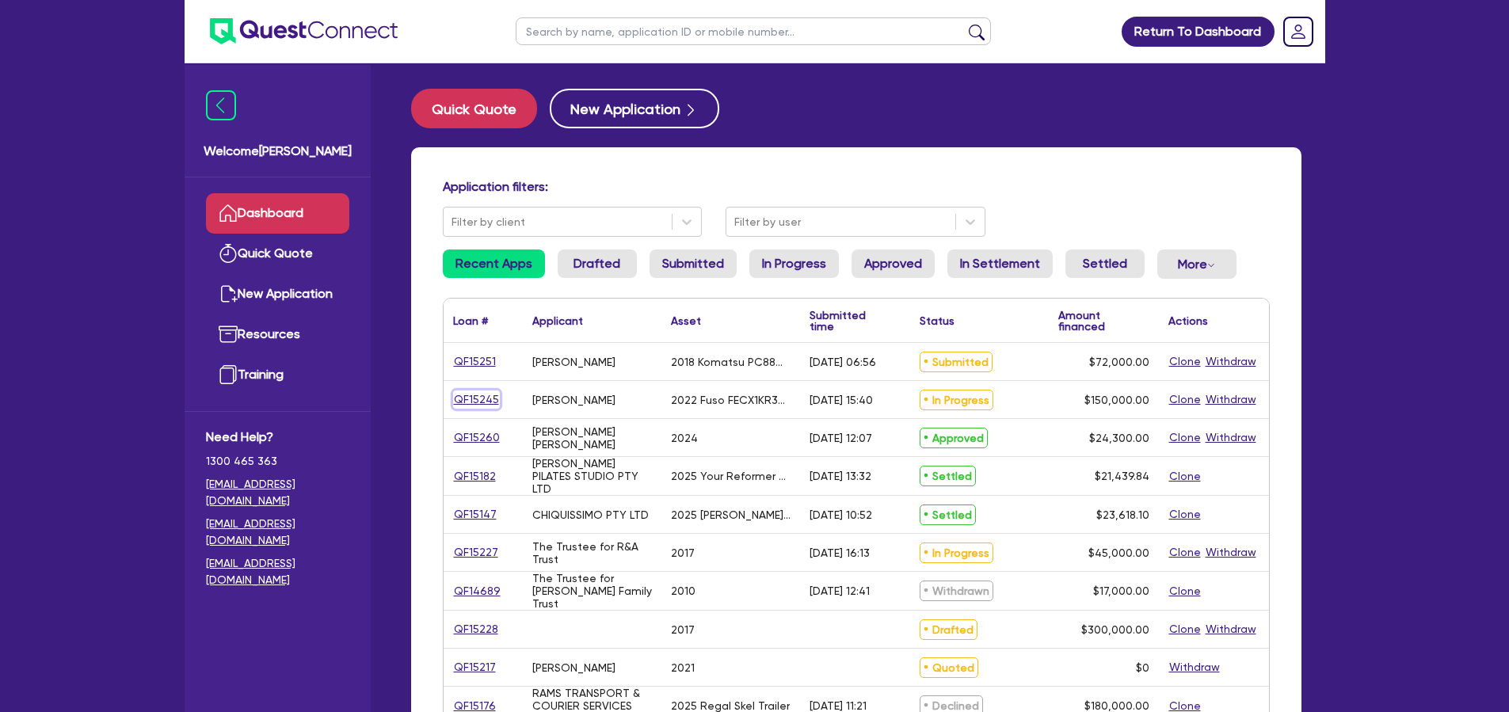
click at [467, 399] on link "QF15245" at bounding box center [476, 400] width 47 height 18
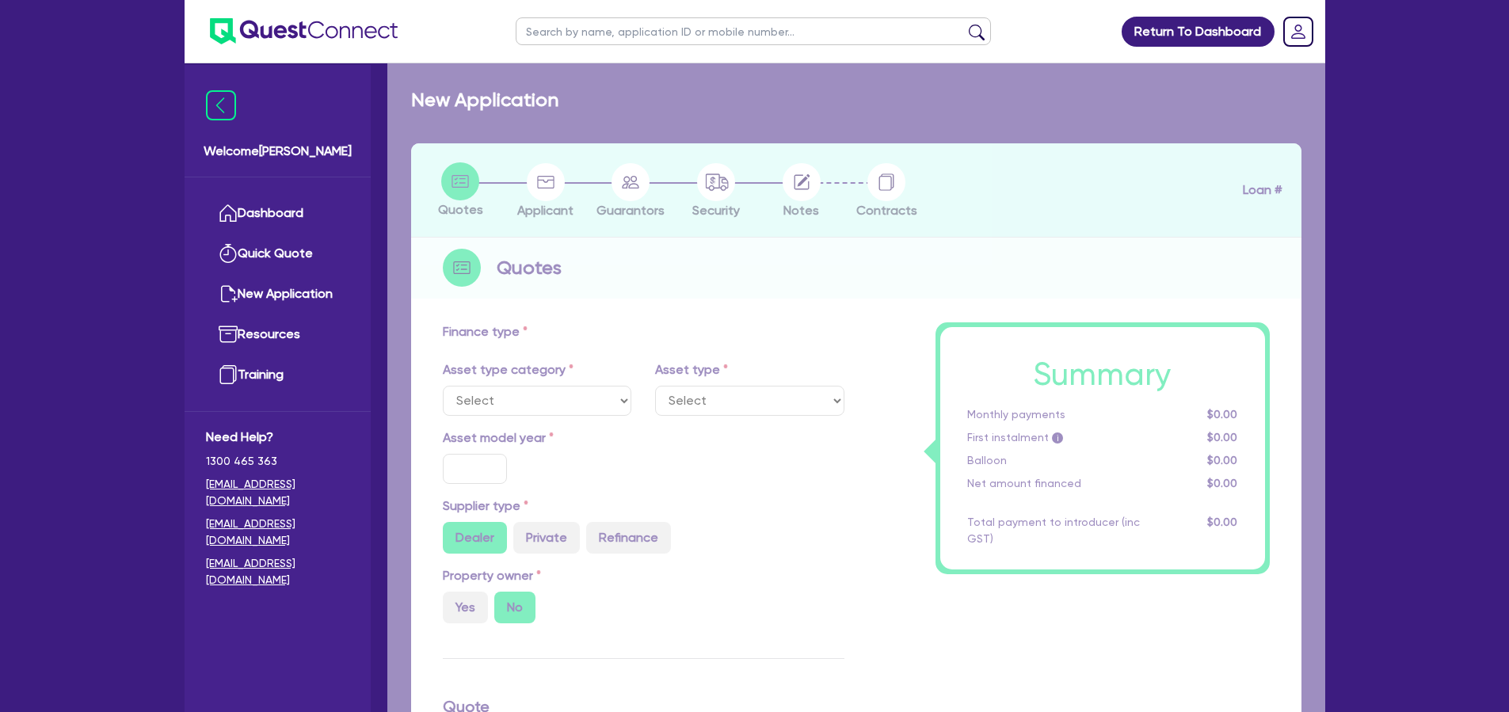
select select "CARS_AND_LIGHT_TRUCKS"
type input "2022"
radio input "false"
radio input "true"
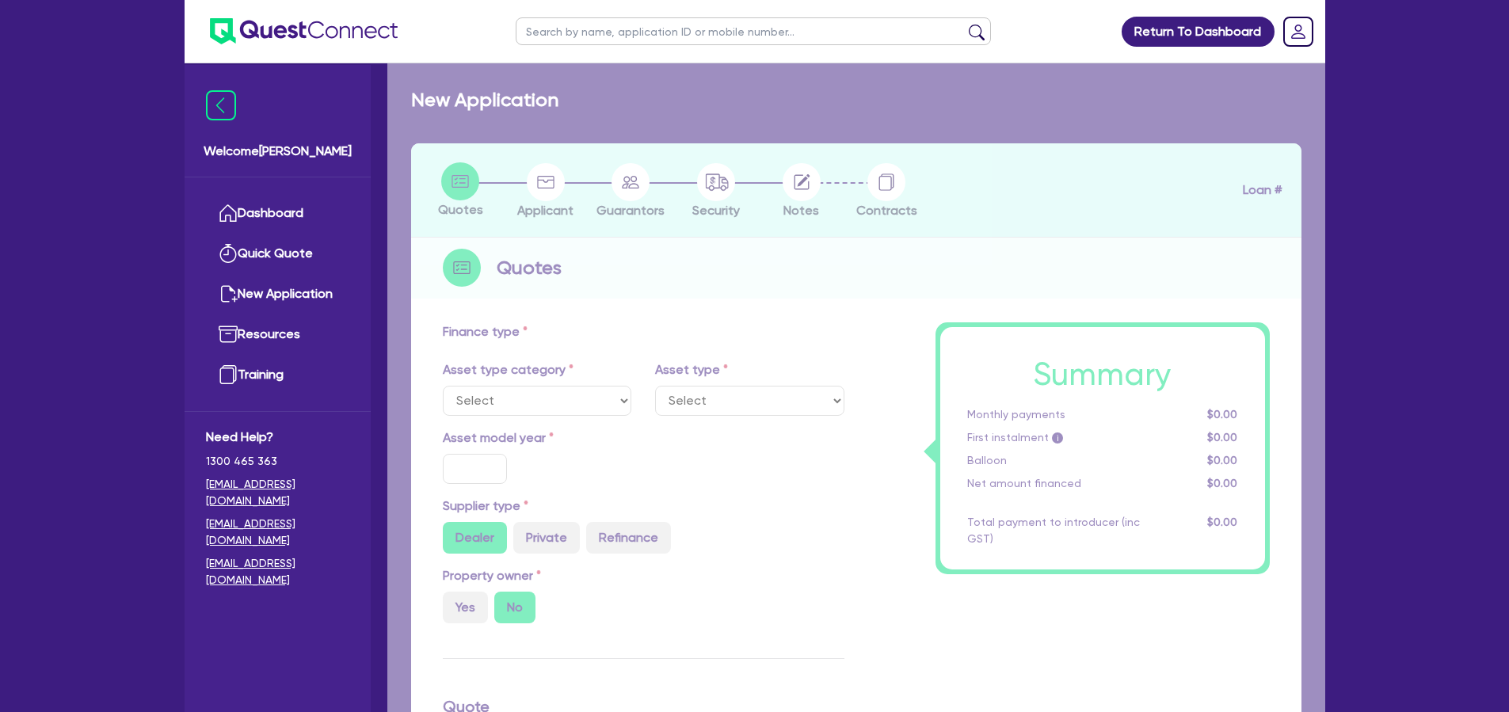
type input "150,000"
type input "10"
type input "15,000"
type input "17"
type input "2,000"
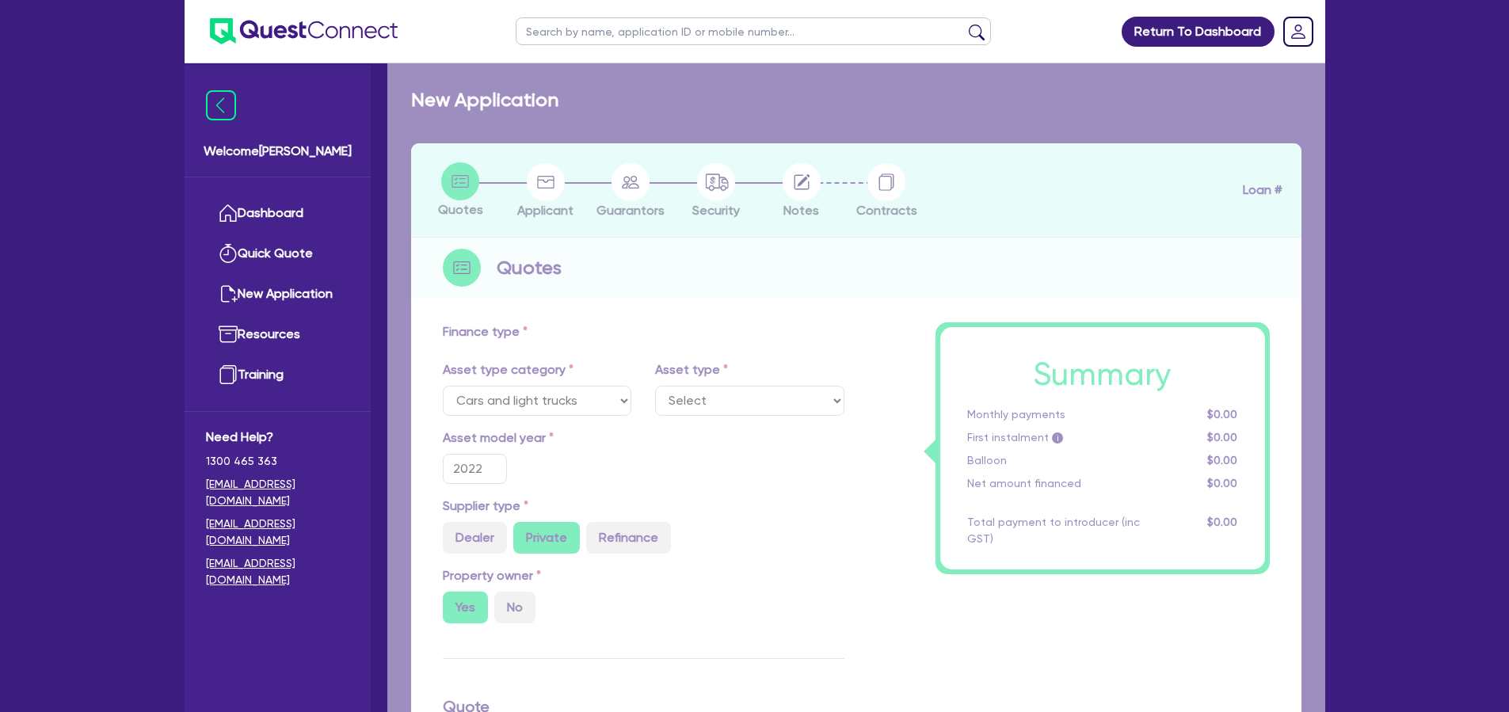
select select "LIGHT_TRUCKS"
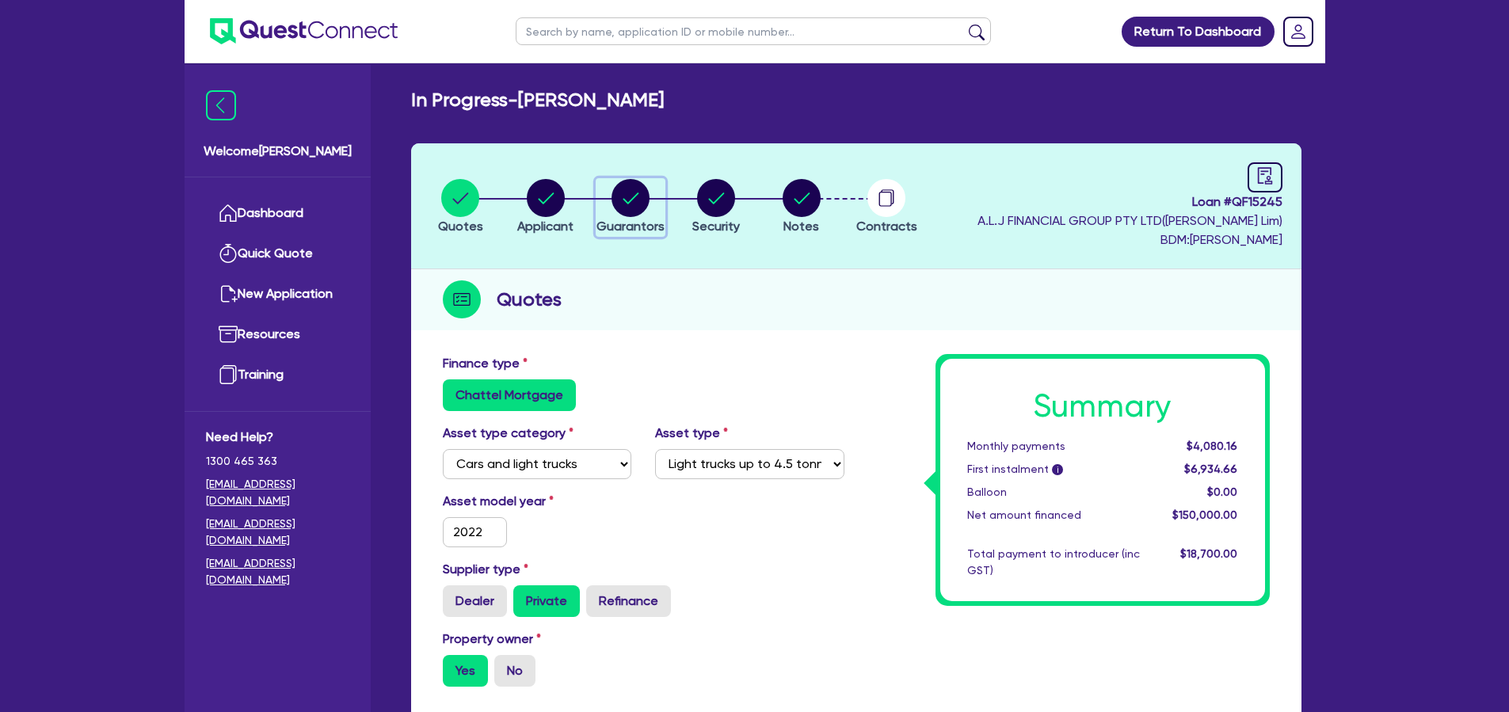
click at [612, 199] on icon "button" at bounding box center [631, 198] width 38 height 38
select select "MR"
select select "VIC"
select select "DE_FACTO"
select select "TRUCK"
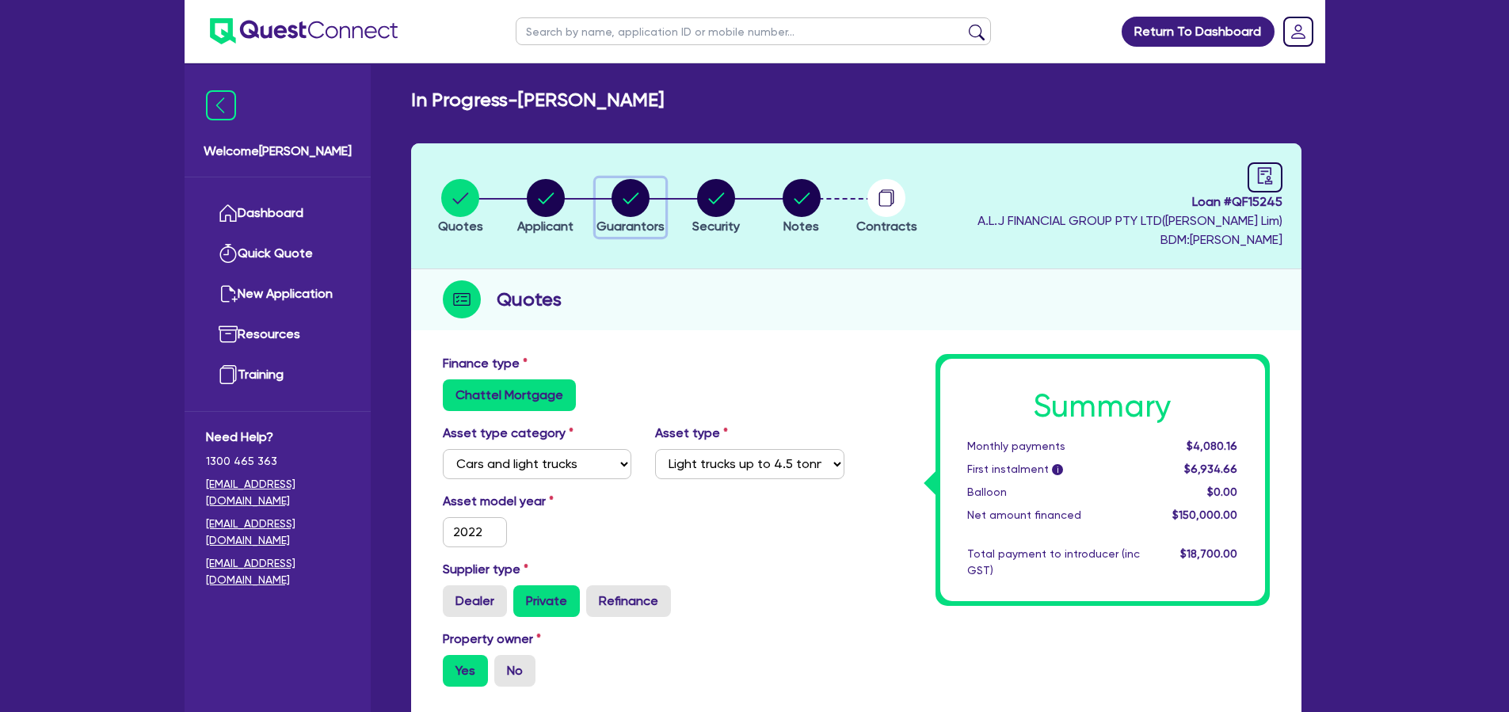
select select "VEHICLE"
select select "PROPERTY"
select select "CASH"
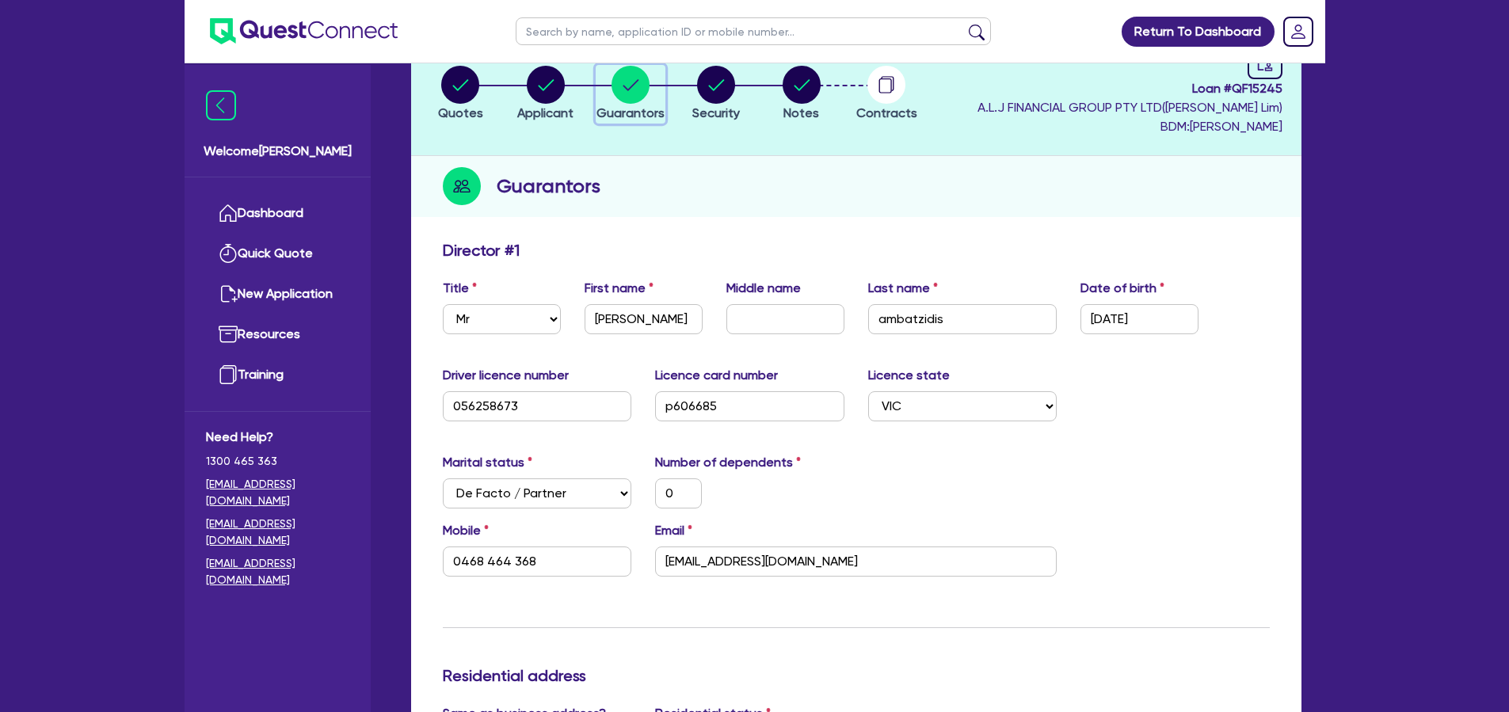
scroll to position [14, 0]
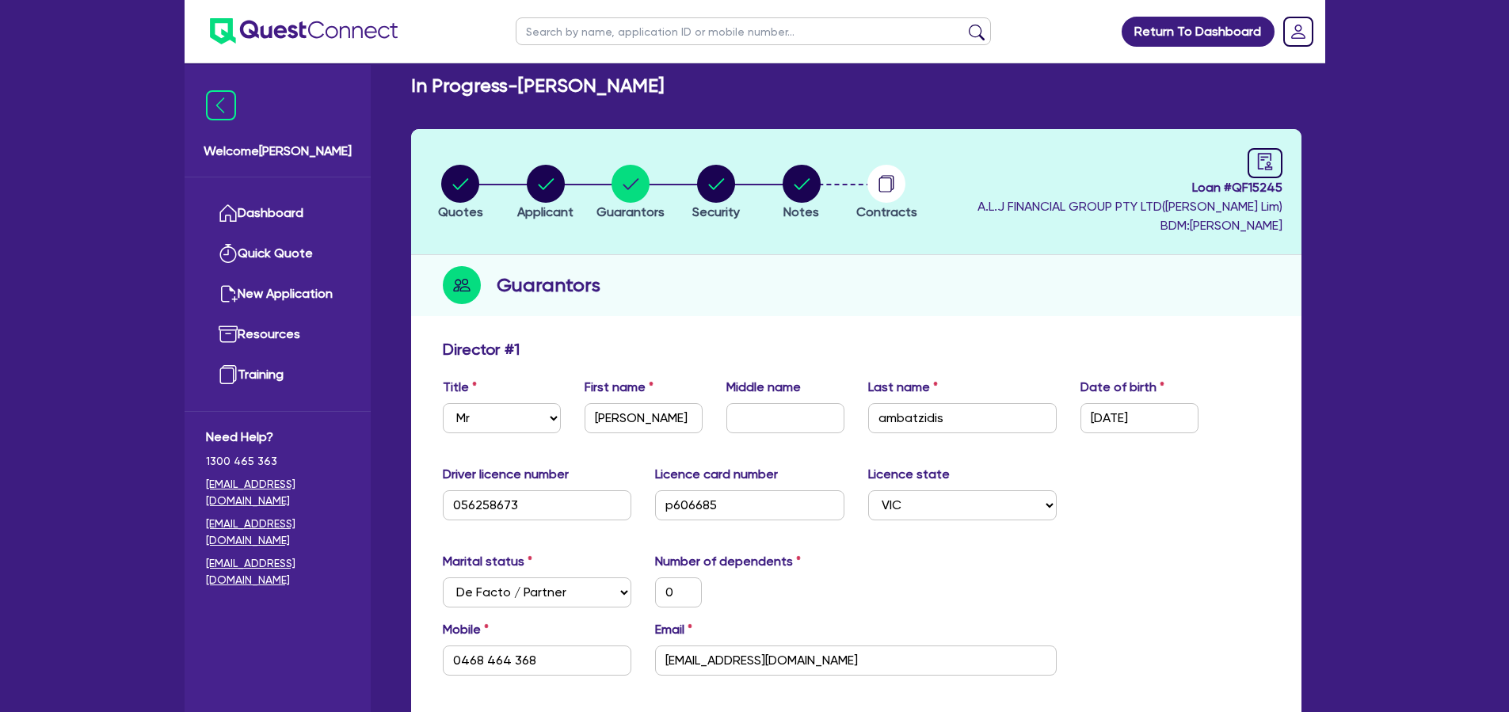
drag, startPoint x: 741, startPoint y: 212, endPoint x: 717, endPoint y: 169, distance: 50.0
click at [741, 211] on li "Security" at bounding box center [716, 191] width 86 height 55
click at [715, 169] on circle "button" at bounding box center [716, 184] width 38 height 38
select select "CARS_AND_LIGHT_TRUCKS"
select select "LIGHT_TRUCKS"
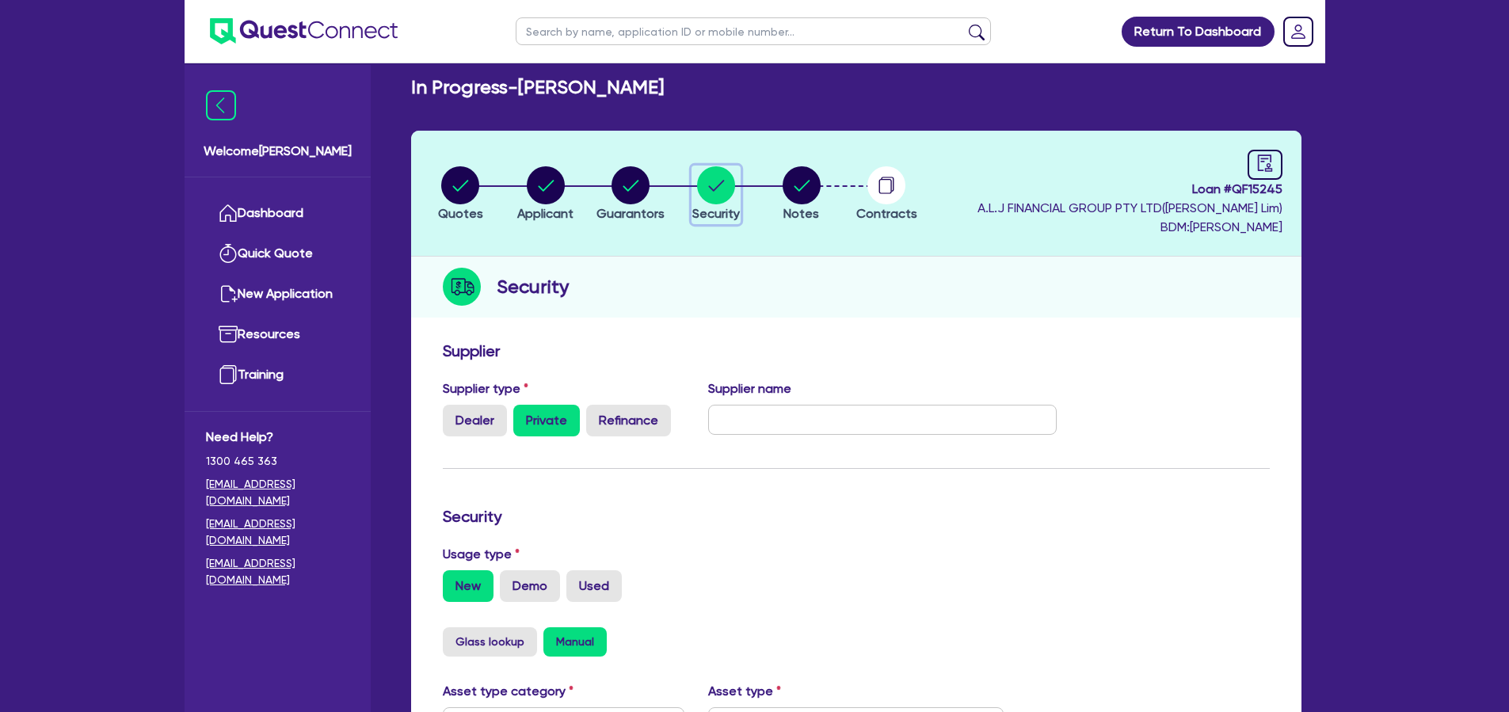
scroll to position [30, 0]
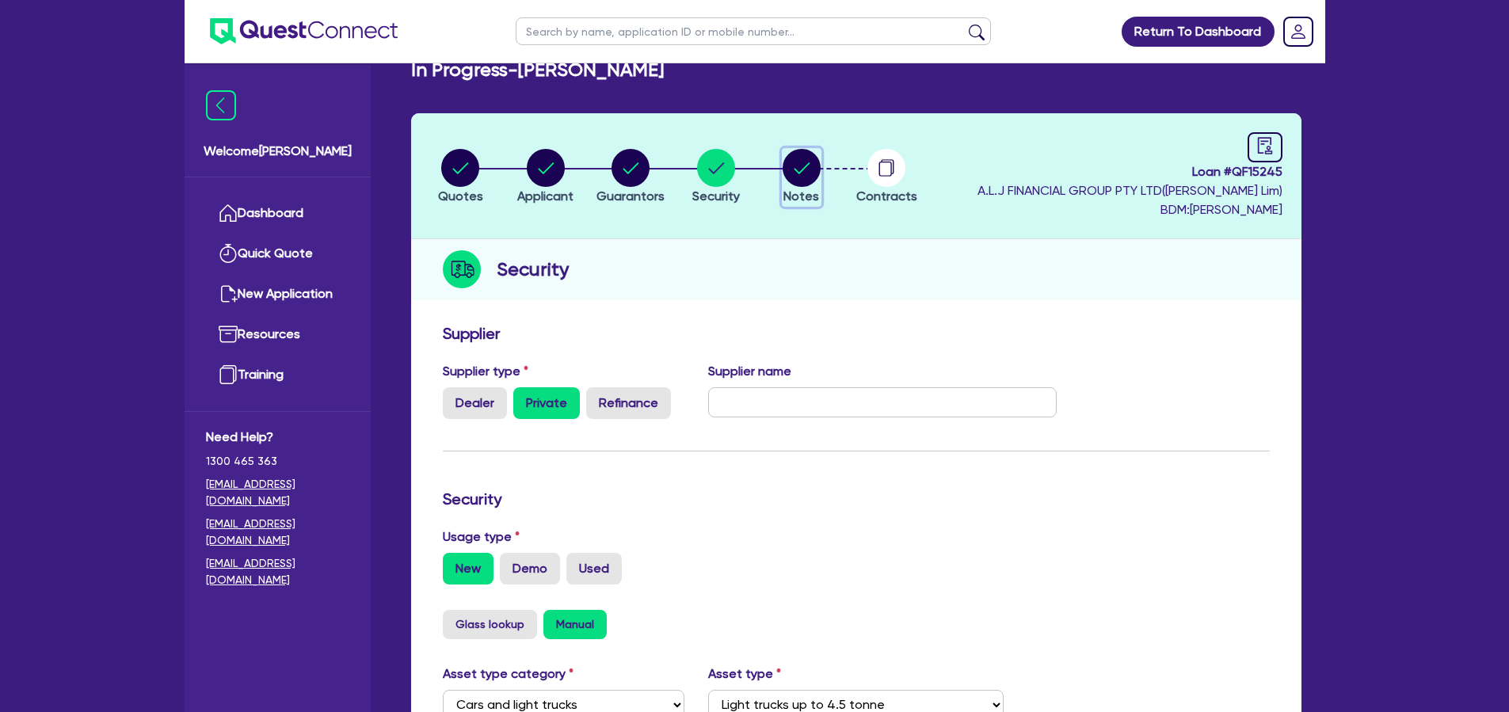
click at [802, 167] on circle "button" at bounding box center [802, 168] width 38 height 38
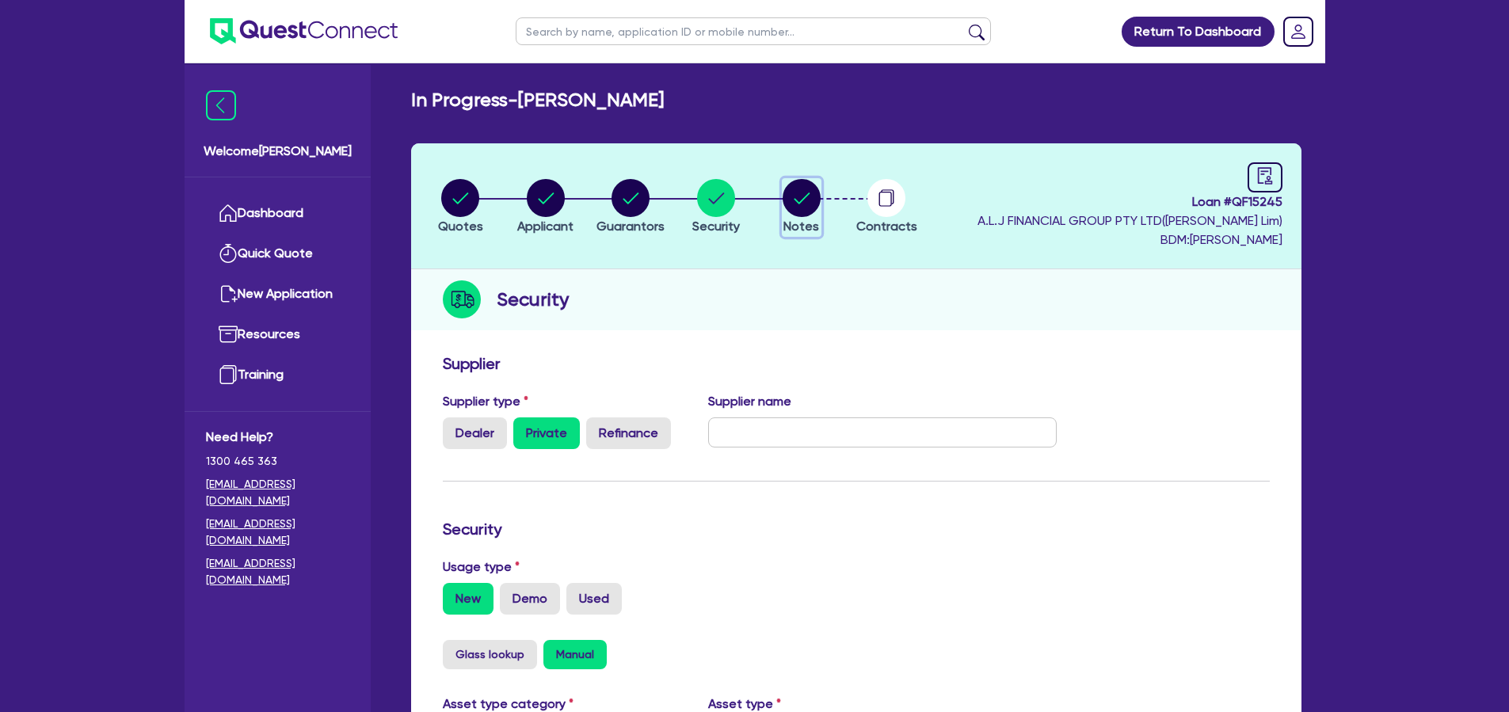
select select "Quest Finance - Own Book"
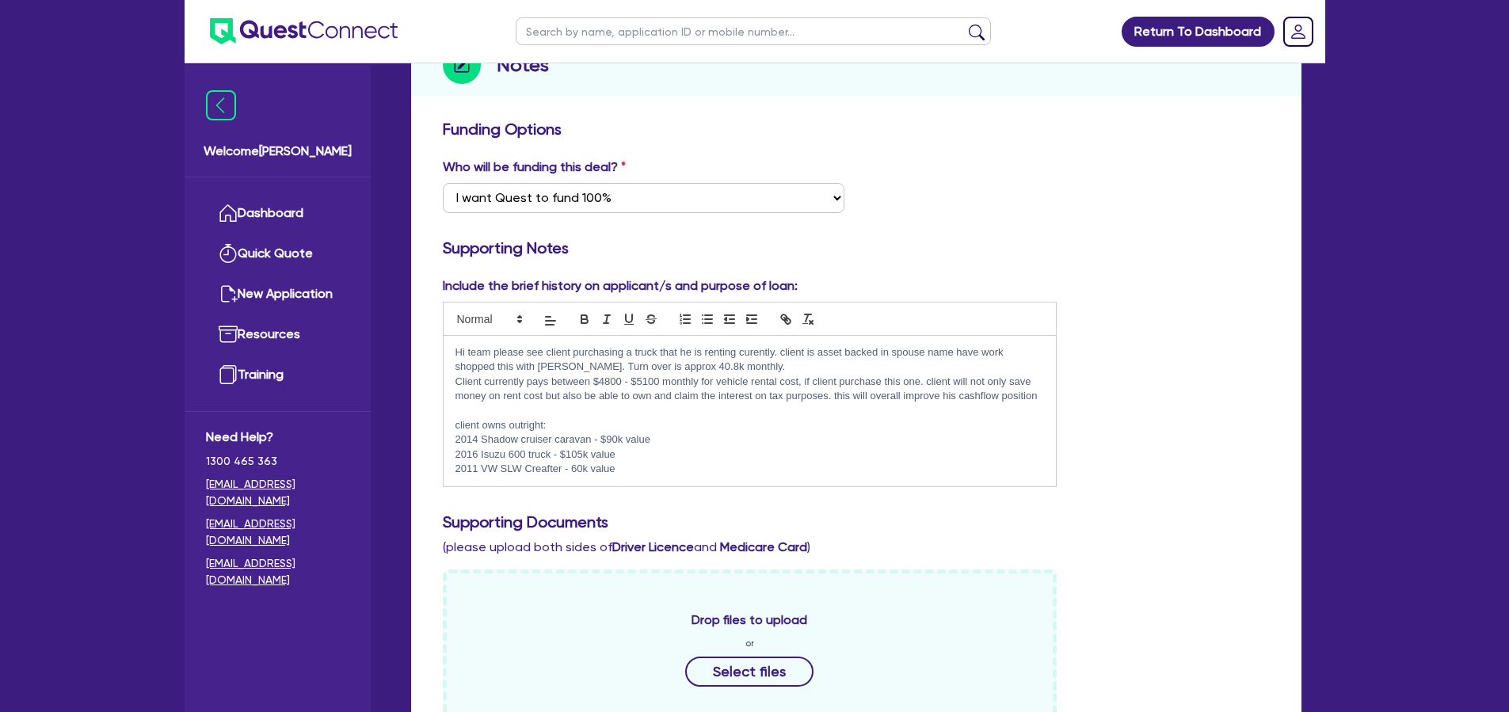
scroll to position [289, 0]
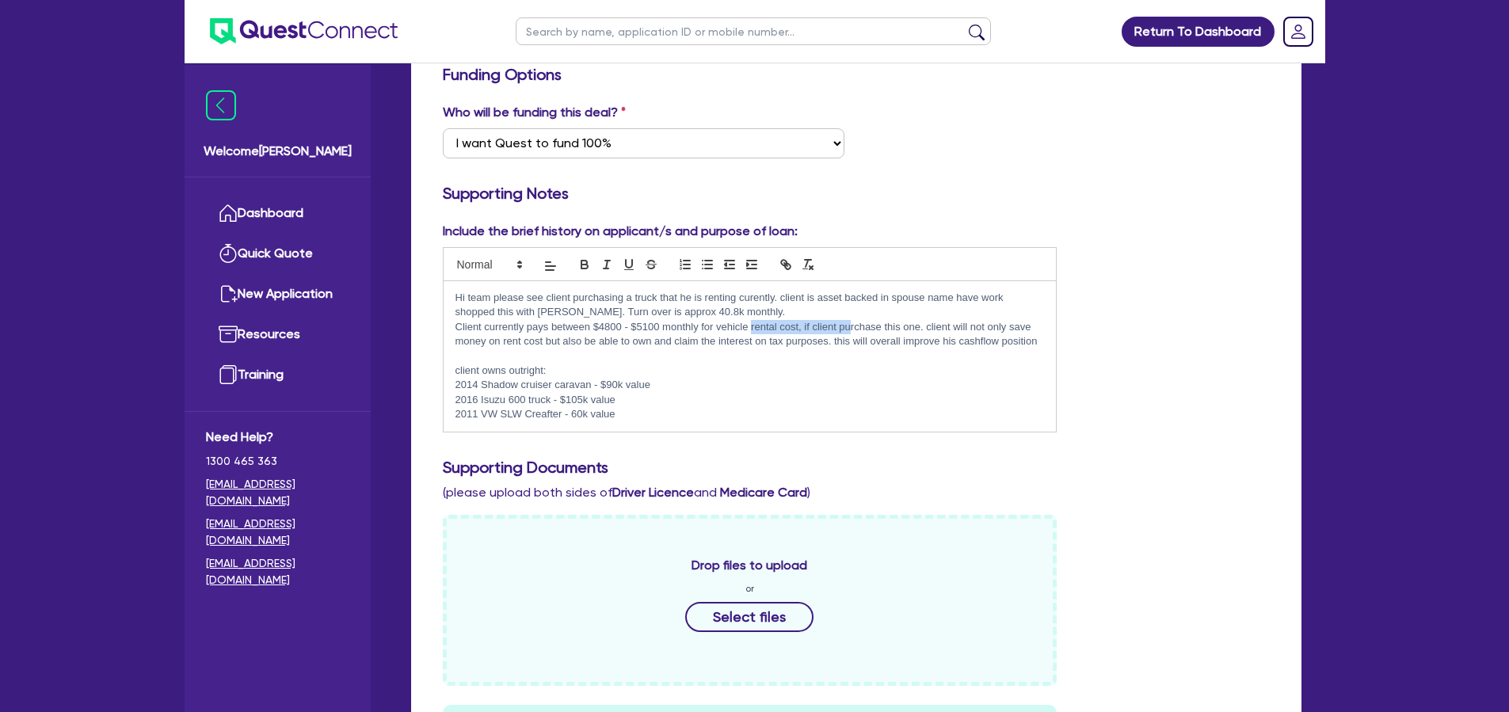
drag, startPoint x: 752, startPoint y: 327, endPoint x: 850, endPoint y: 335, distance: 98.5
click at [850, 335] on p "Client currently pays between $4800 - $5100 monthly for vehicle rental cost, if…" at bounding box center [749, 334] width 589 height 29
click at [830, 346] on p "Client currently pays between $4800 - $5100 monthly for vehicle rental cost, if…" at bounding box center [749, 334] width 589 height 29
drag, startPoint x: 714, startPoint y: 323, endPoint x: 808, endPoint y: 334, distance: 94.1
click at [802, 333] on div "Hi team please see client purchasing a truck that he is renting curently. clien…" at bounding box center [750, 356] width 613 height 151
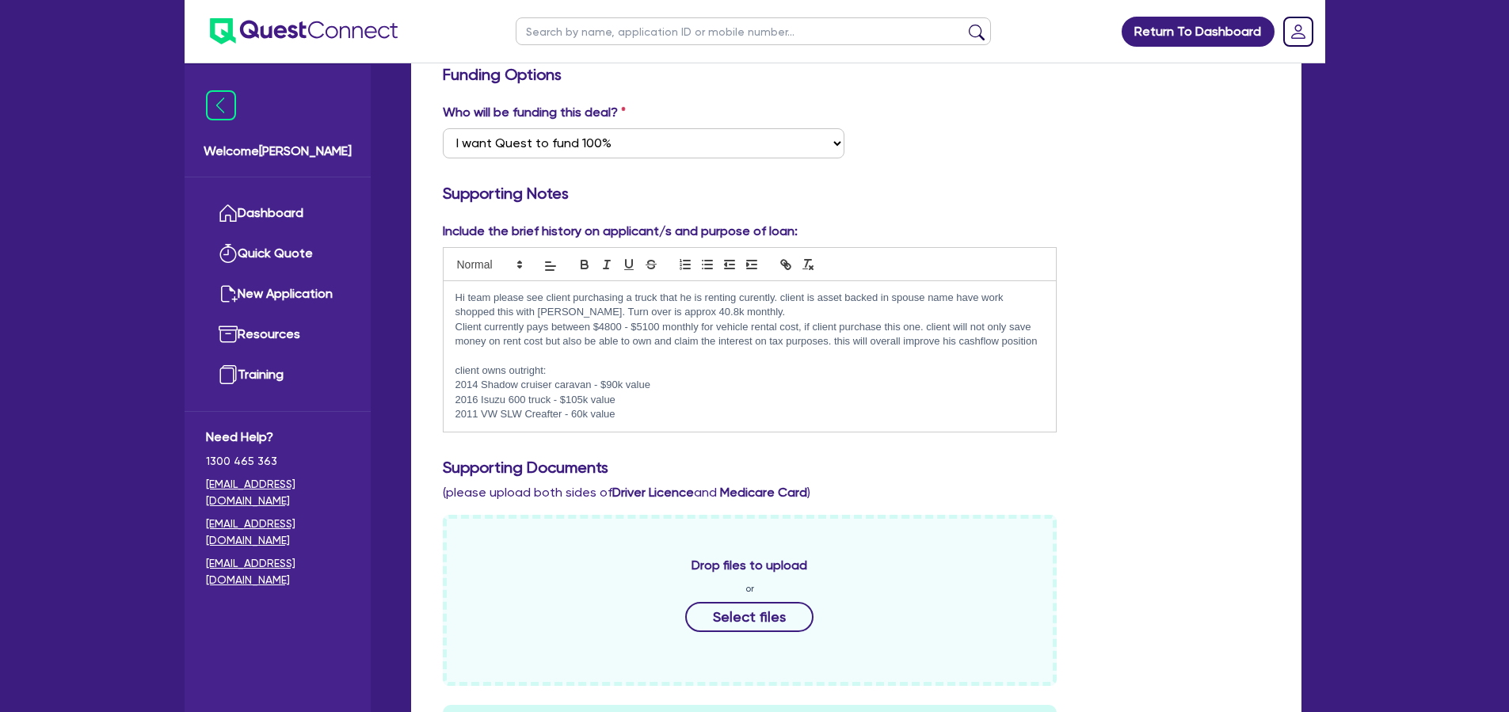
click at [828, 348] on p "Client currently pays between $4800 - $5100 monthly for vehicle rental cost, if…" at bounding box center [749, 334] width 589 height 29
drag, startPoint x: 868, startPoint y: 327, endPoint x: 950, endPoint y: 347, distance: 84.0
click at [923, 341] on p "Client currently pays between $4800 - $5100 monthly for vehicle rental cost, if…" at bounding box center [749, 334] width 589 height 29
click at [951, 348] on p "Client currently pays between $4800 - $5100 monthly for vehicle rental cost, if…" at bounding box center [749, 334] width 589 height 29
drag, startPoint x: 631, startPoint y: 345, endPoint x: 678, endPoint y: 346, distance: 47.5
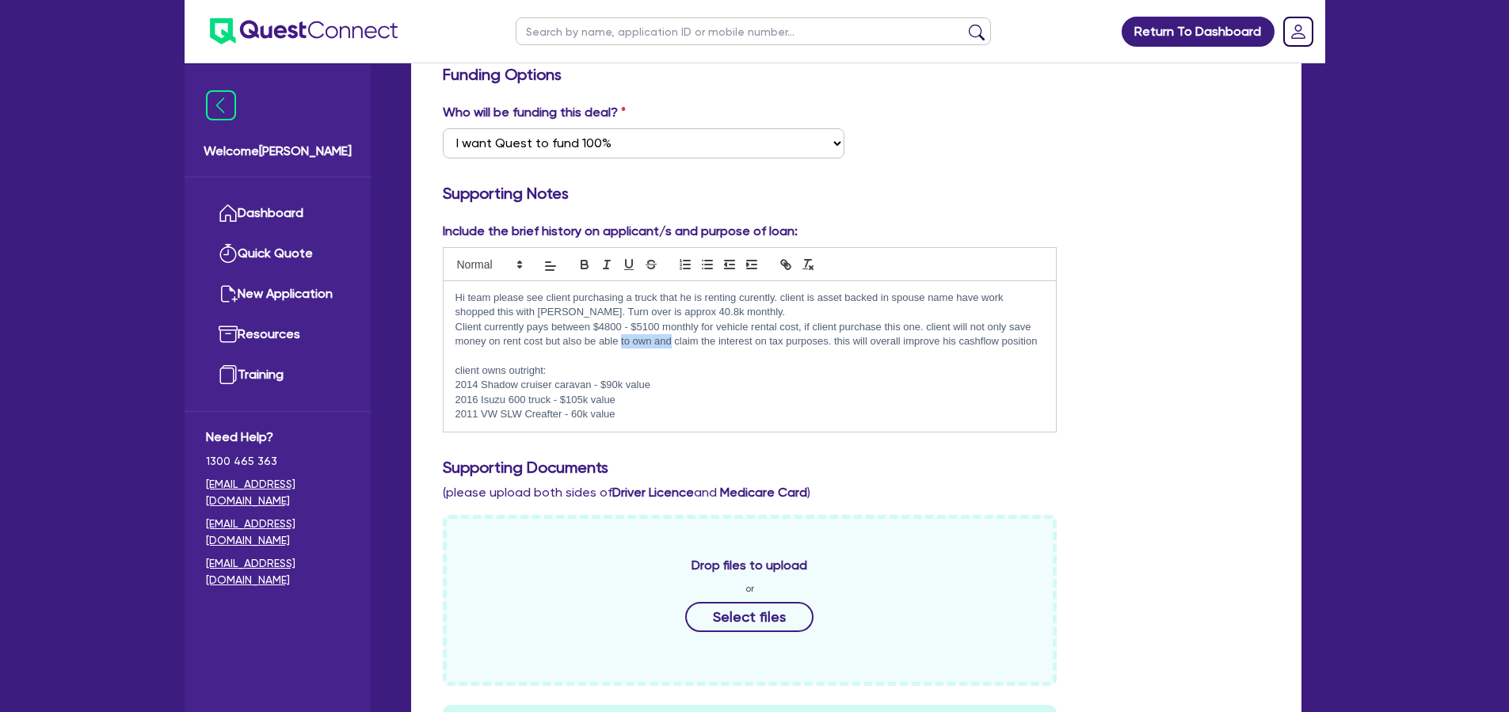
click at [669, 346] on p "Client currently pays between $4800 - $5100 monthly for vehicle rental cost, if…" at bounding box center [749, 334] width 589 height 29
click at [772, 356] on p at bounding box center [749, 356] width 589 height 14
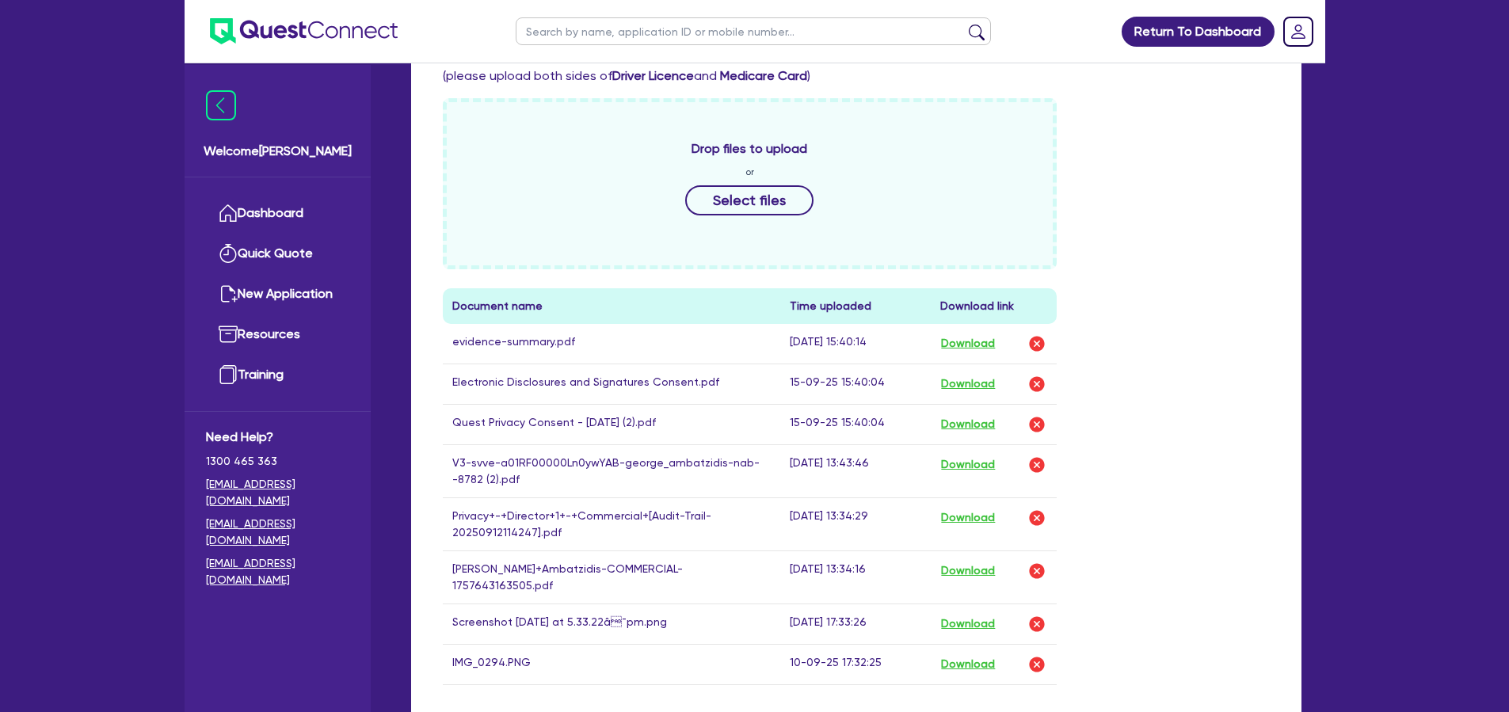
scroll to position [707, 0]
click at [964, 575] on button "Download" at bounding box center [967, 570] width 55 height 21
click at [306, 211] on link "Dashboard" at bounding box center [277, 213] width 143 height 40
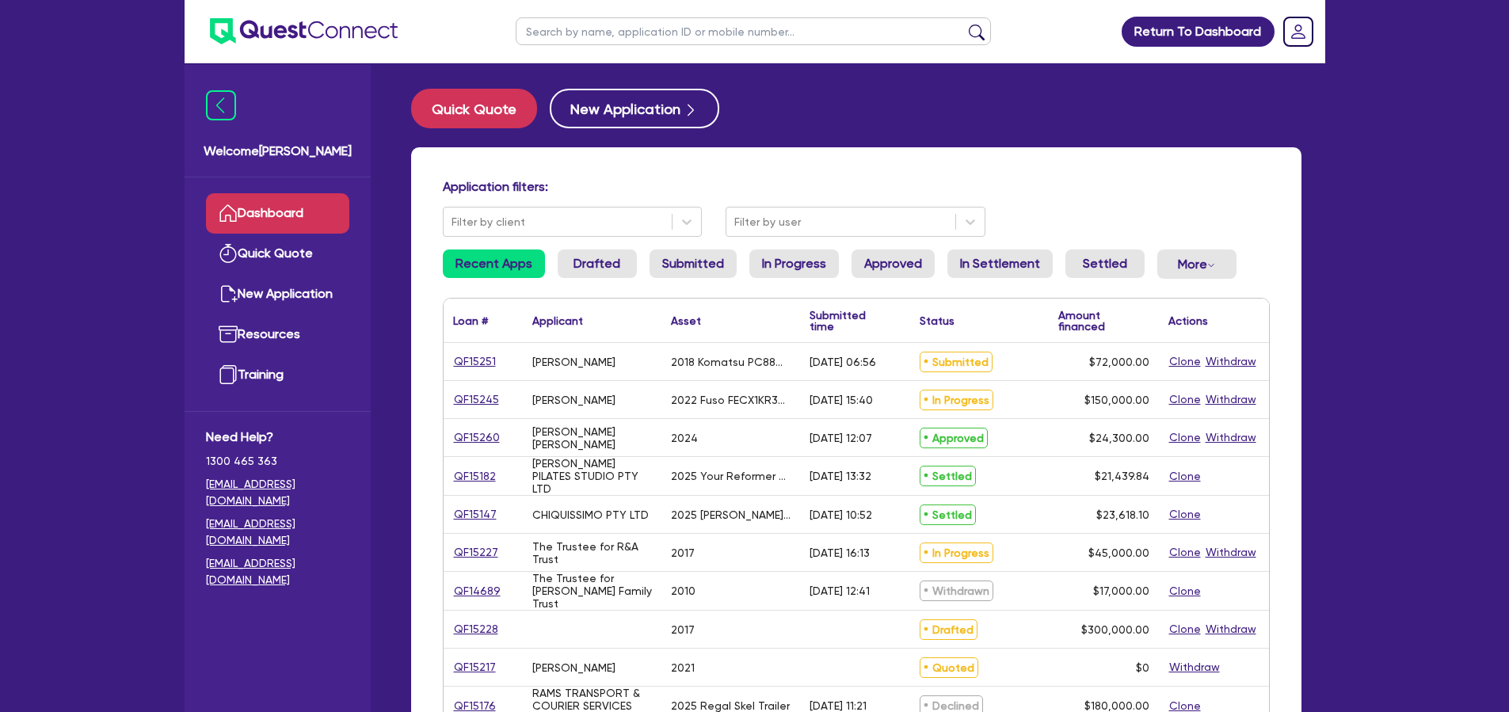
click at [473, 387] on div "QF15245" at bounding box center [483, 399] width 79 height 37
click at [481, 398] on link "QF15245" at bounding box center [476, 400] width 47 height 18
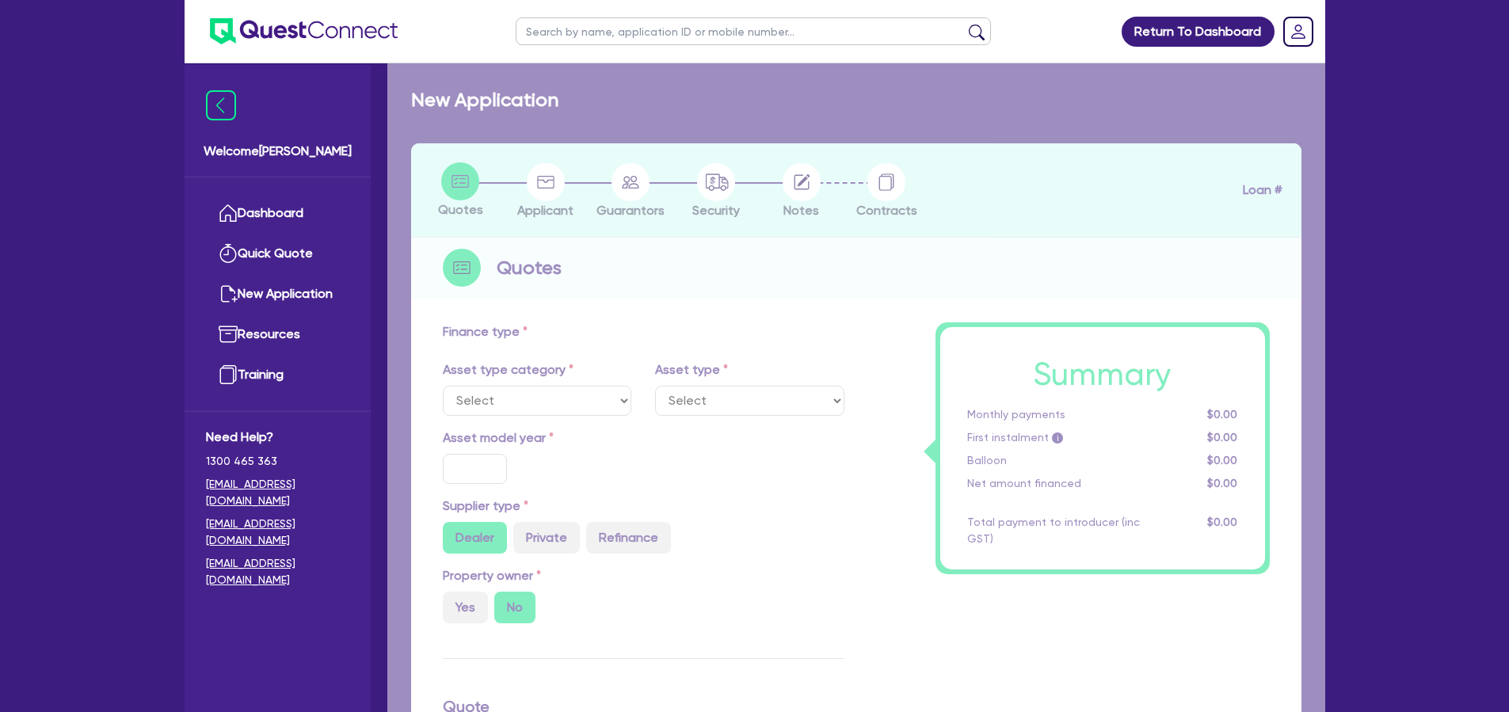
select select "CARS_AND_LIGHT_TRUCKS"
type input "2022"
radio input "false"
radio input "true"
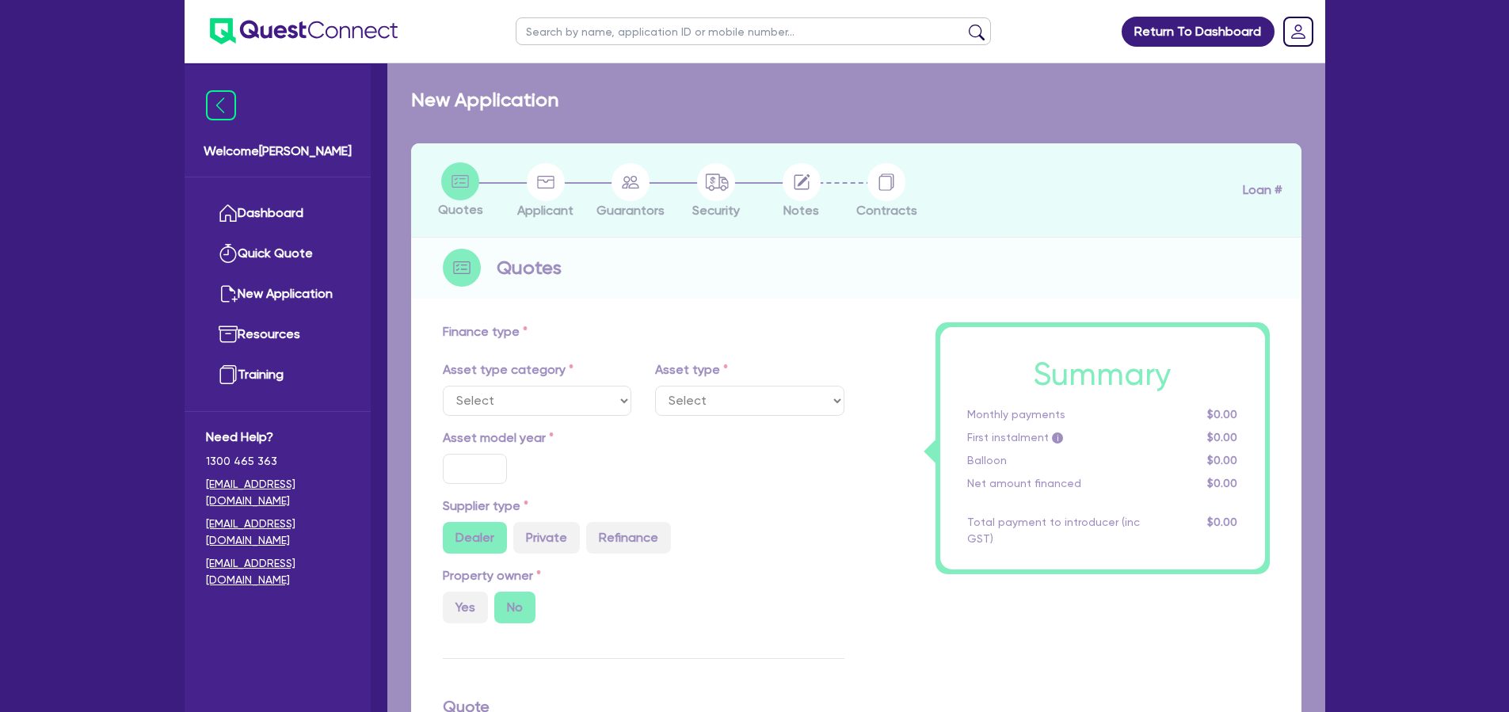
type input "150,000"
type input "10"
type input "15,000"
type input "17"
type input "2,000"
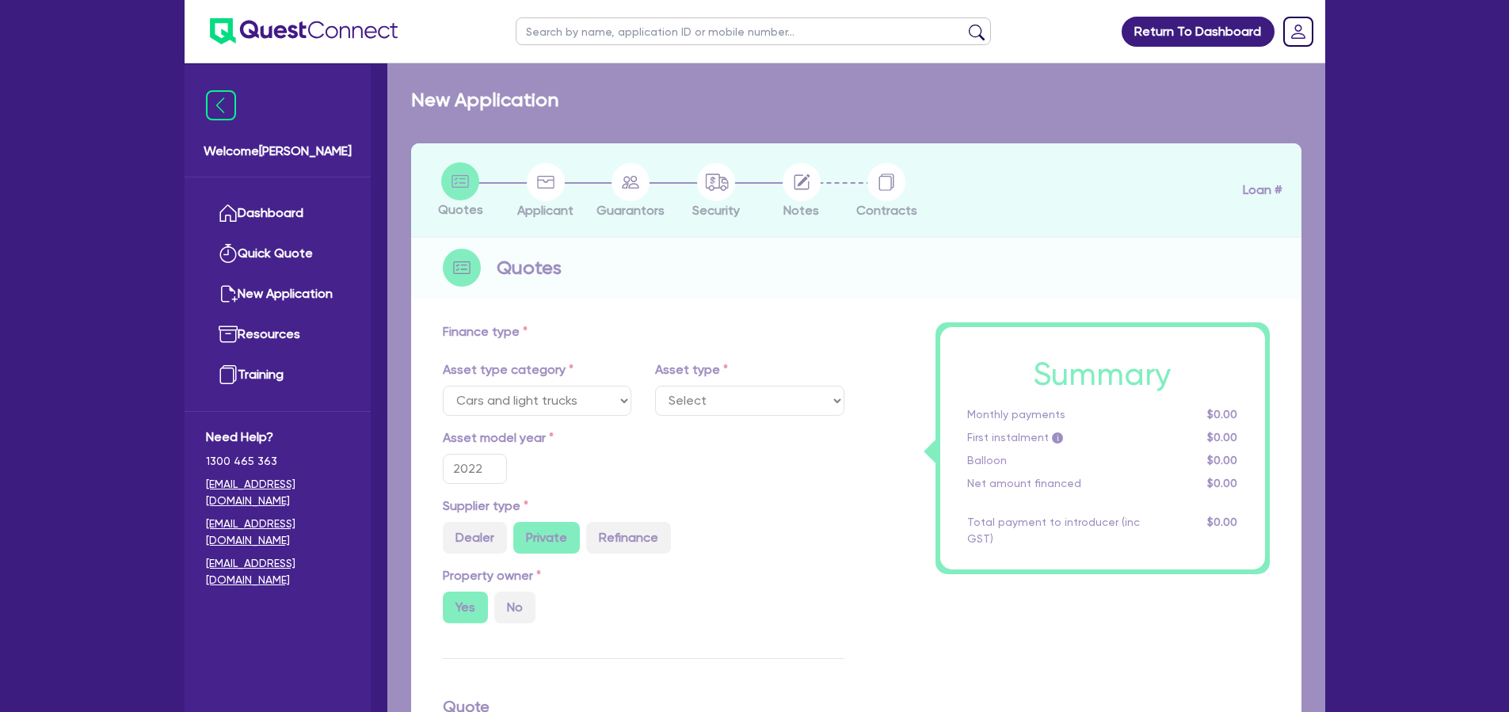
select select "LIGHT_TRUCKS"
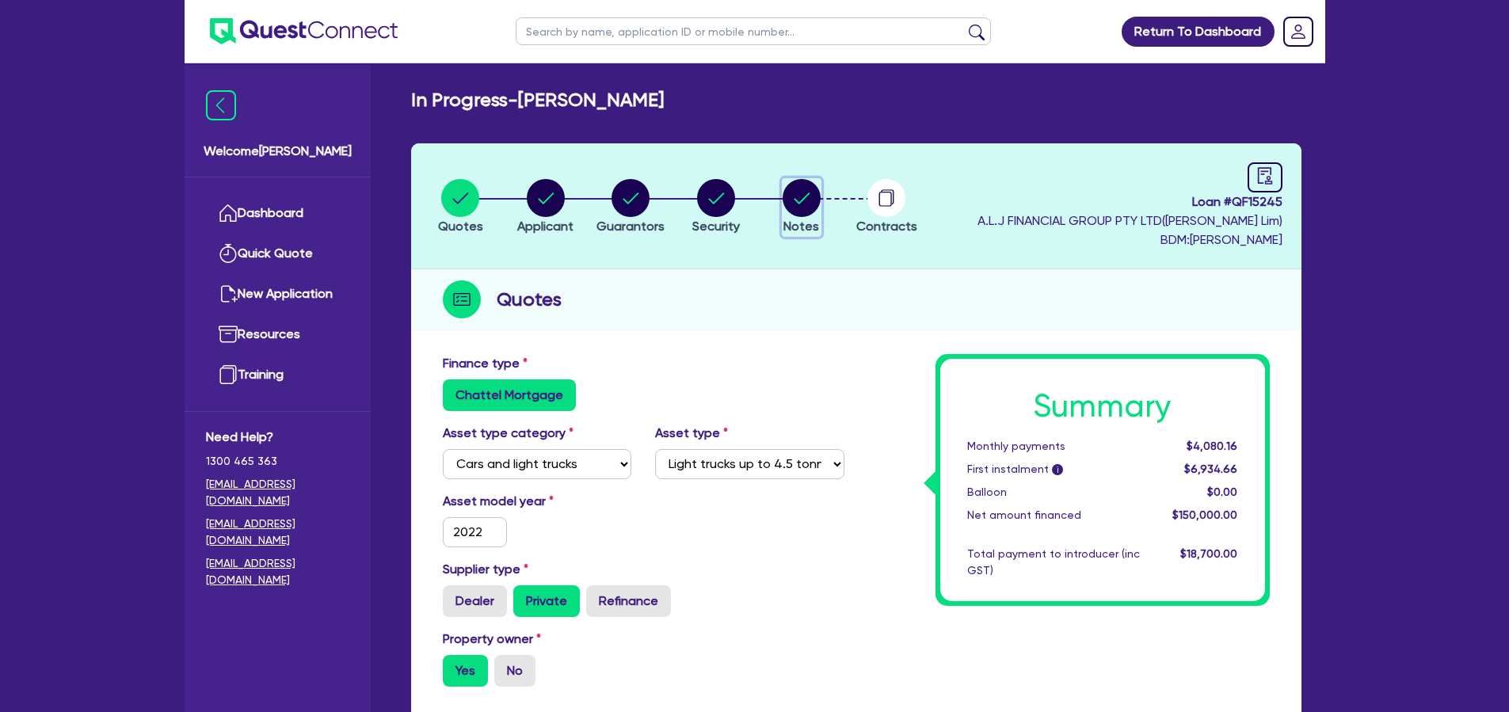
click at [796, 200] on circle "button" at bounding box center [802, 198] width 38 height 38
select select "Quest Finance - Own Book"
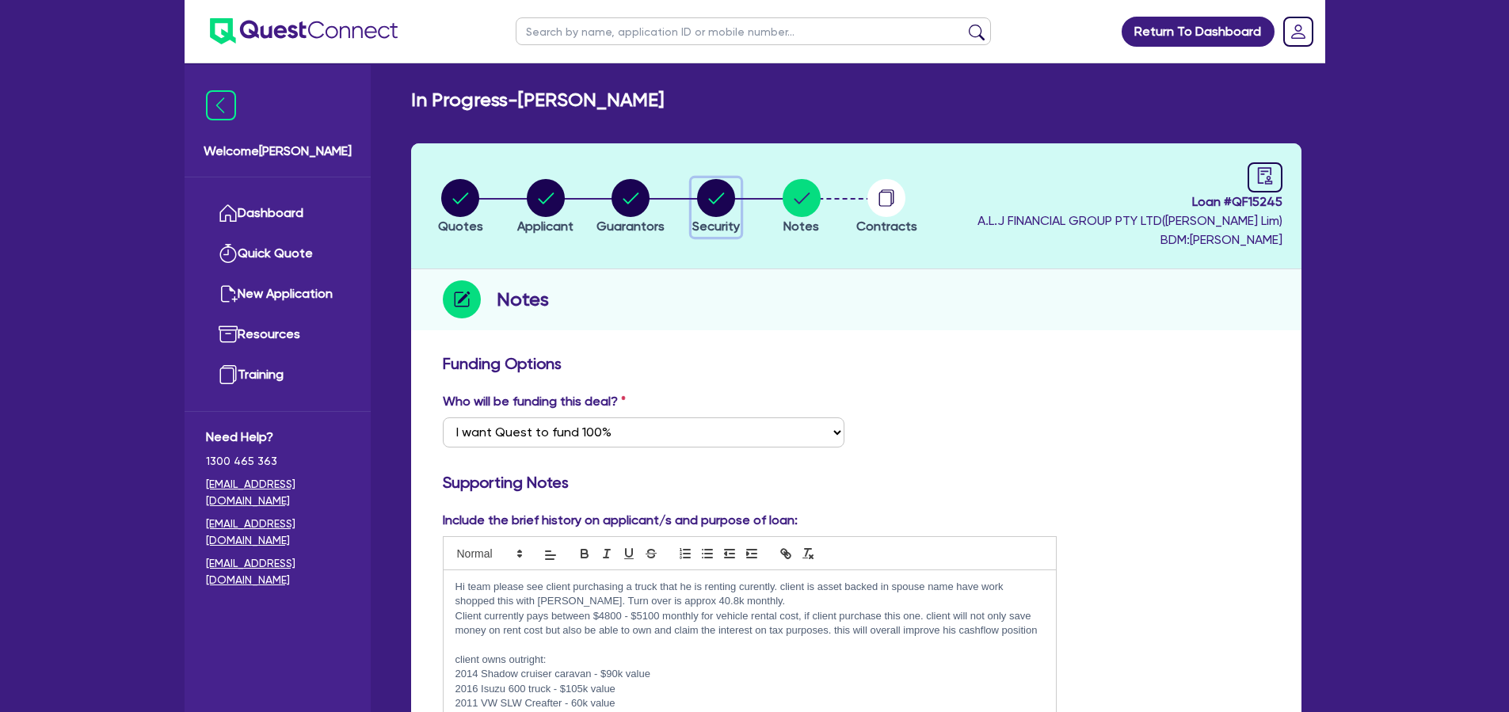
drag, startPoint x: 722, startPoint y: 196, endPoint x: 707, endPoint y: 200, distance: 16.3
click at [722, 196] on circle "button" at bounding box center [716, 198] width 38 height 38
select select "CARS_AND_LIGHT_TRUCKS"
select select "LIGHT_TRUCKS"
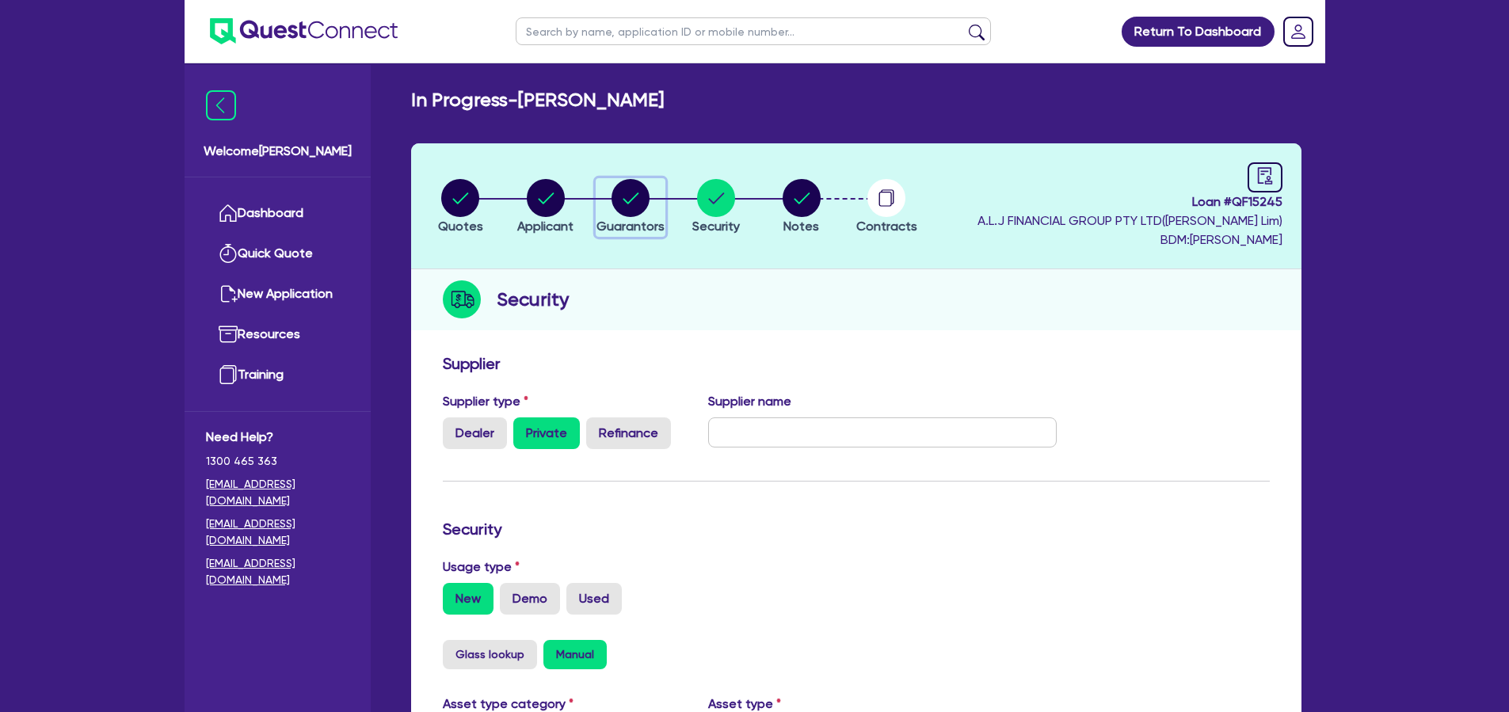
click at [604, 210] on div "button" at bounding box center [630, 198] width 68 height 38
select select "MR"
select select "VIC"
select select "DE_FACTO"
select select "TRUCK"
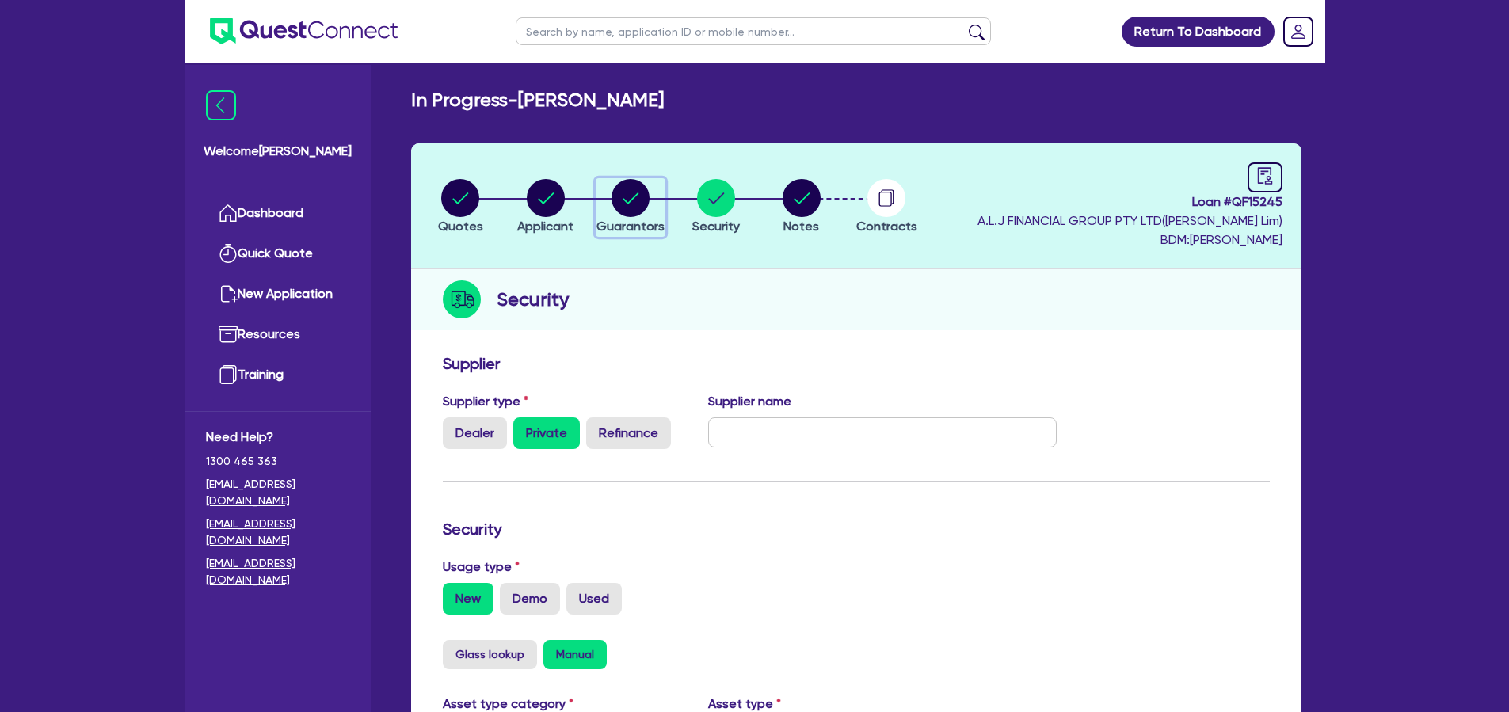
select select "VEHICLE"
select select "PROPERTY"
select select "CASH"
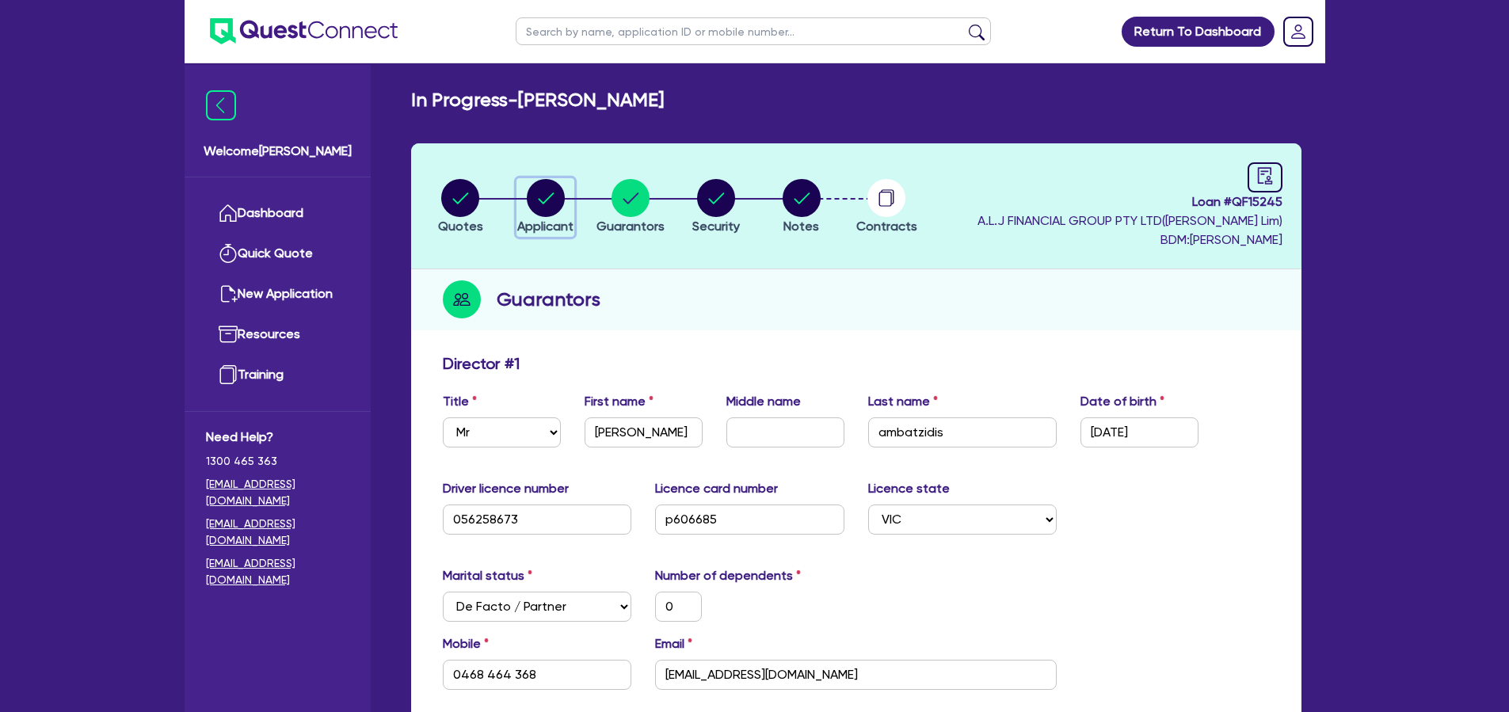
click at [540, 209] on circle "button" at bounding box center [546, 198] width 38 height 38
select select "SOLE_TRADER"
select select "ACCOMODATION_FOOD"
select select "TAKEAWAYS"
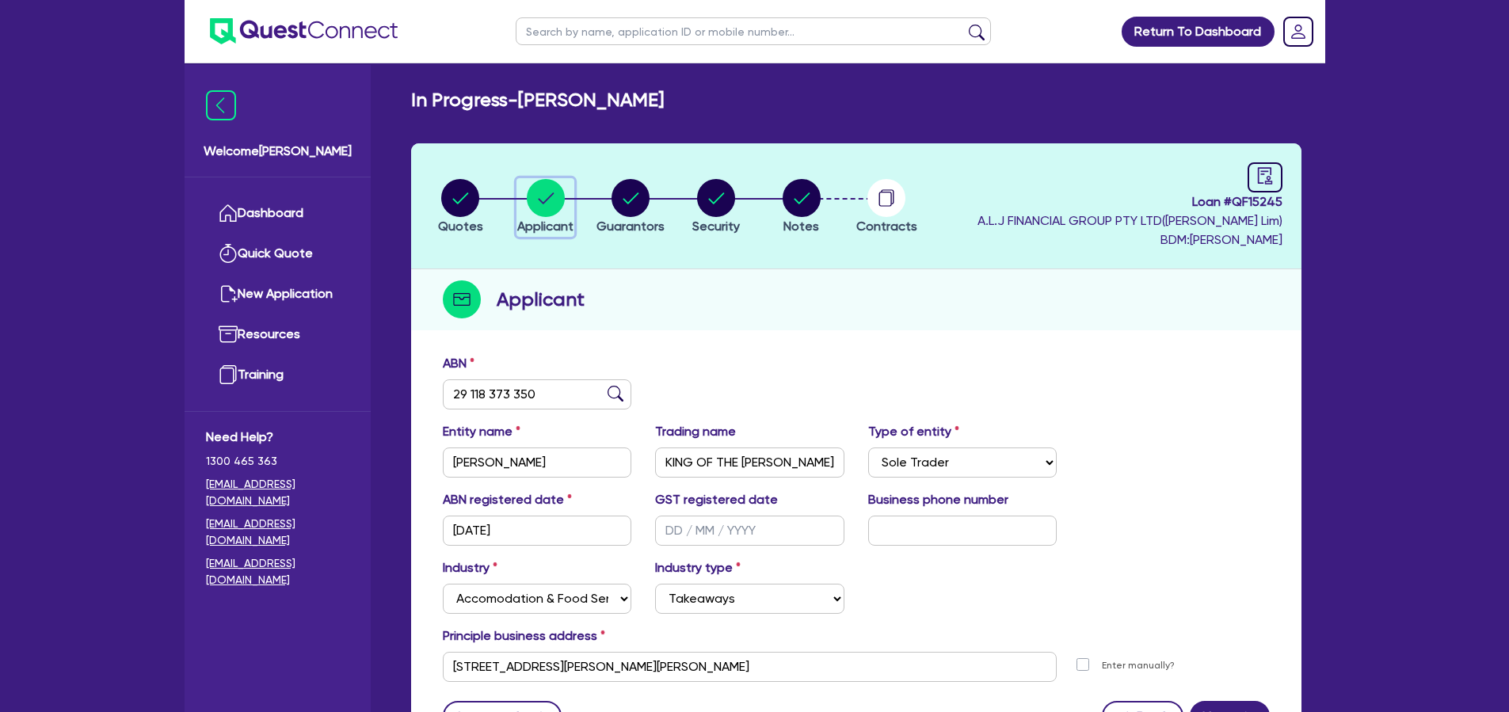
scroll to position [147, 0]
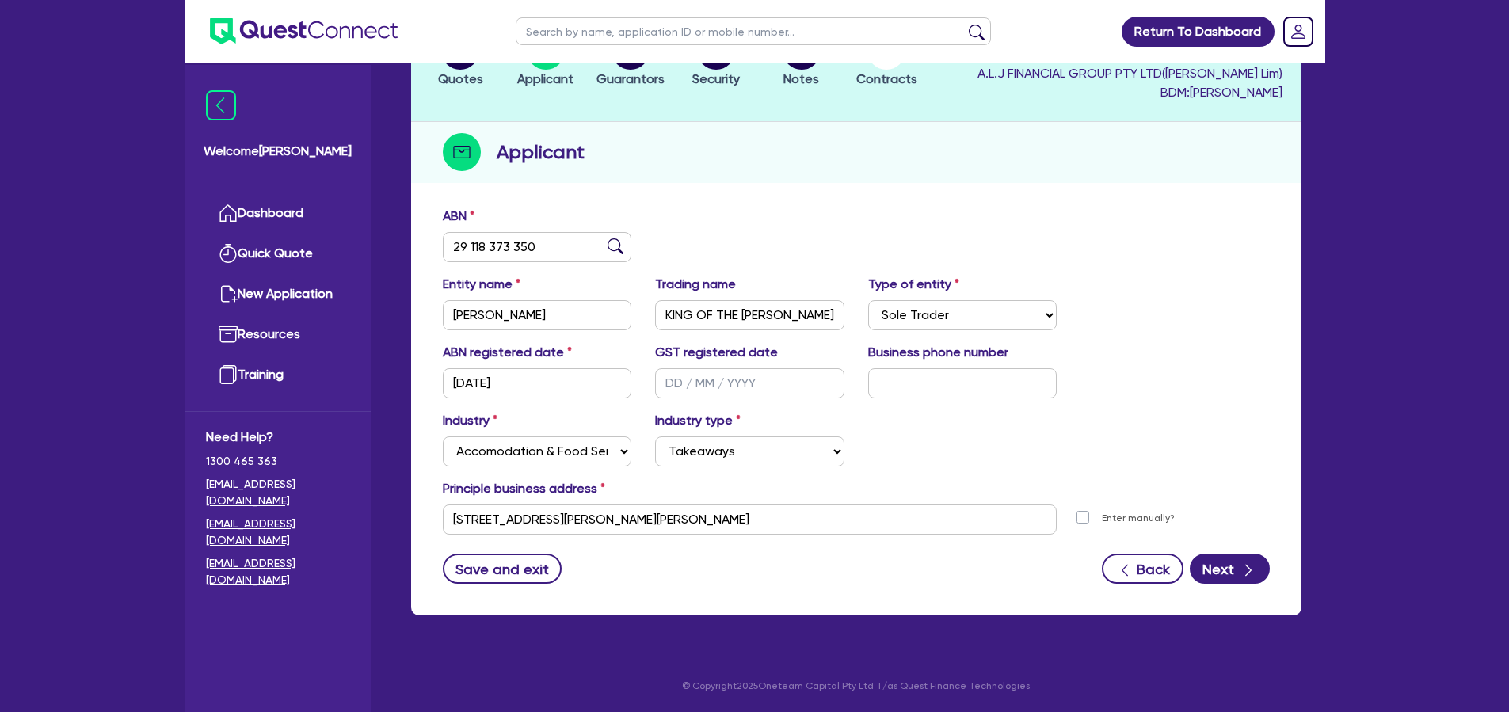
click at [680, 546] on form "ABN 29 118 373 350 Entity name AMBATZIDIS, GEORGE Trading name KING OF THE SOUV…" at bounding box center [856, 395] width 827 height 377
drag, startPoint x: 682, startPoint y: 529, endPoint x: 429, endPoint y: 516, distance: 253.0
click at [435, 516] on div "7 Reid Parade Hastings VIC 3915" at bounding box center [750, 520] width 638 height 30
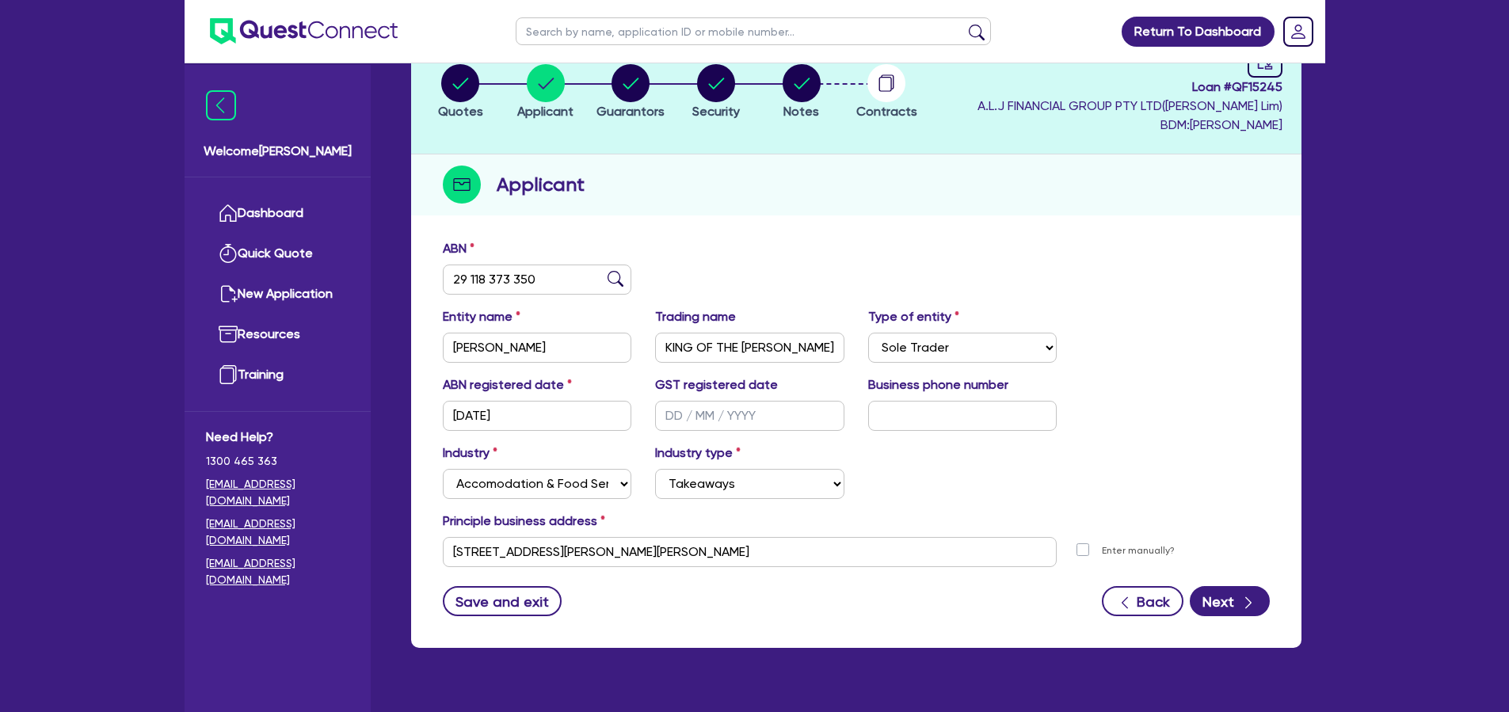
scroll to position [112, 0]
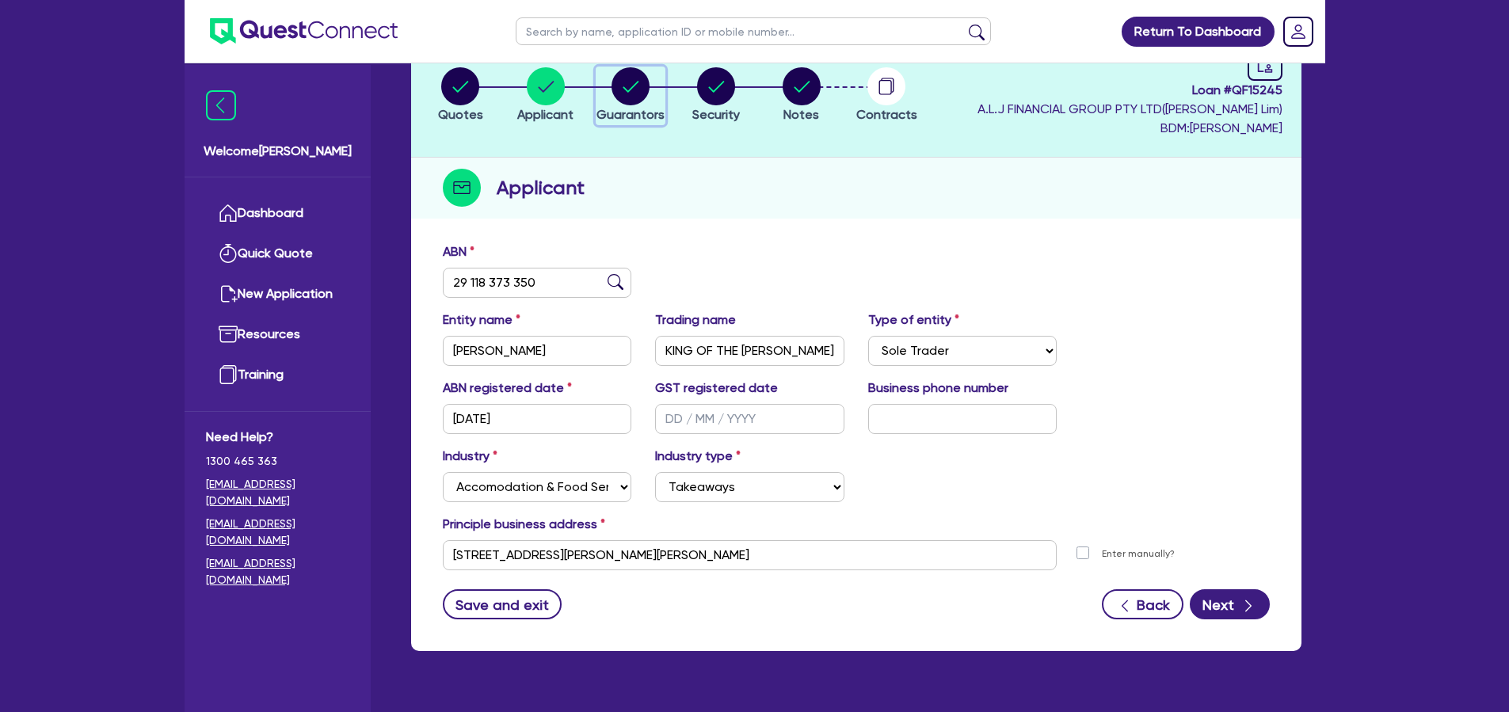
click at [641, 100] on circle "button" at bounding box center [631, 86] width 38 height 38
select select "MR"
select select "VIC"
select select "DE_FACTO"
select select "TRUCK"
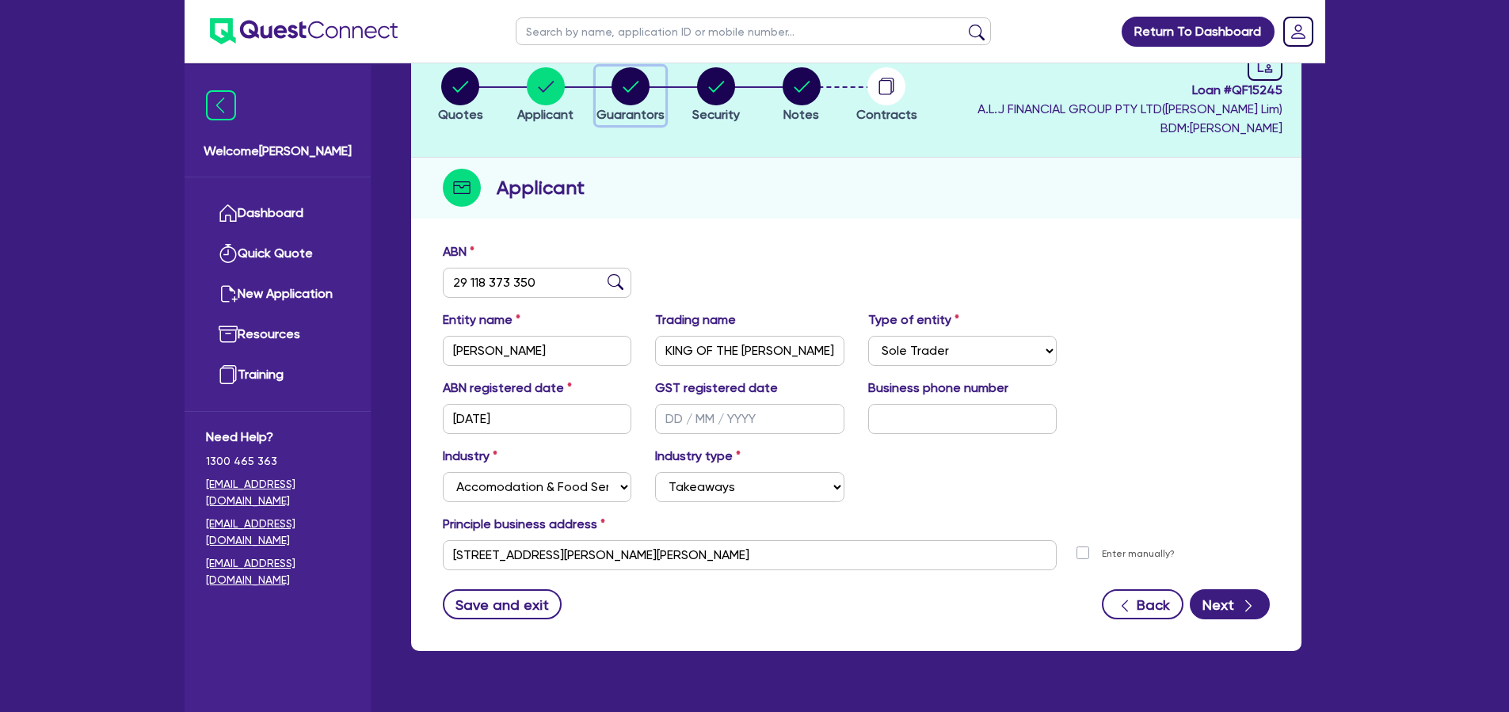
select select "VEHICLE"
select select "PROPERTY"
select select "CASH"
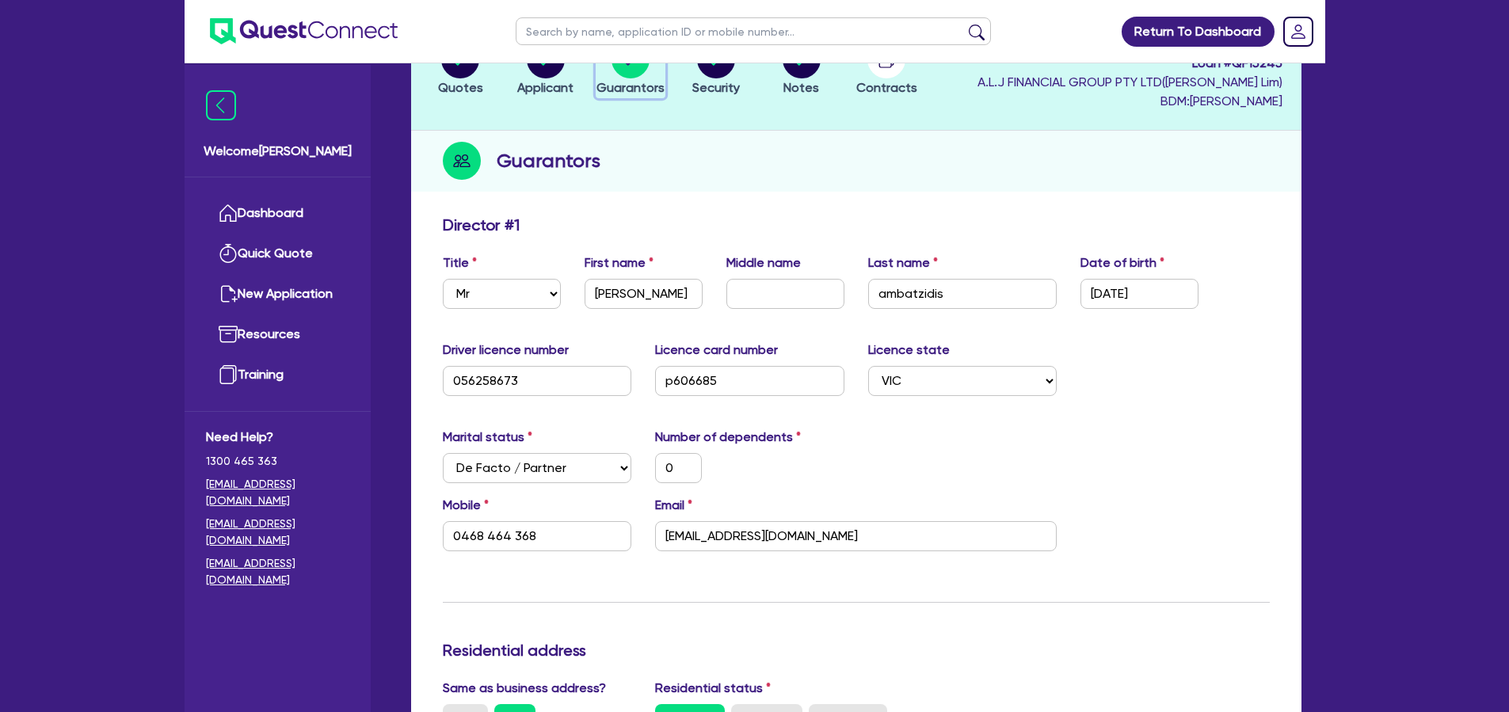
scroll to position [139, 0]
drag, startPoint x: 802, startPoint y: 534, endPoint x: 638, endPoint y: 532, distance: 164.8
click at [638, 532] on div "Mobile 0468 464 368 Email mrsold123@gmail.com" at bounding box center [856, 529] width 851 height 68
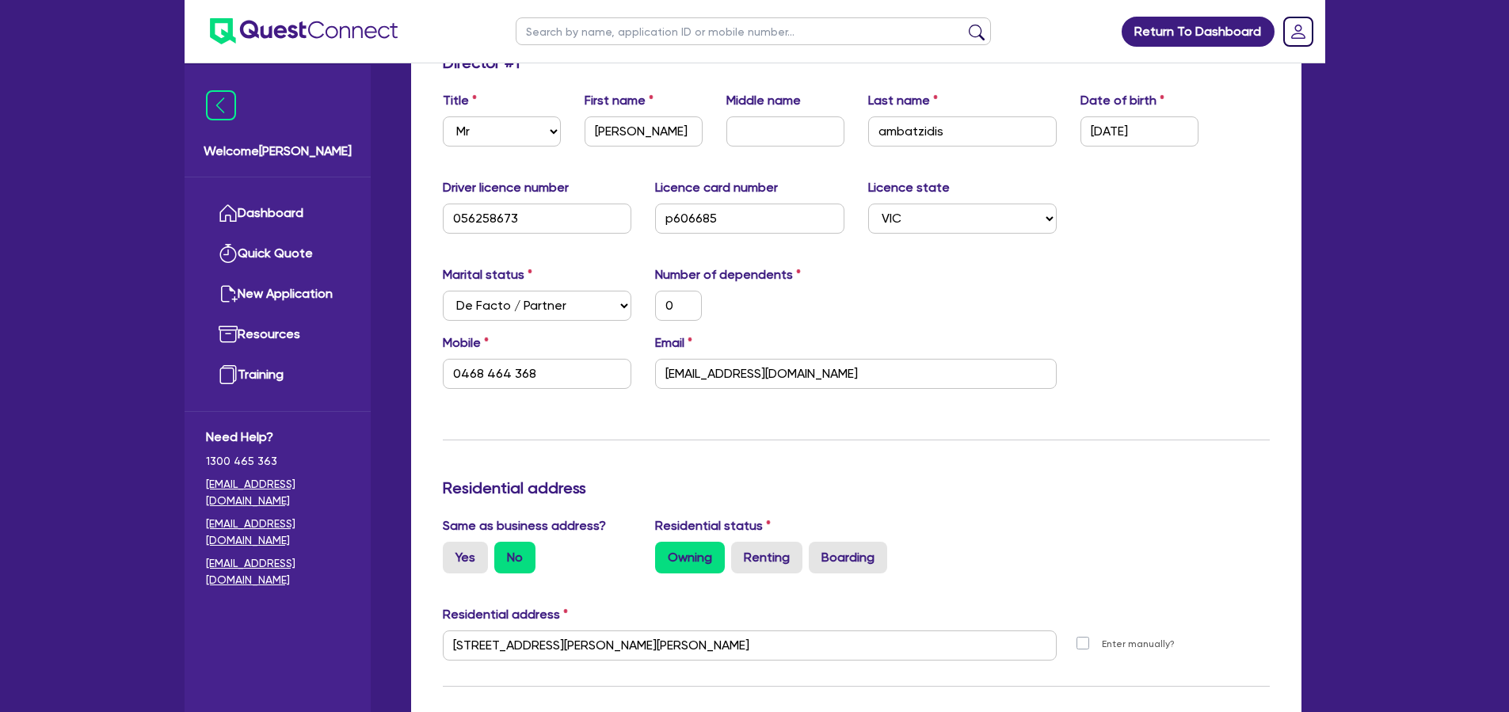
scroll to position [0, 0]
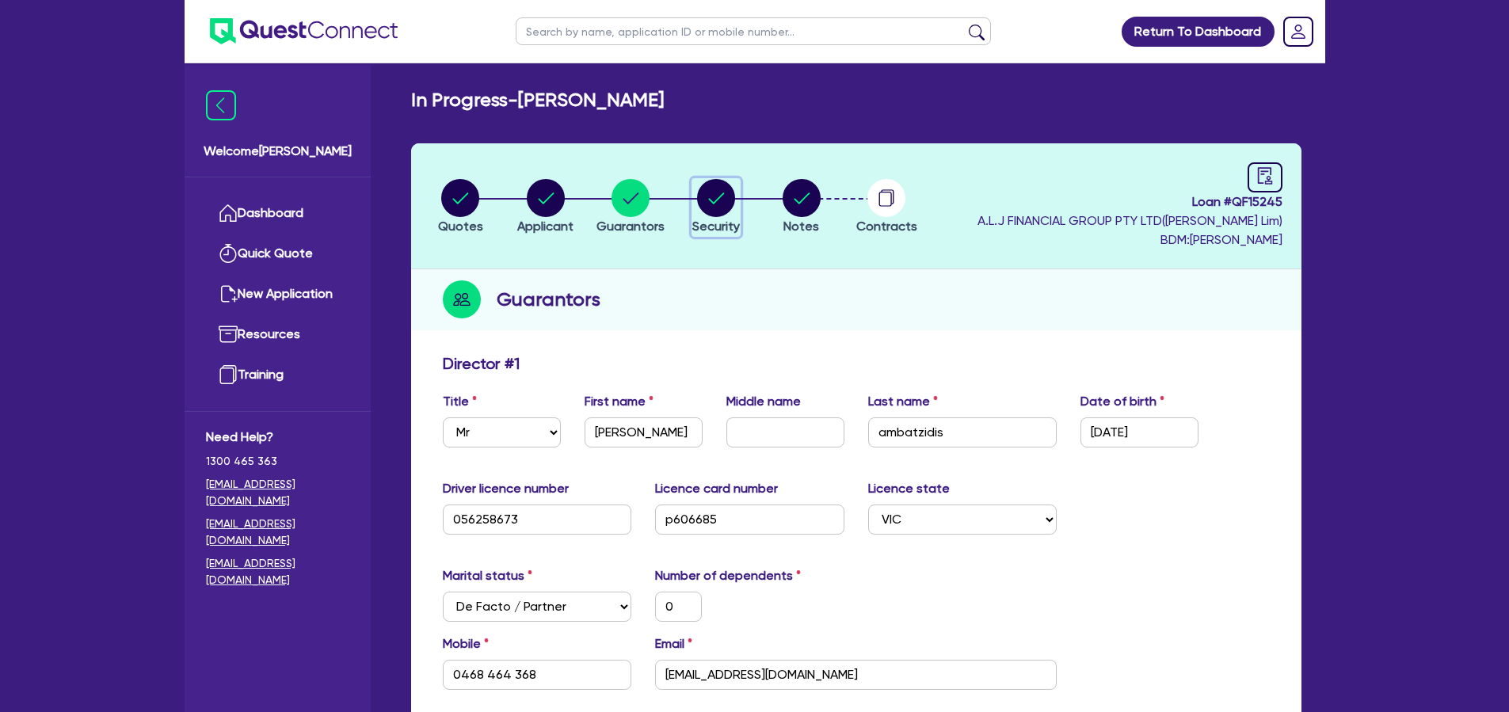
click at [715, 205] on circle "button" at bounding box center [716, 198] width 38 height 38
select select "CARS_AND_LIGHT_TRUCKS"
select select "LIGHT_TRUCKS"
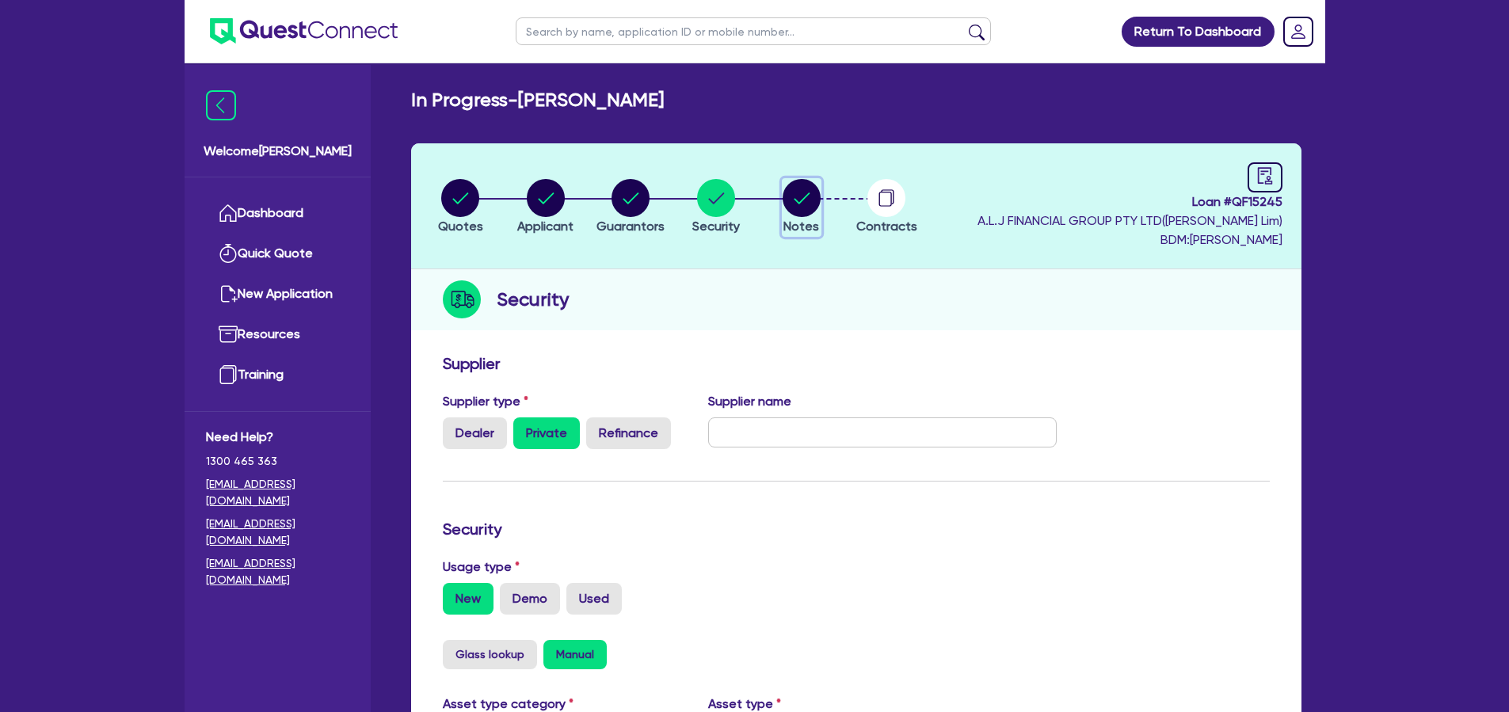
click at [806, 204] on circle "button" at bounding box center [802, 198] width 38 height 38
select select "Quest Finance - Own Book"
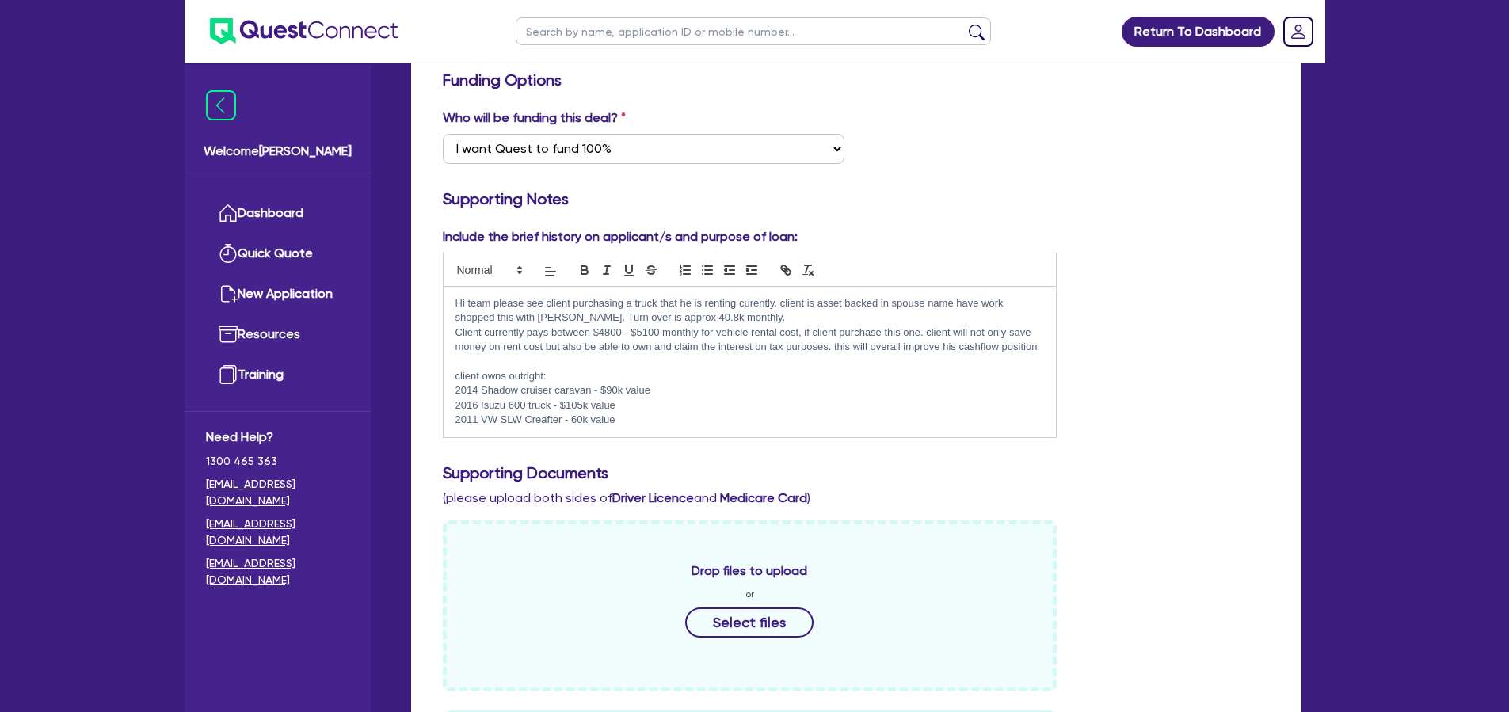
scroll to position [333, 0]
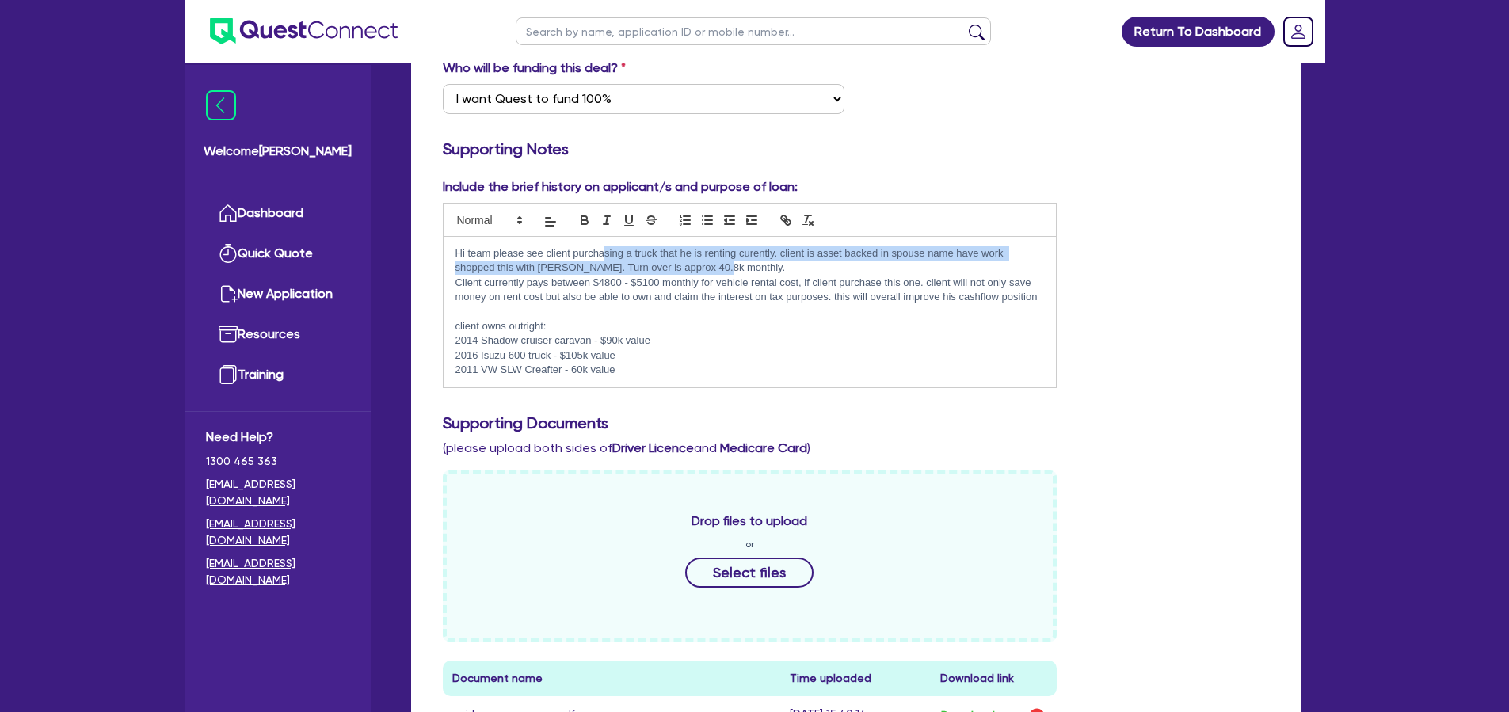
drag, startPoint x: 604, startPoint y: 257, endPoint x: 718, endPoint y: 264, distance: 115.0
click at [718, 264] on p "Hi team please see client purchasing a truck that he is renting curently. clien…" at bounding box center [749, 260] width 589 height 29
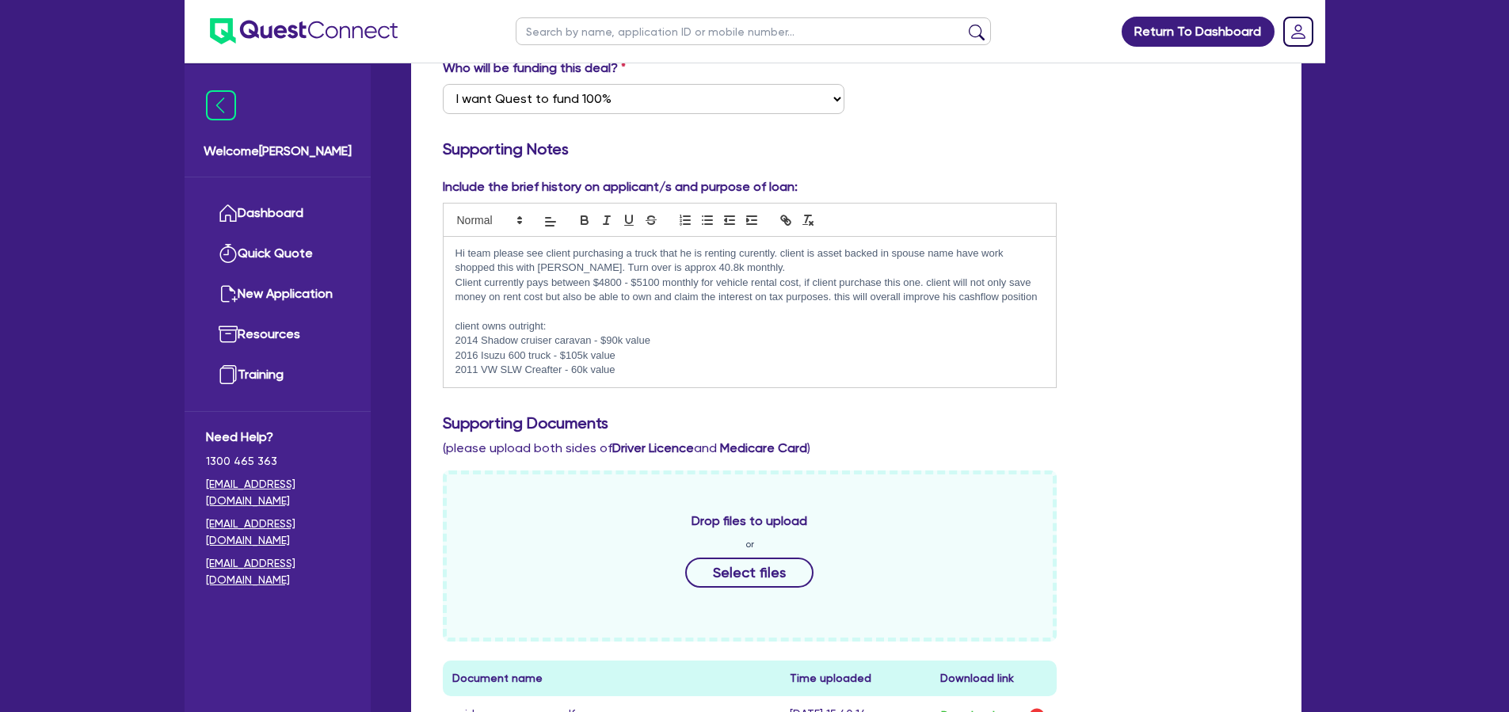
click at [718, 288] on p "Client currently pays between $4800 - $5100 monthly for vehicle rental cost, if…" at bounding box center [749, 290] width 589 height 29
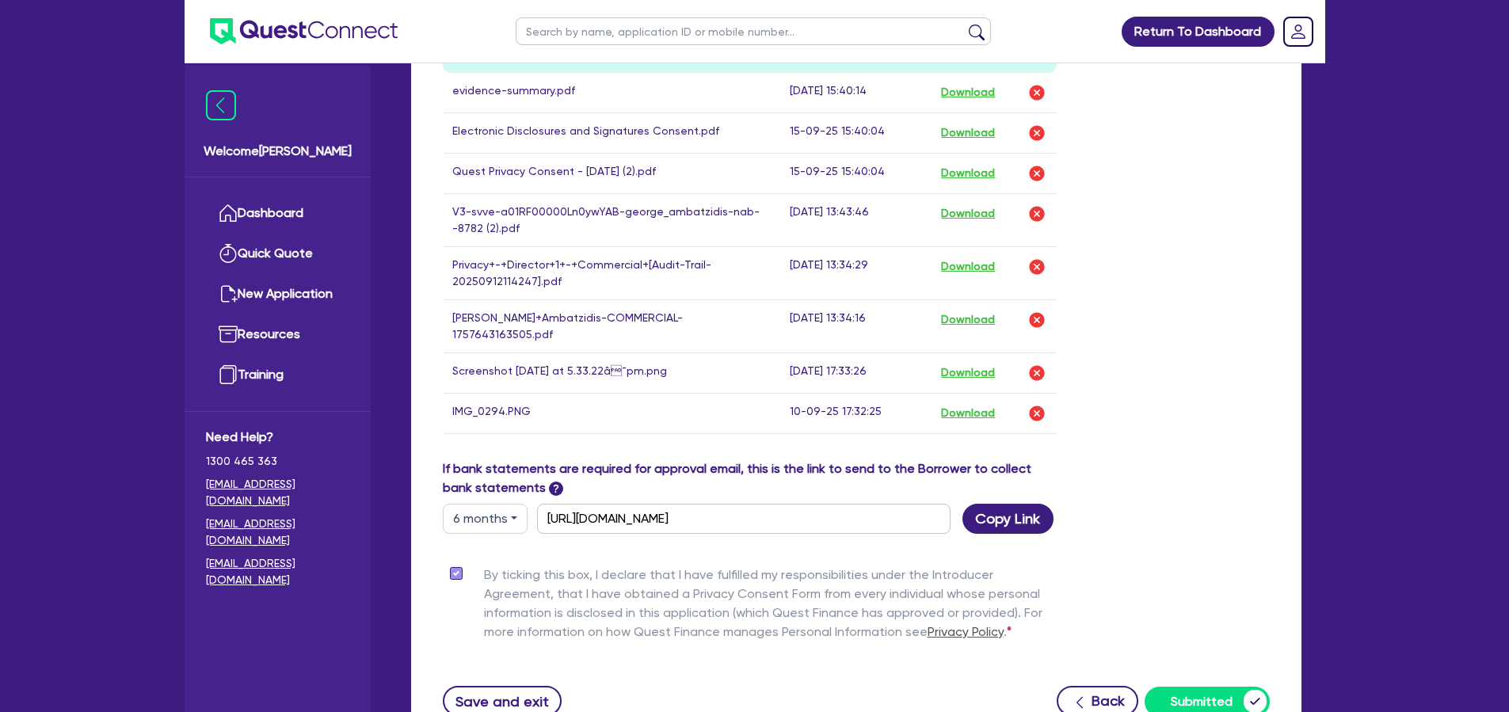
scroll to position [1078, 0]
